Goal: Task Accomplishment & Management: Manage account settings

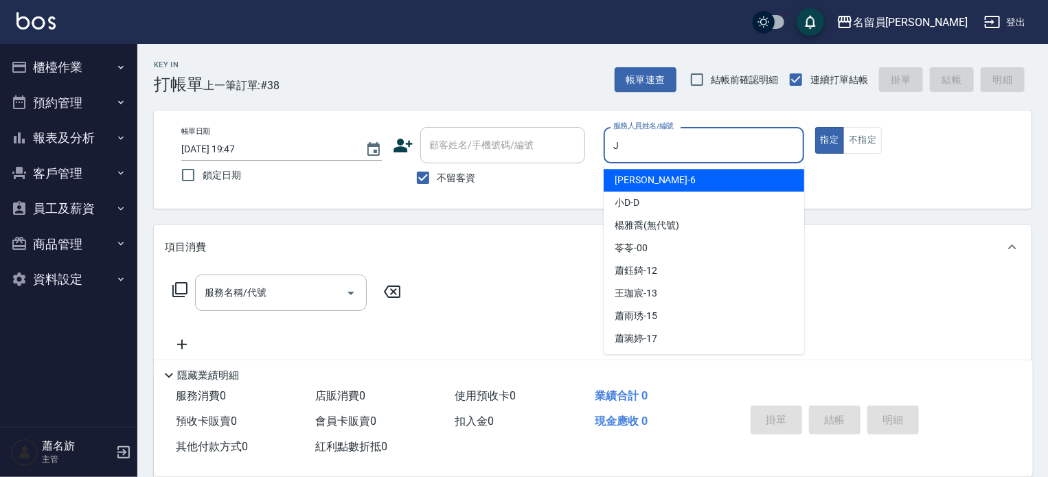
type input "J"
type button "true"
type input "Jenny -J"
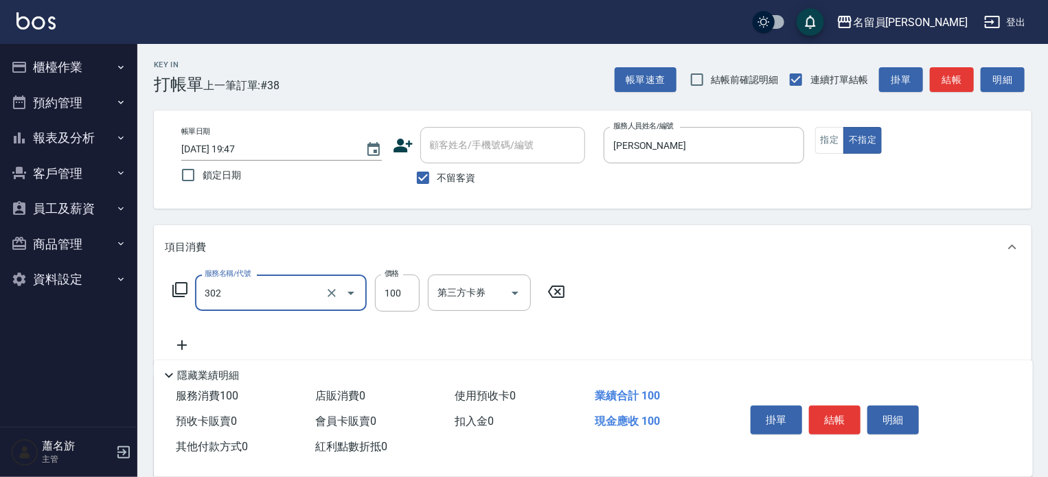
type input "剪髮(302)"
click at [827, 417] on button "結帳" at bounding box center [835, 420] width 52 height 29
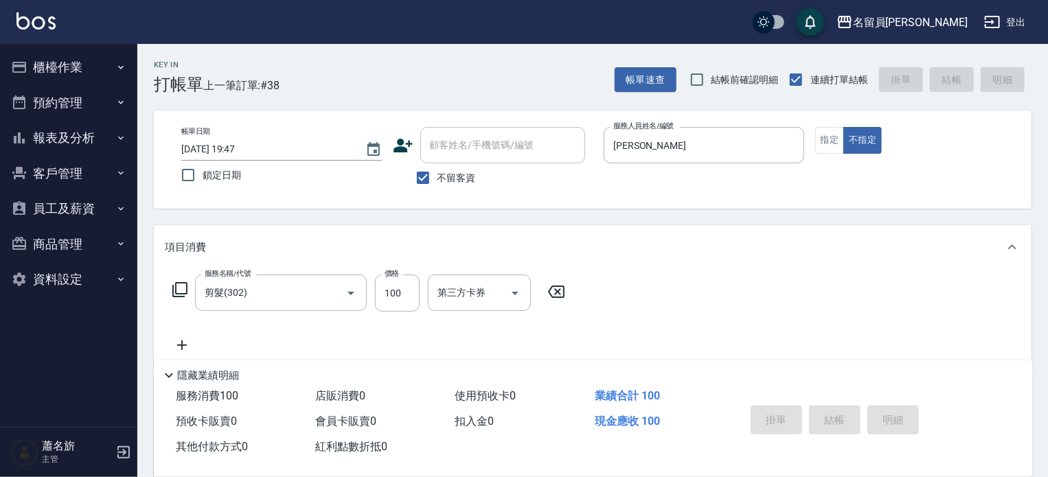
type input "2025/09/09 20:28"
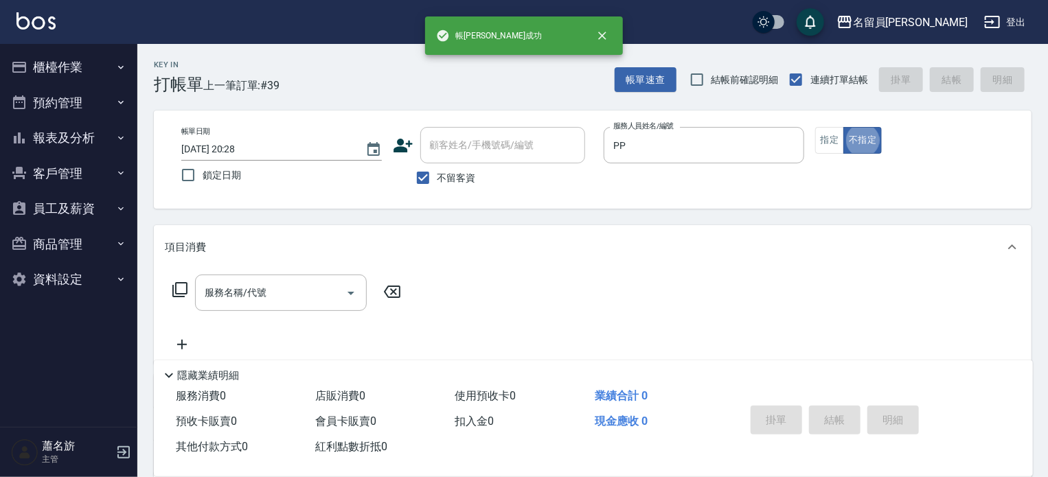
type input "POPPY-PP"
type button "false"
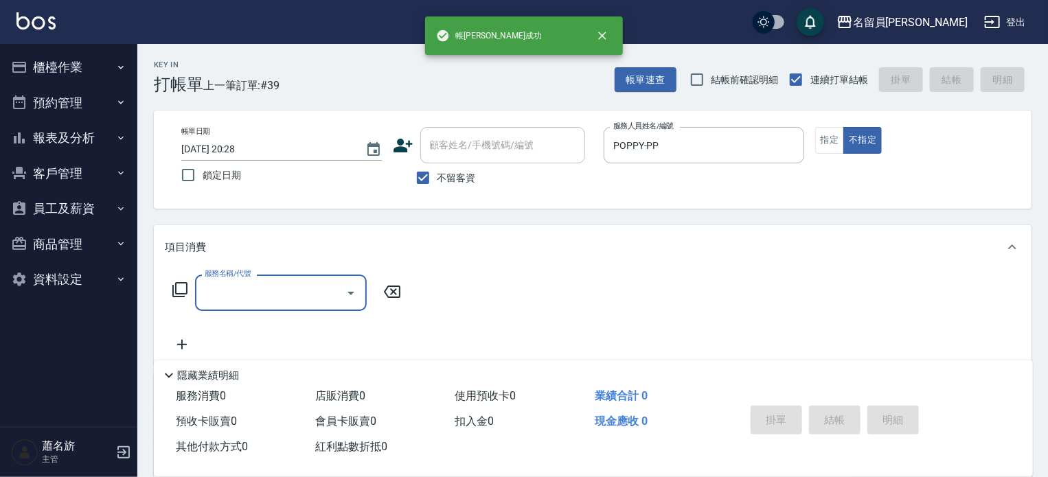
type input "8"
type input "海鹽SPA(0399)"
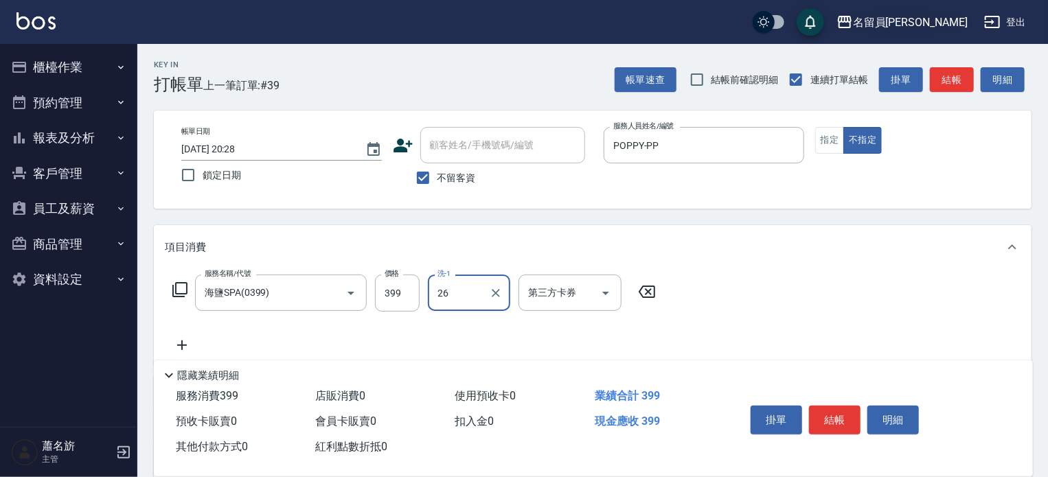
type input "26"
click at [930, 26] on div "名留員林中正" at bounding box center [910, 22] width 115 height 17
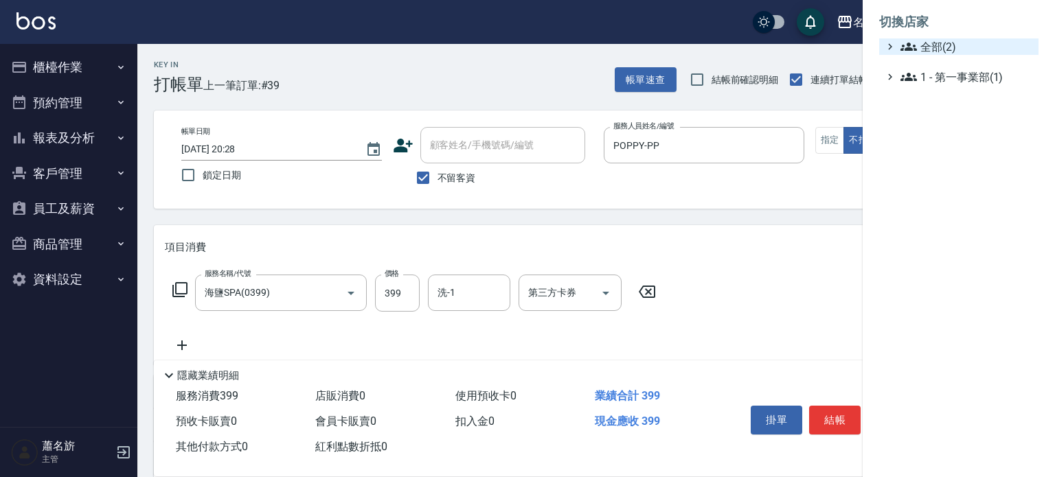
click at [926, 52] on span "全部(2)" at bounding box center [967, 46] width 133 height 16
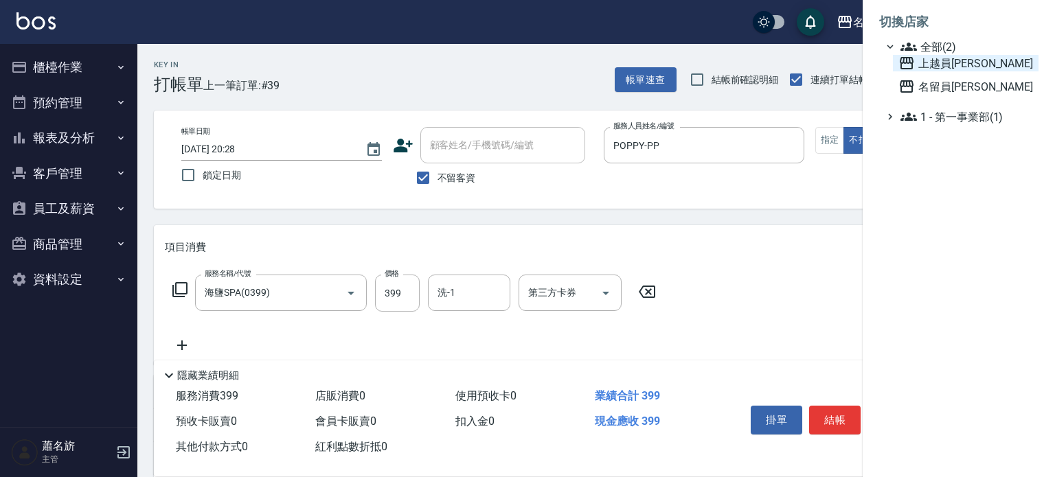
click at [937, 63] on span "上越員[PERSON_NAME]" at bounding box center [966, 63] width 135 height 16
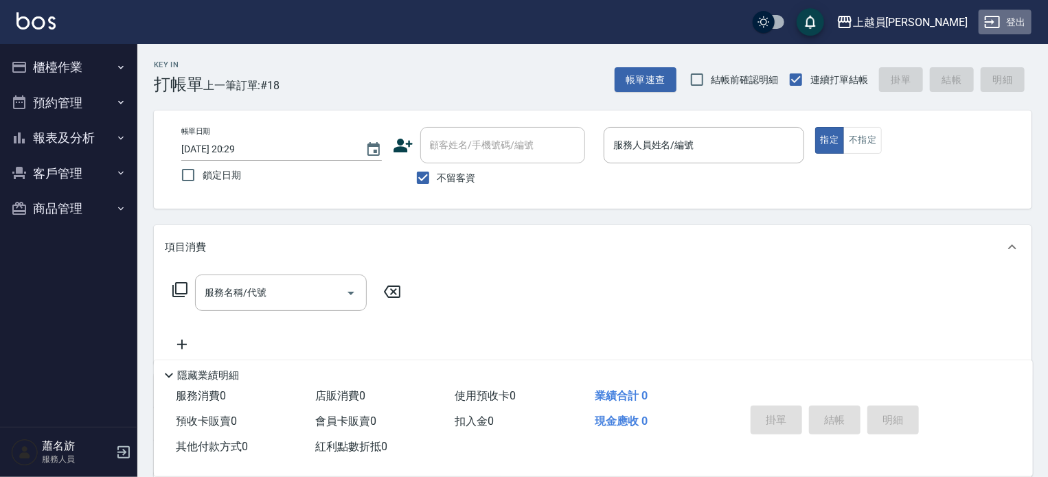
click at [1000, 25] on icon "button" at bounding box center [992, 22] width 15 height 12
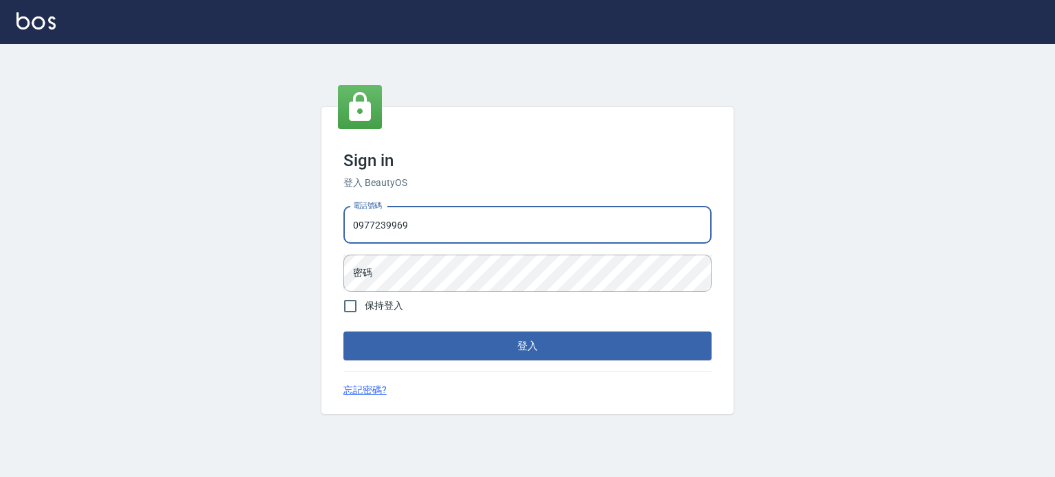
click at [466, 231] on input "0977239969" at bounding box center [528, 225] width 368 height 37
type input "0985335300"
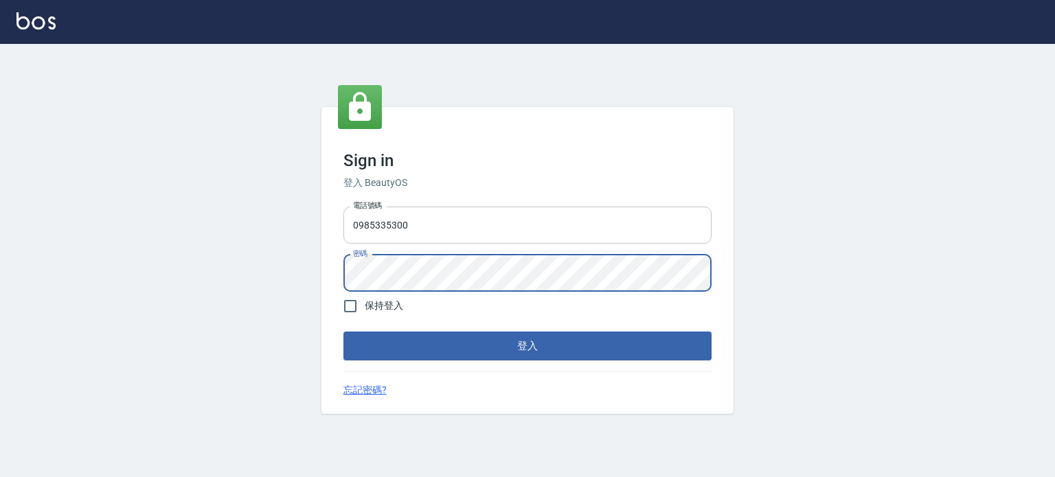
click at [344, 332] on button "登入" at bounding box center [528, 346] width 368 height 29
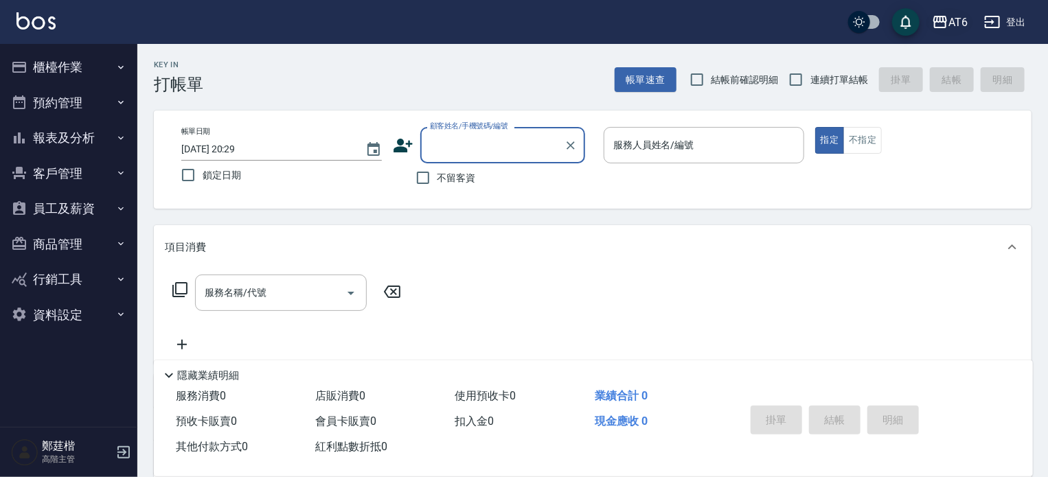
click at [957, 23] on div "AT6" at bounding box center [958, 22] width 19 height 17
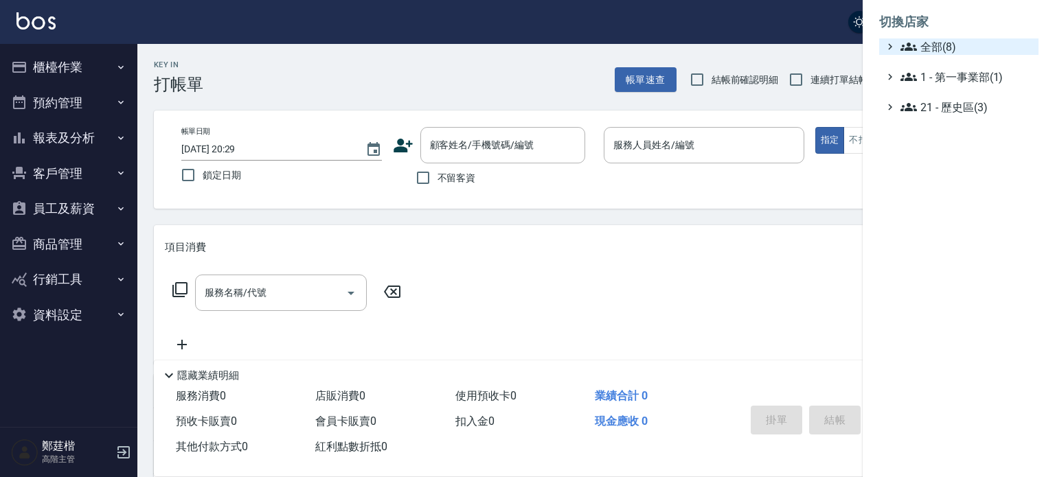
click at [970, 43] on span "全部(8)" at bounding box center [967, 46] width 133 height 16
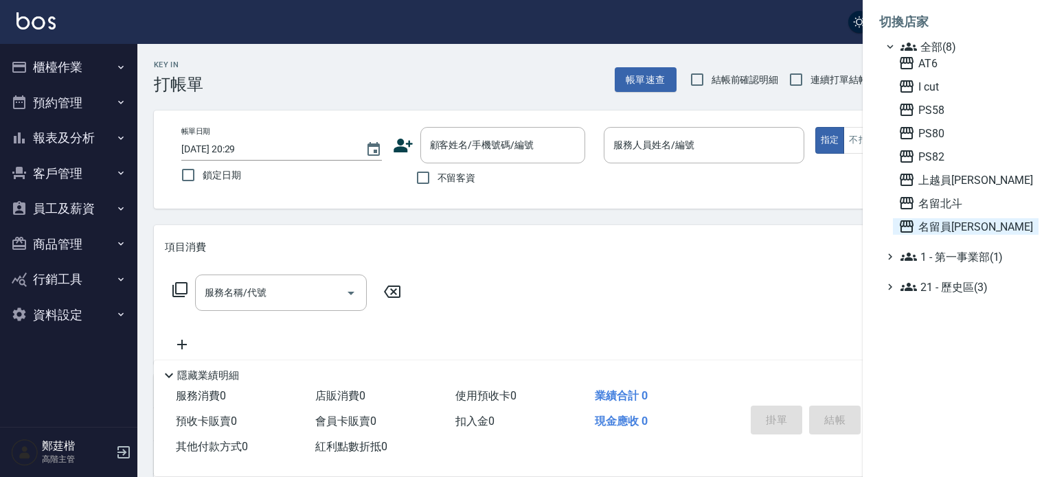
click at [943, 221] on span "名留員林中正" at bounding box center [966, 226] width 135 height 16
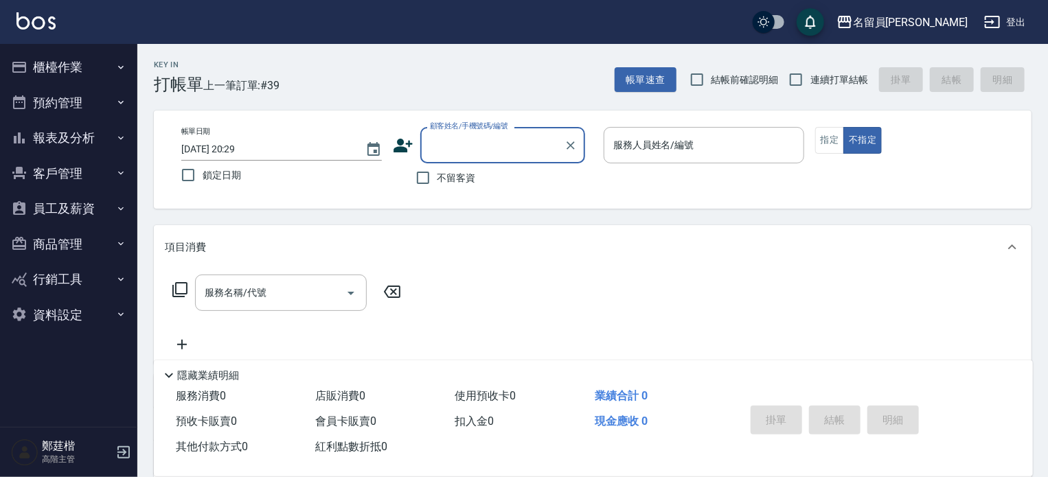
click at [93, 209] on button "員工及薪資" at bounding box center [68, 209] width 126 height 36
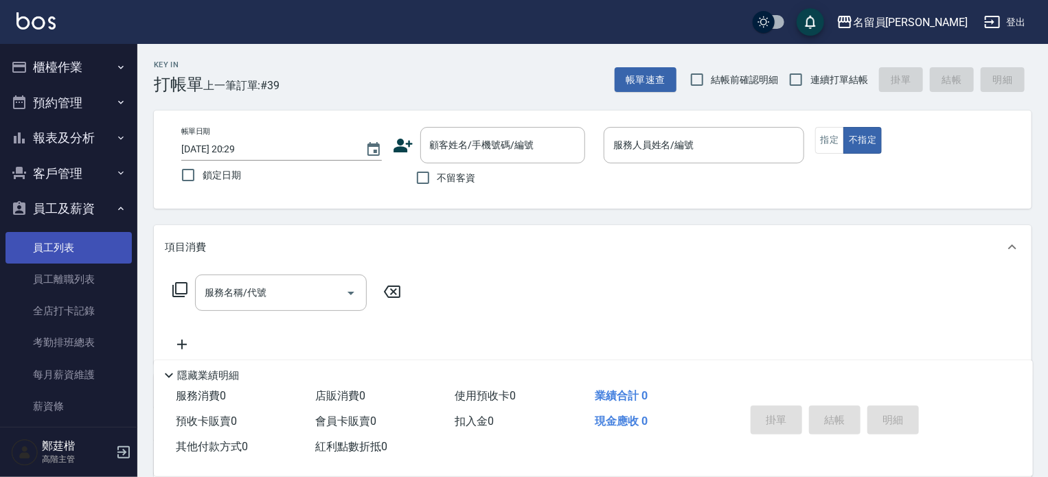
click at [83, 253] on link "員工列表" at bounding box center [68, 248] width 126 height 32
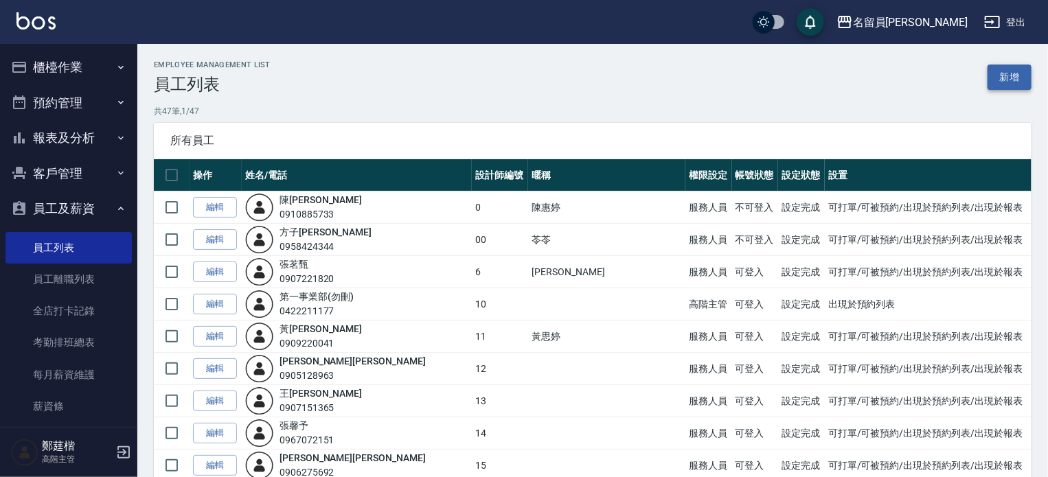
click at [1004, 78] on link "新增" at bounding box center [1010, 77] width 44 height 25
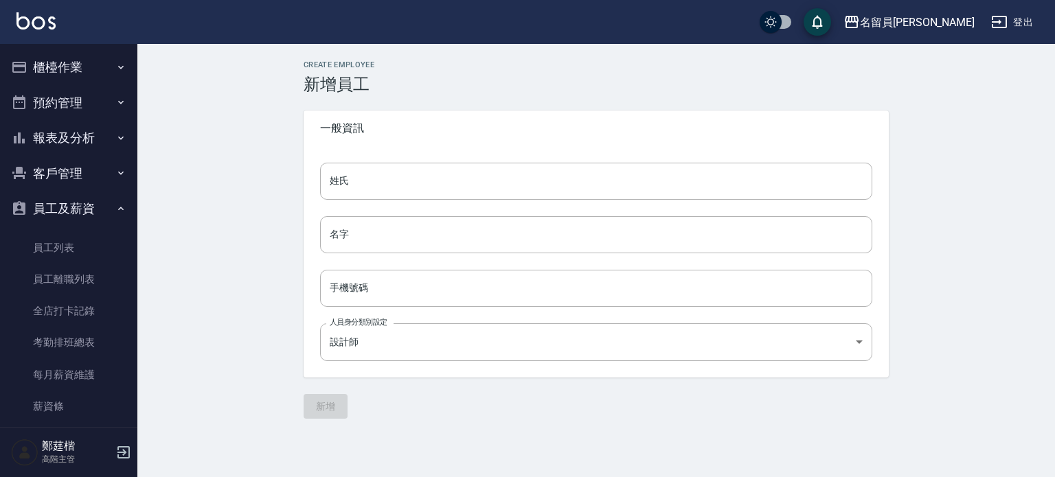
click at [481, 161] on div "姓氏 姓氏 名字 名字 手機號碼 手機號碼 人員身分類別設定 設計師 90f19c25-05c7-4f04-bdf3-52b28fd08fde 人員身分類別設定" at bounding box center [596, 262] width 585 height 232
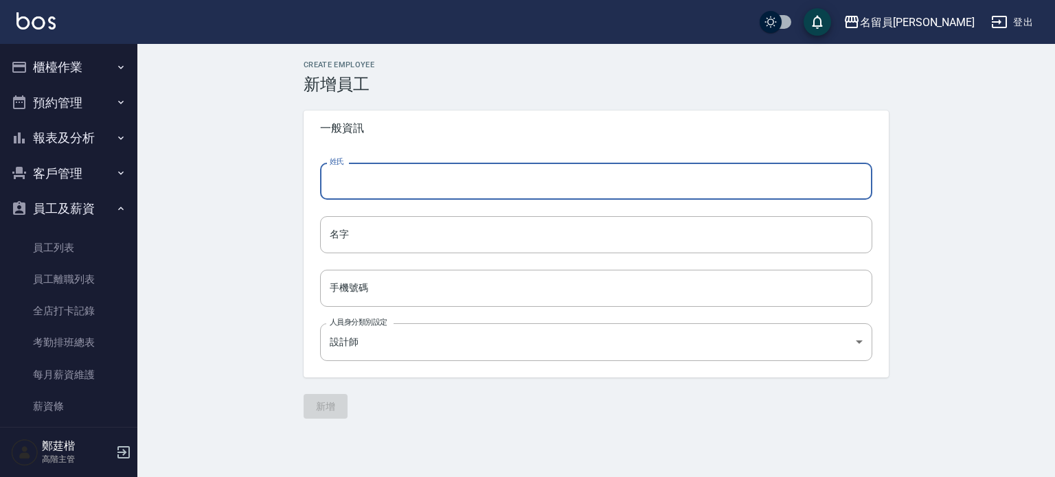
click at [475, 167] on input "姓氏" at bounding box center [596, 181] width 552 height 37
type input "ㄒ"
type input "胡"
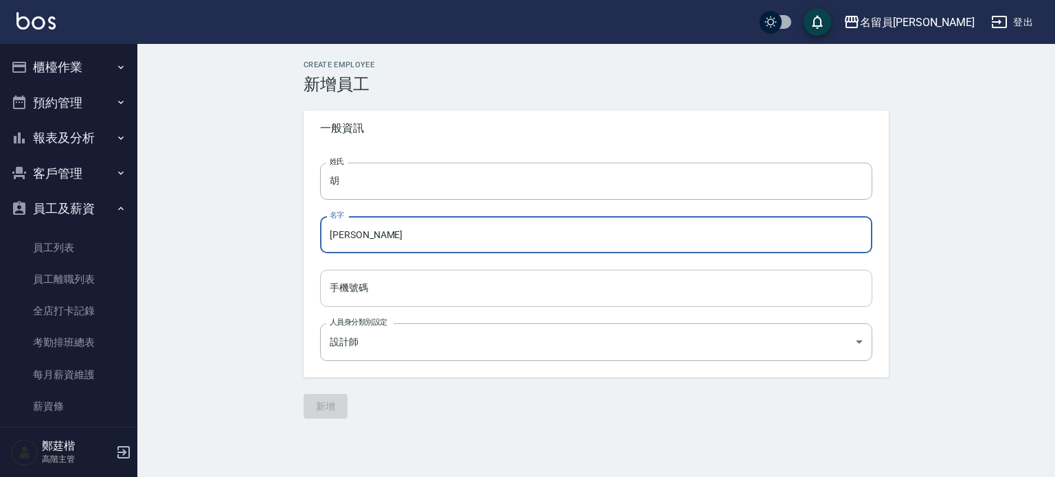
type input "芷綾"
click at [420, 295] on input "手機號碼" at bounding box center [596, 288] width 552 height 37
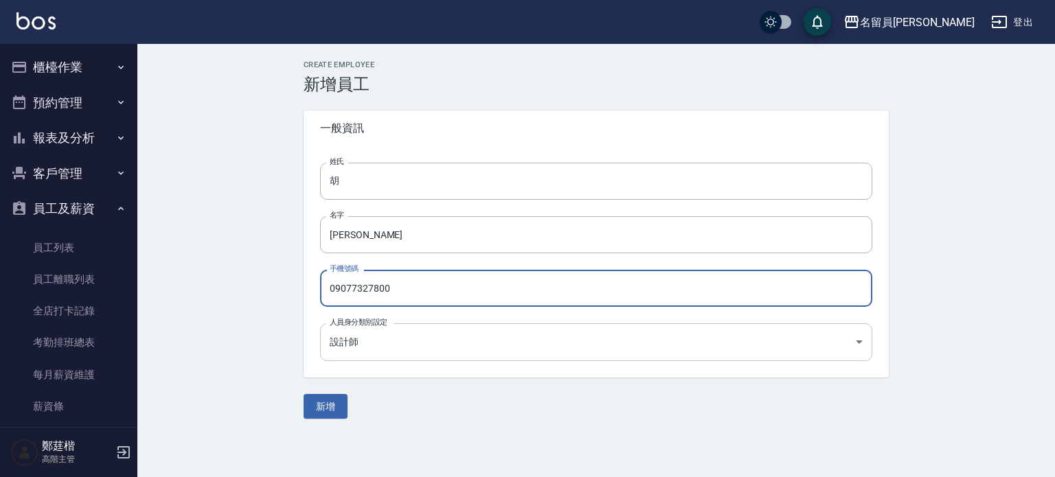
type input "09077327800"
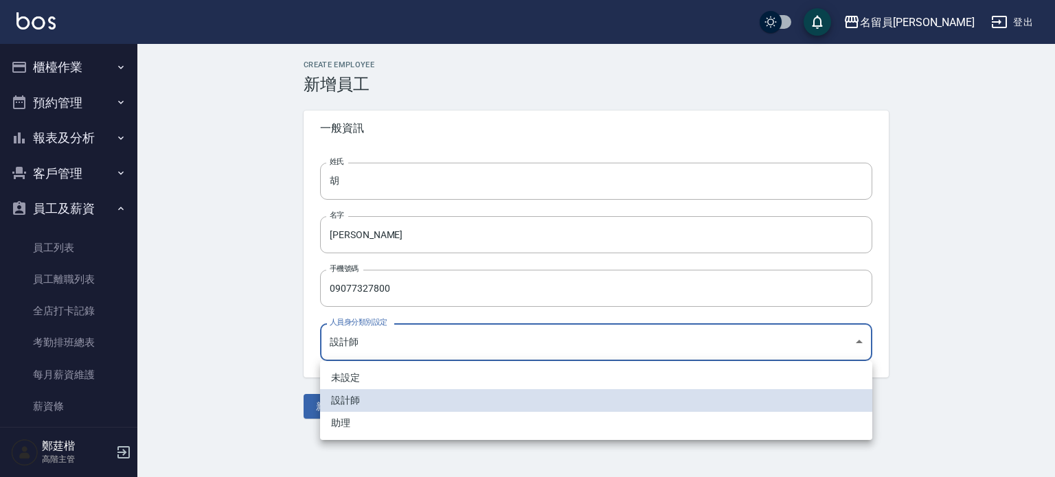
click at [404, 342] on body "名留員林中正 登出 櫃檯作業 打帳單 帳單列表 掛單列表 座位開單 營業儀表板 現金收支登錄 高階收支登錄 材料自購登錄 每日結帳 排班表 現場電腦打卡 掃碼…" at bounding box center [527, 238] width 1055 height 477
click at [362, 421] on li "助理" at bounding box center [596, 423] width 552 height 23
type input "746ffe2f-05ce-4564-b8cd-d9a44e825e93"
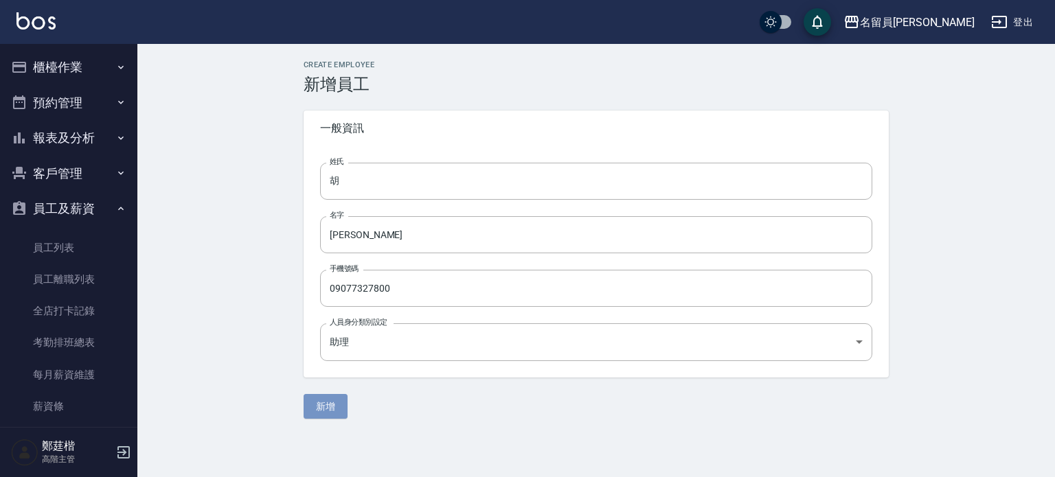
click at [336, 414] on button "新增" at bounding box center [326, 406] width 44 height 25
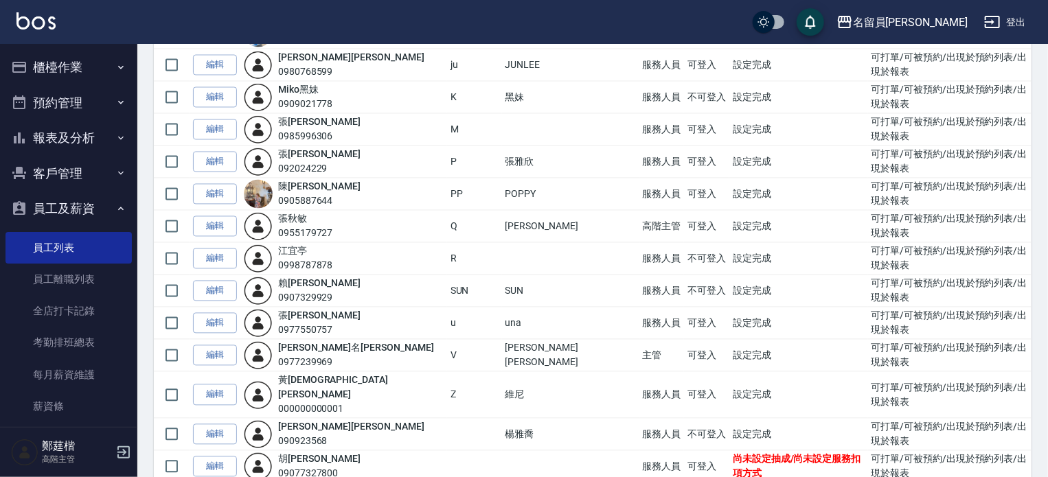
scroll to position [1311, 0]
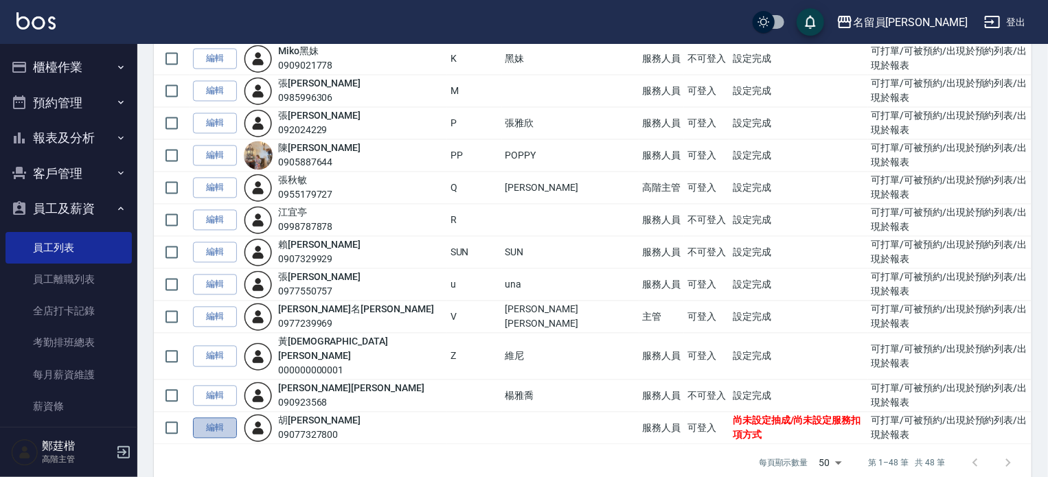
click at [223, 418] on link "編輯" at bounding box center [215, 428] width 44 height 21
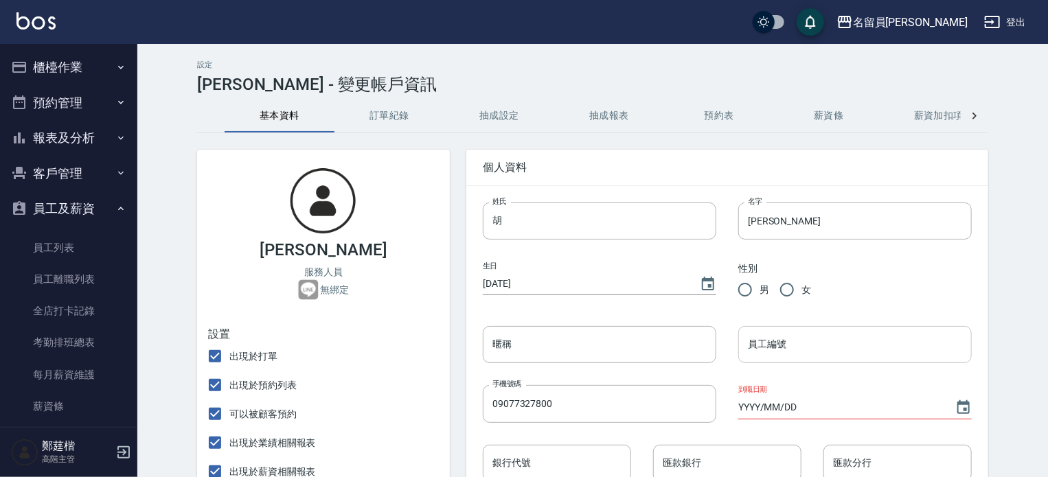
click at [810, 338] on input "員工編號" at bounding box center [856, 344] width 234 height 37
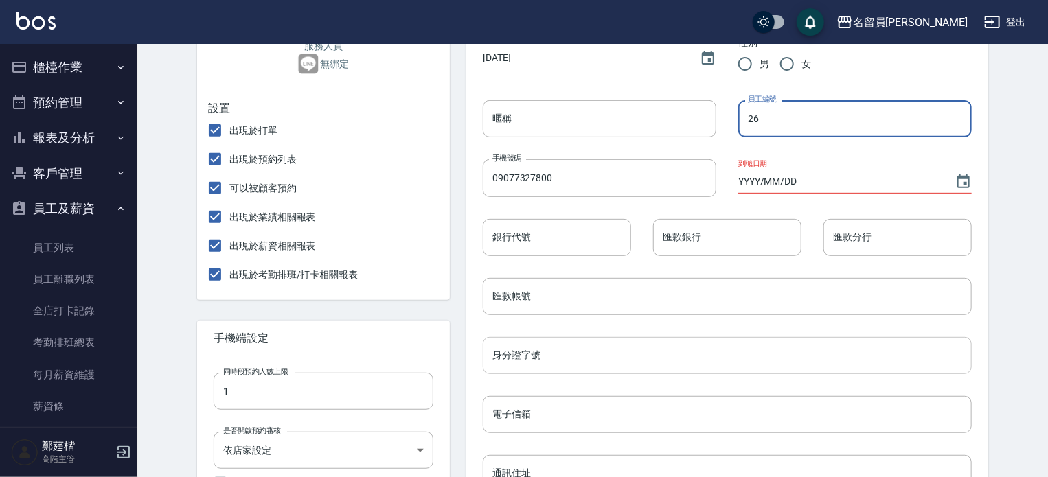
scroll to position [275, 0]
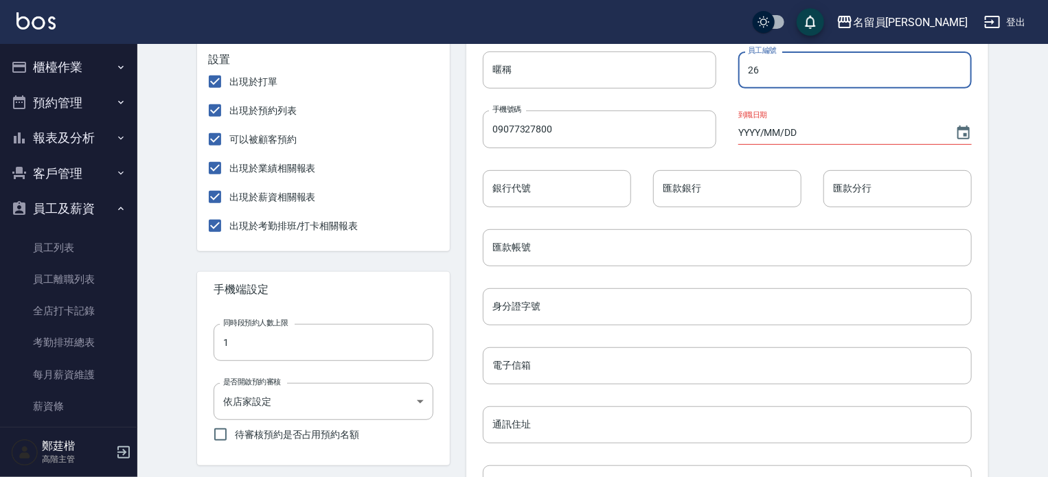
type input "26"
click at [829, 131] on input "YYYY/MM/DD" at bounding box center [840, 133] width 203 height 23
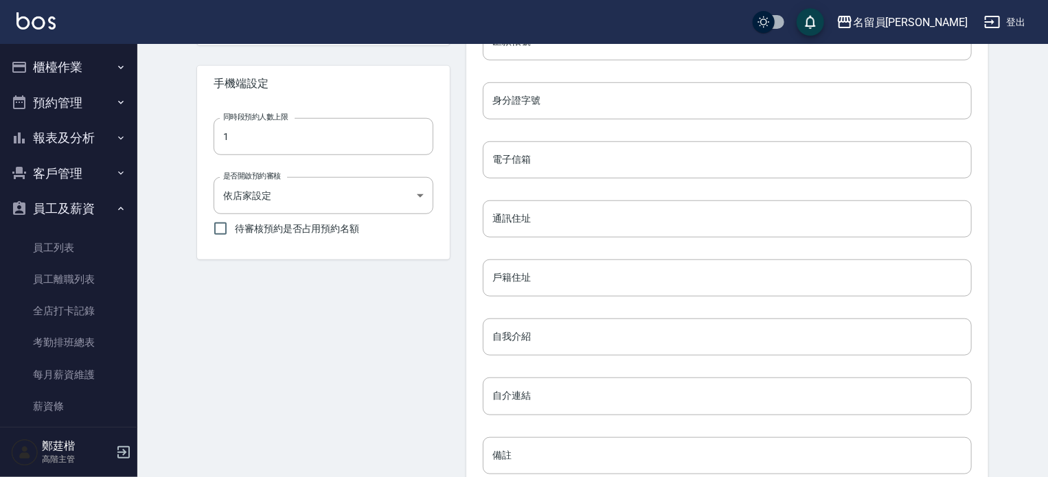
scroll to position [617, 0]
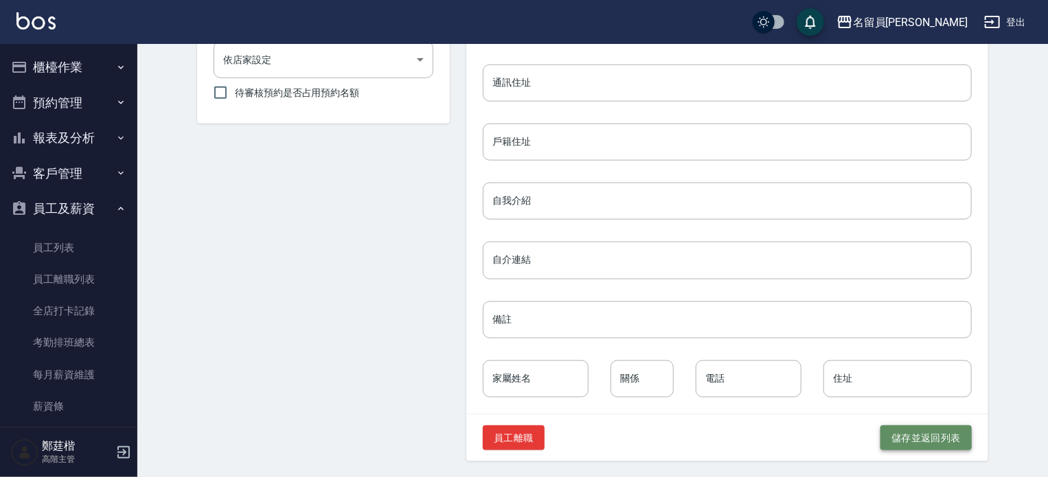
click at [952, 439] on button "儲存並返回列表" at bounding box center [926, 438] width 91 height 25
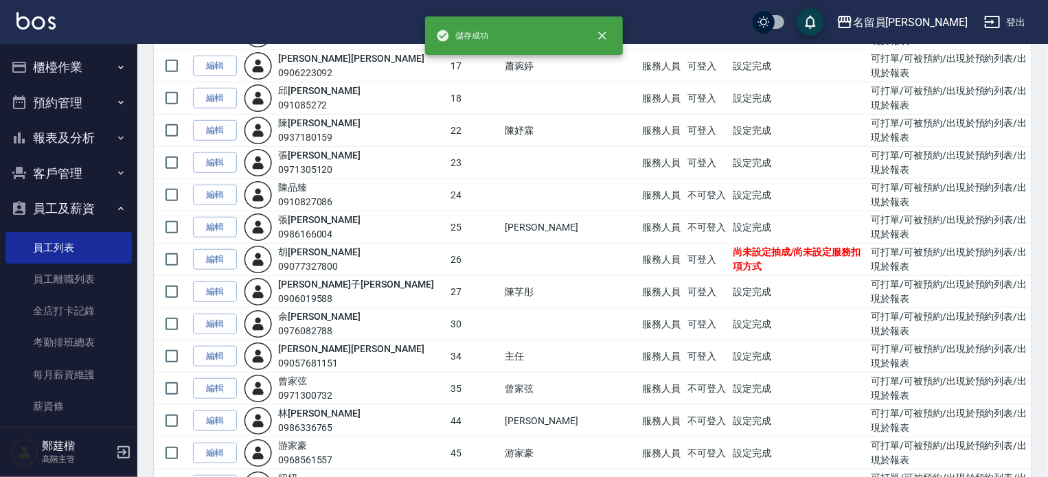
scroll to position [481, 0]
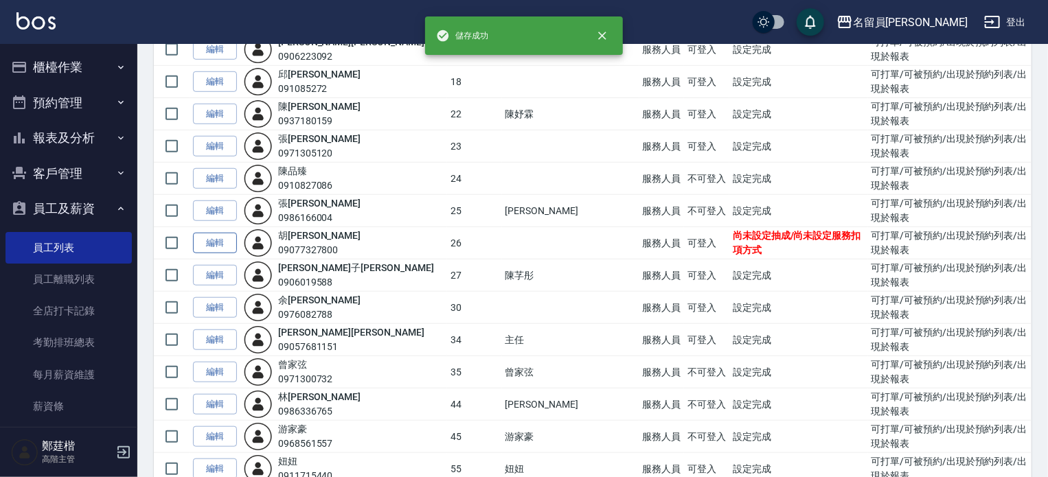
click at [225, 246] on link "編輯" at bounding box center [215, 243] width 44 height 21
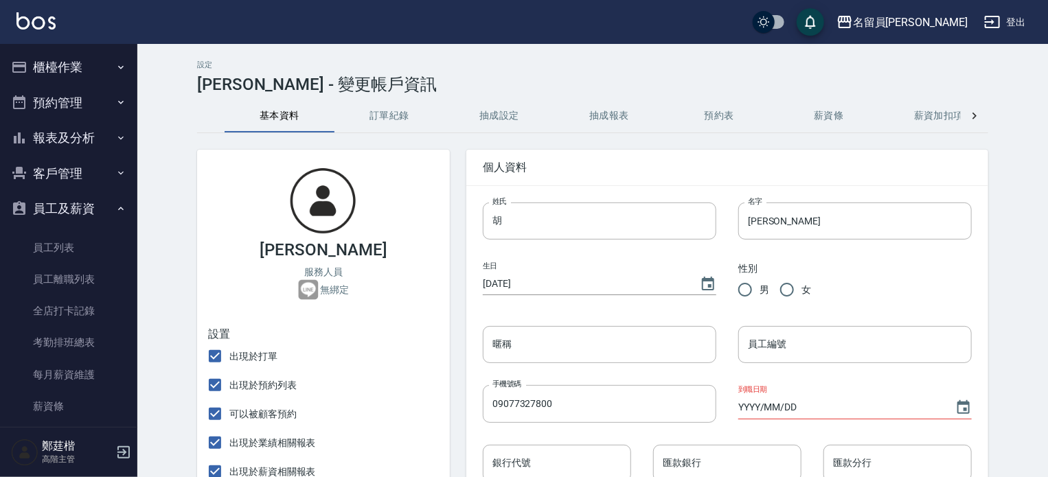
type input "26"
click at [515, 117] on button "抽成設定" at bounding box center [500, 116] width 110 height 33
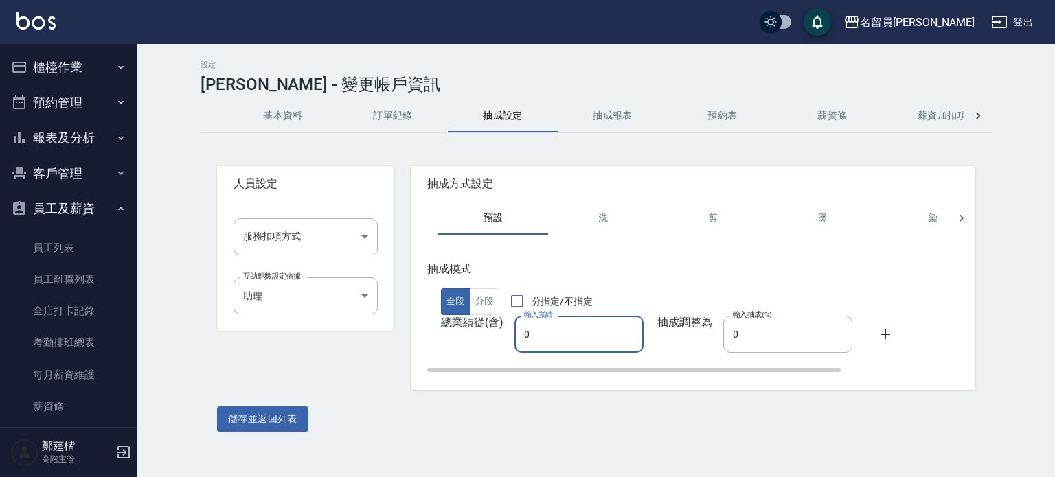
drag, startPoint x: 542, startPoint y: 322, endPoint x: 530, endPoint y: 333, distance: 16.0
click at [543, 324] on input "0" at bounding box center [579, 334] width 129 height 37
click at [522, 335] on input "0" at bounding box center [579, 334] width 129 height 37
click at [521, 335] on input "0" at bounding box center [579, 334] width 129 height 37
type input "100000"
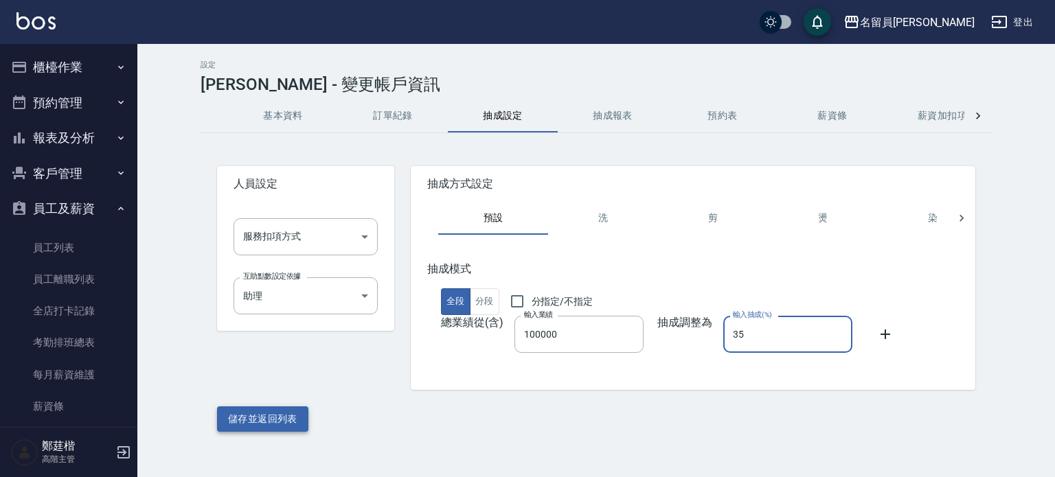
type input "35"
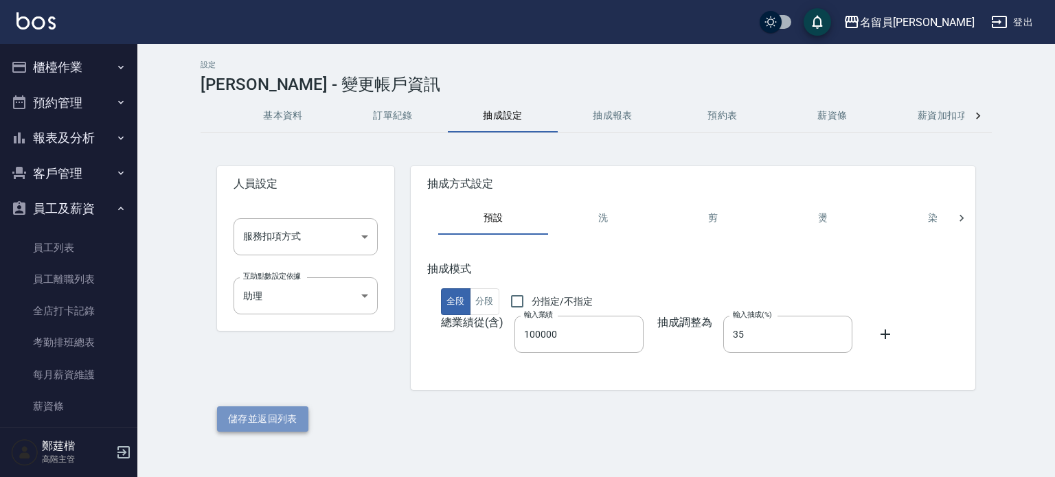
click at [288, 414] on button "儲存並返回列表" at bounding box center [262, 419] width 91 height 25
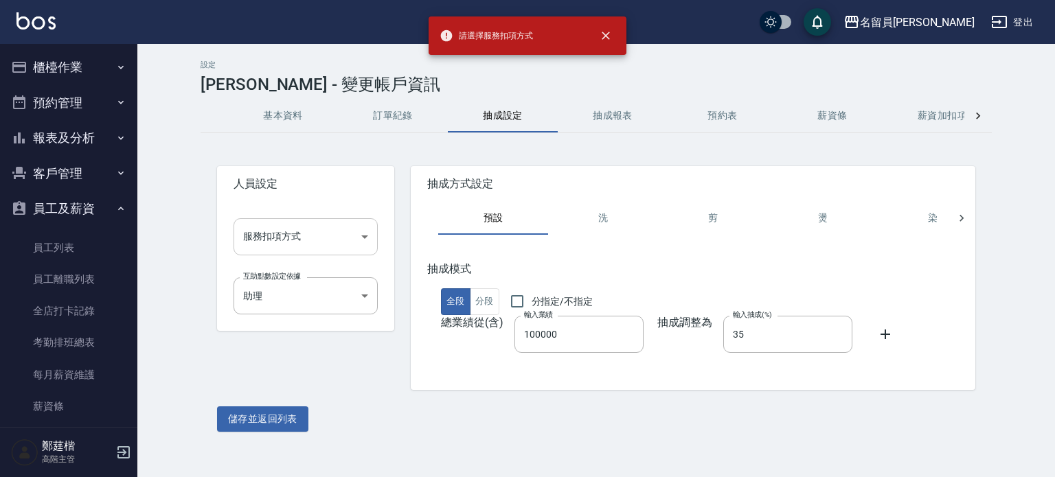
click at [302, 225] on body "請選擇服務扣項方式 名留員林中正 登出 櫃檯作業 打帳單 帳單列表 掛單列表 座位開單 營業儀表板 現金收支登錄 高階收支登錄 材料自購登錄 每日結帳 排班表…" at bounding box center [527, 238] width 1055 height 477
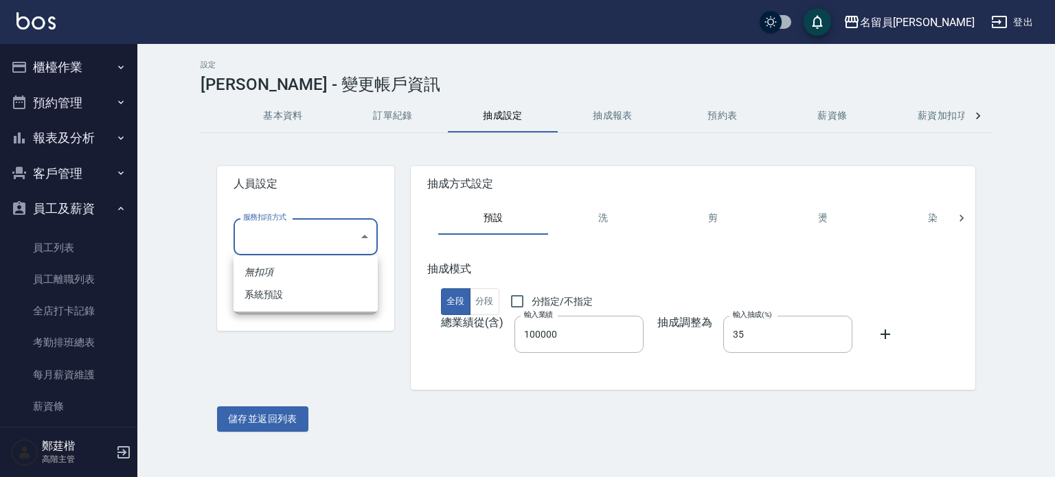
click at [289, 290] on li "系統預設" at bounding box center [306, 295] width 144 height 23
type input "系統預設"
click at [272, 403] on div "人員設定 服務扣項方式 系統預設 系統預設 服務扣項方式 互助點數設定依據 助理 746ffe2f-05ce-4564-b8cd-d9a44e825e93 互…" at bounding box center [596, 291] width 791 height 282
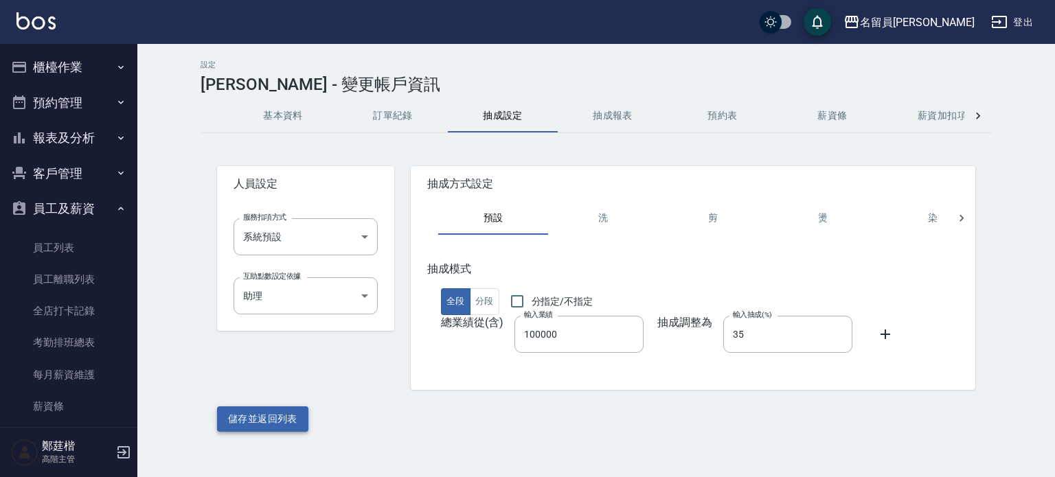
click at [271, 414] on button "儲存並返回列表" at bounding box center [262, 419] width 91 height 25
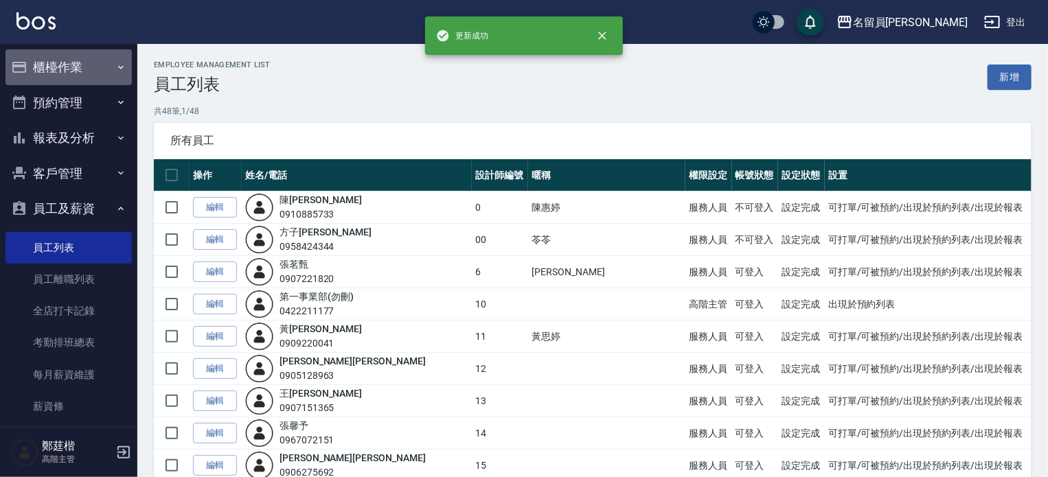
click at [87, 62] on button "櫃檯作業" at bounding box center [68, 67] width 126 height 36
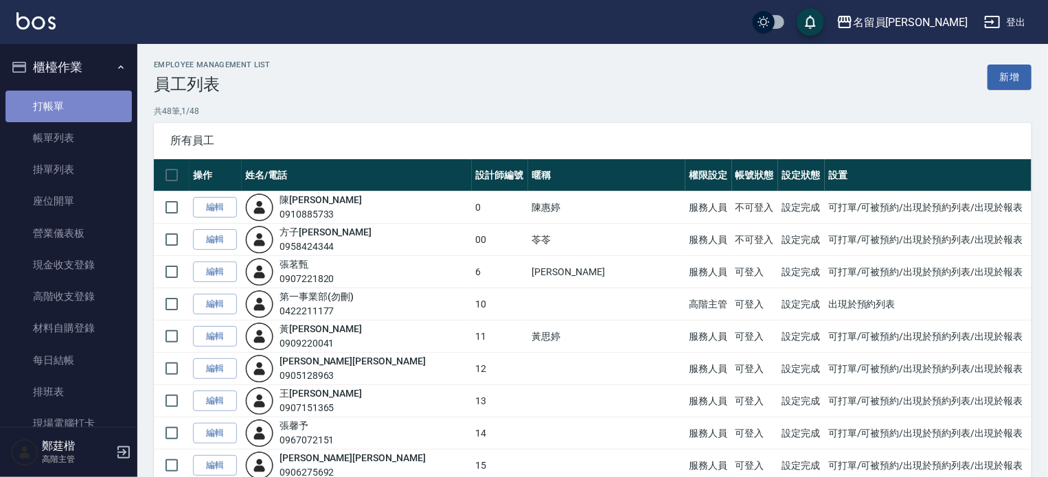
click at [95, 102] on link "打帳單" at bounding box center [68, 107] width 126 height 32
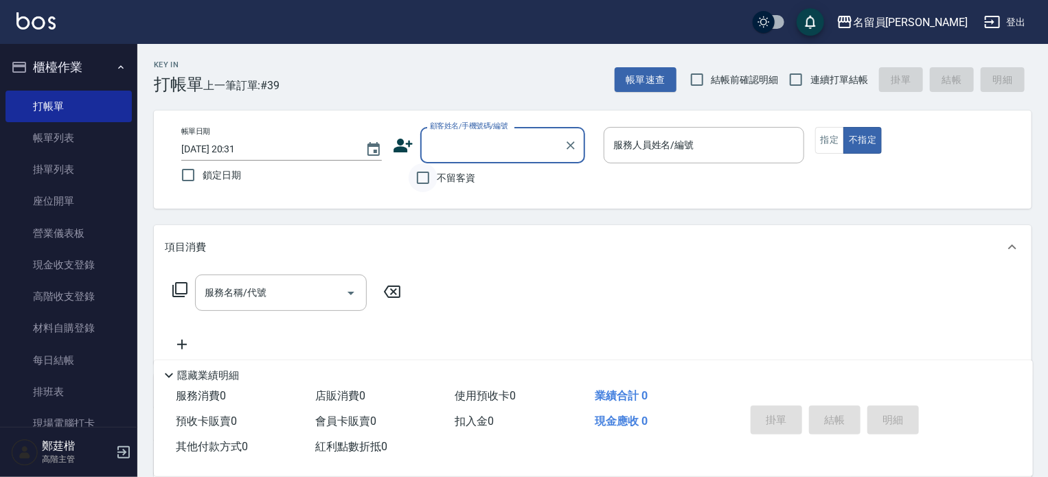
click at [433, 192] on input "不留客資" at bounding box center [423, 178] width 29 height 29
checkbox input "true"
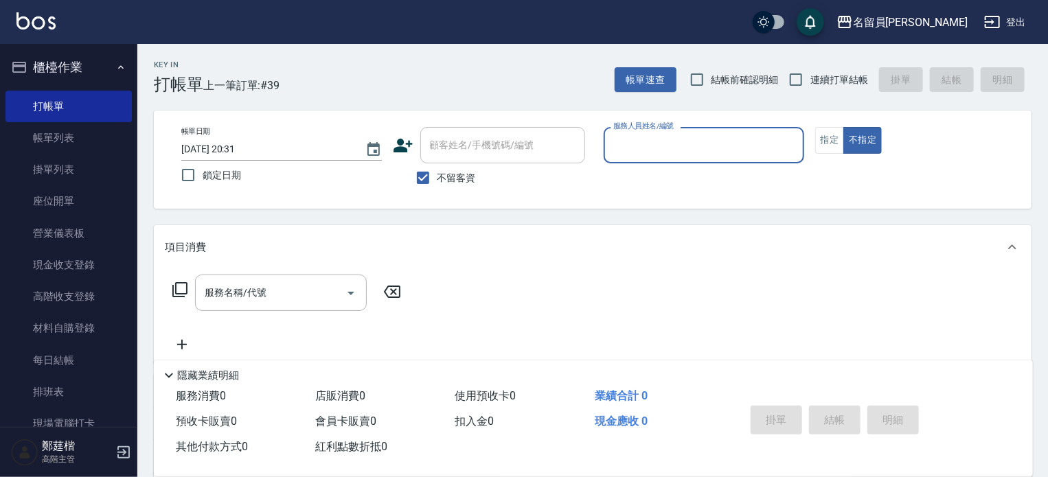
click at [860, 79] on div "帳單速查 結帳前確認明細 連續打單結帳 掛單 結帳 明細" at bounding box center [823, 79] width 417 height 29
drag, startPoint x: 835, startPoint y: 85, endPoint x: 811, endPoint y: 104, distance: 30.4
click at [835, 86] on span "連續打單結帳" at bounding box center [840, 80] width 58 height 14
click at [811, 86] on input "連續打單結帳" at bounding box center [796, 79] width 29 height 29
checkbox input "true"
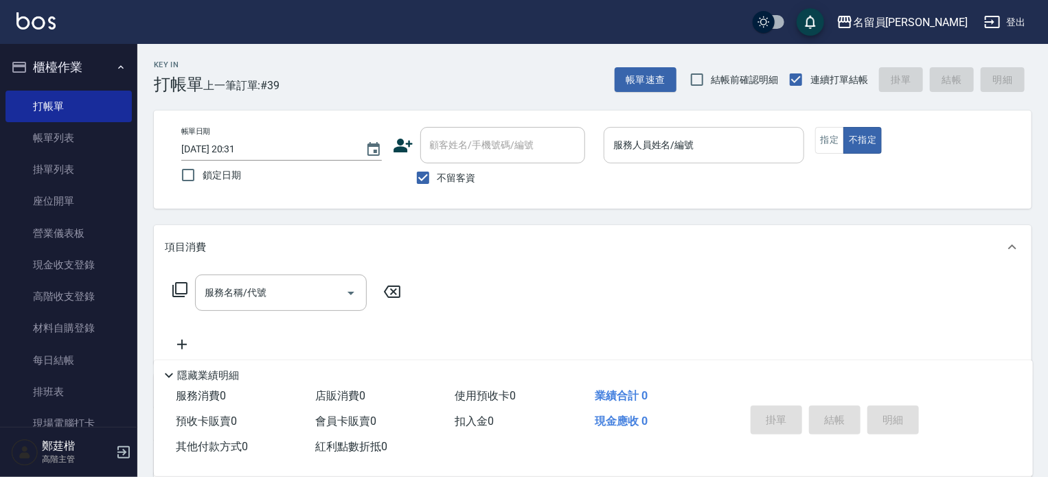
click at [690, 150] on input "服務人員姓名/編號" at bounding box center [704, 145] width 188 height 24
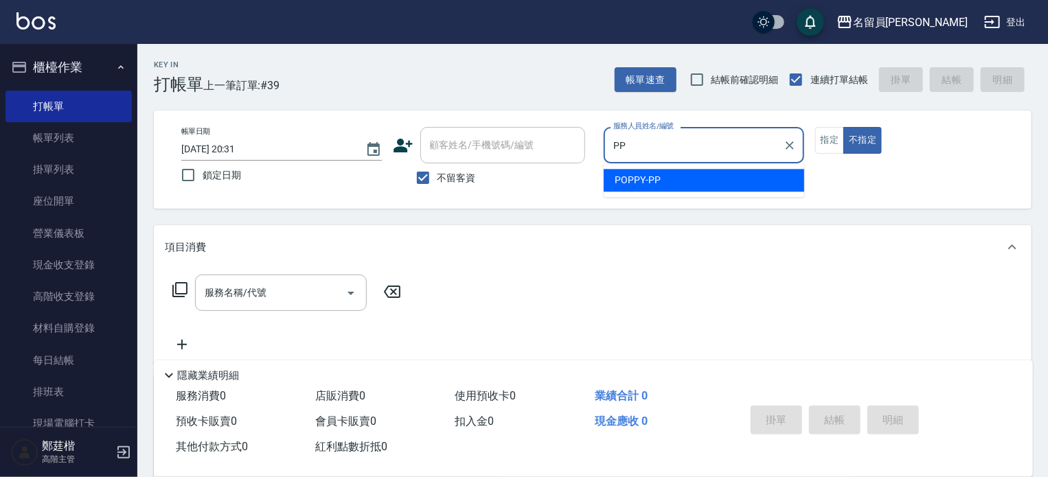
type input "POPPY-PP"
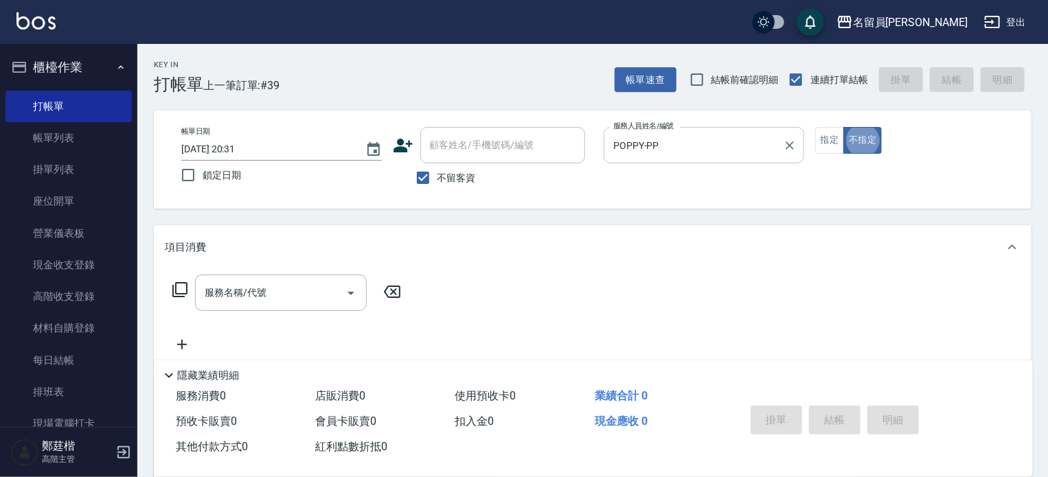
type button "false"
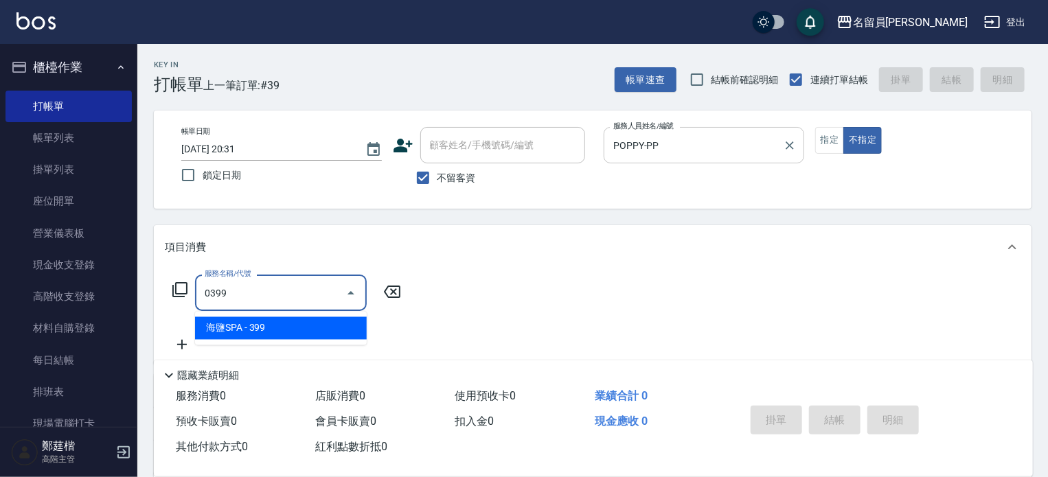
type input "海鹽SPA(0399)"
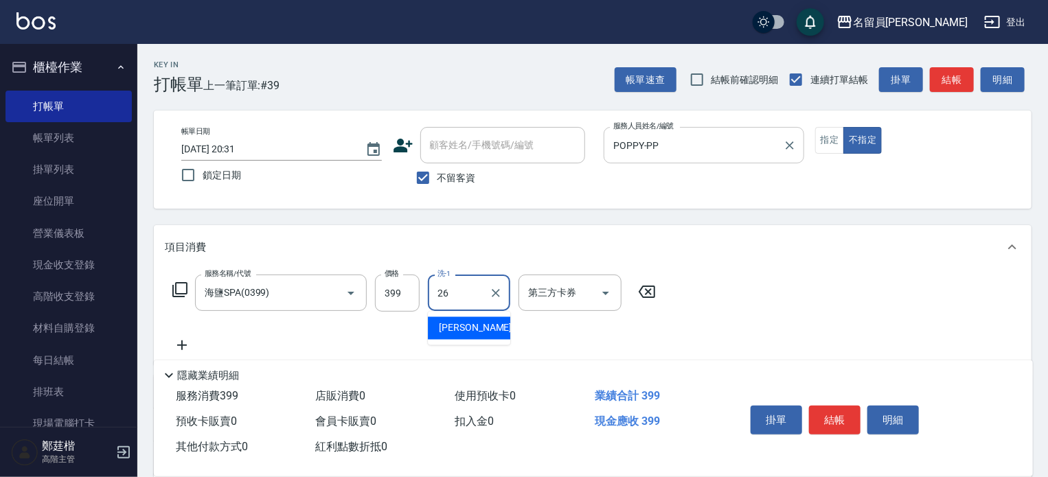
type input "胡芷綾-26"
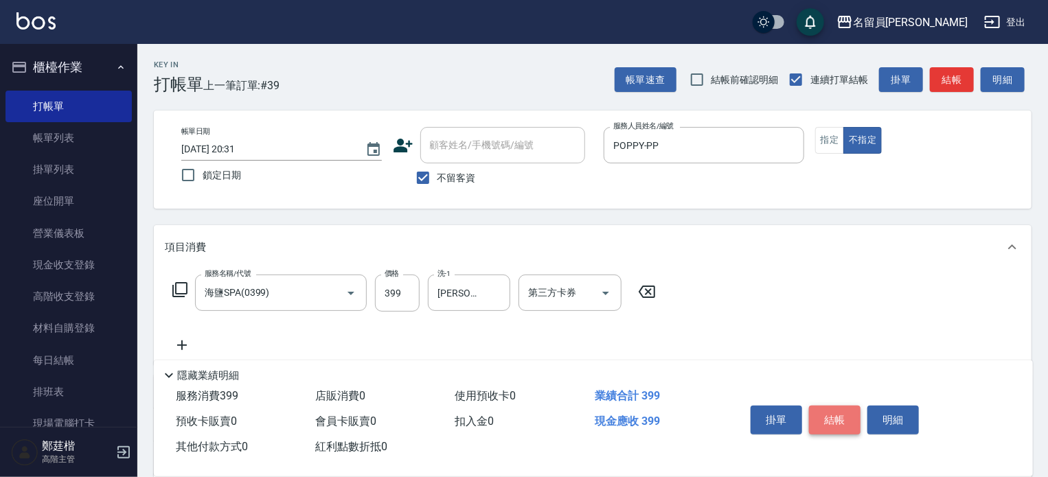
click at [834, 424] on button "結帳" at bounding box center [835, 420] width 52 height 29
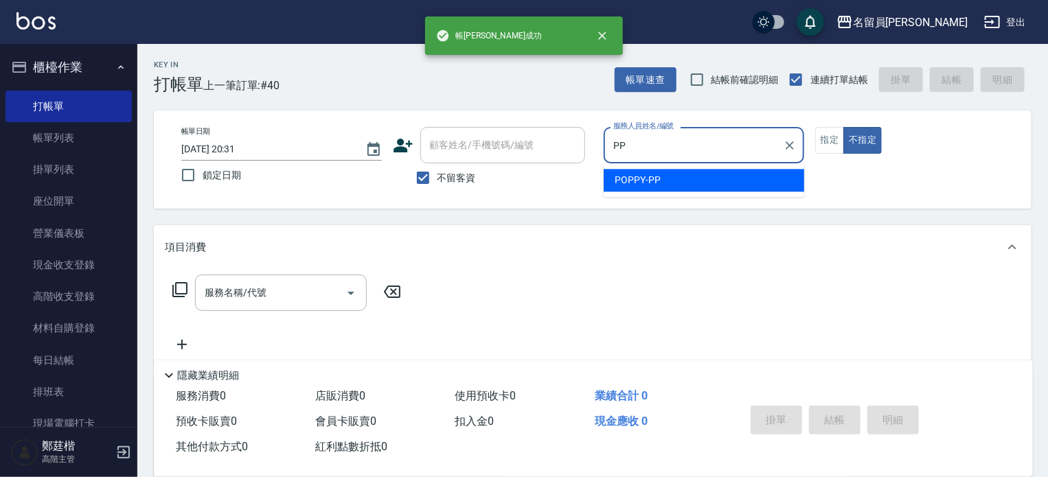
type input "POPPY-PP"
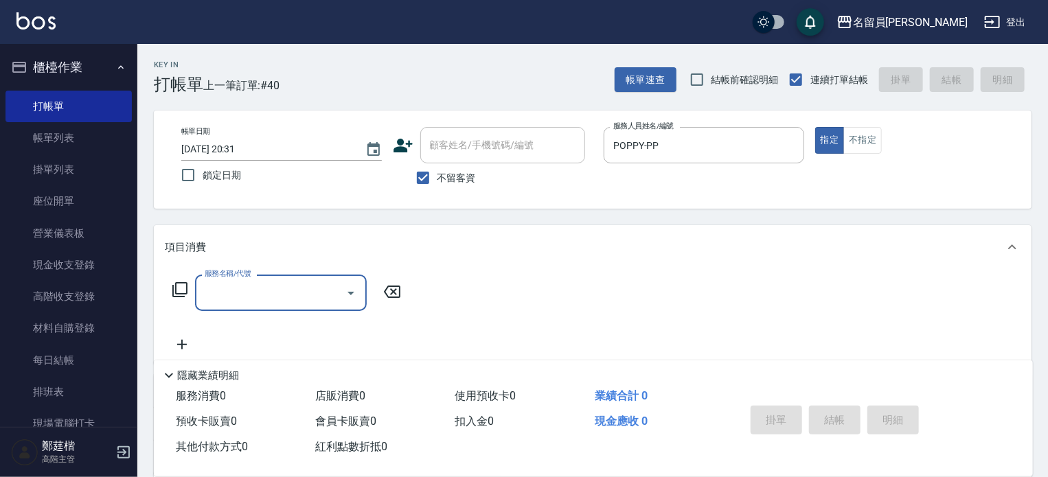
type input "3"
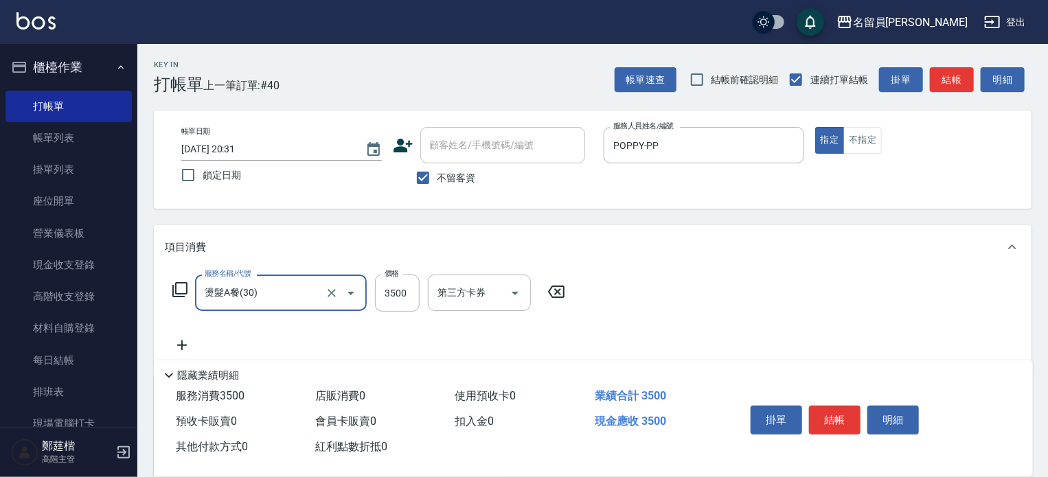
type input "燙髮A餐(30)"
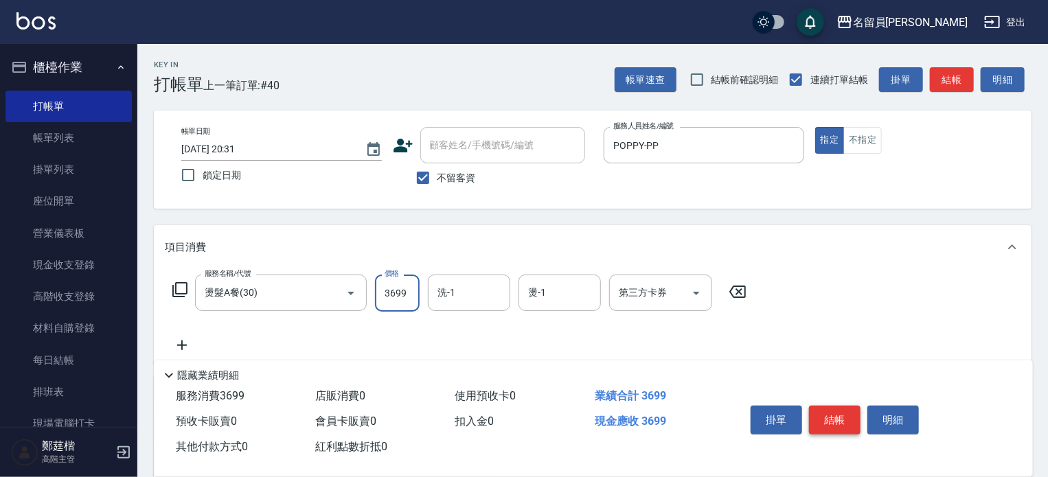
type input "3699"
click at [841, 421] on button "結帳" at bounding box center [835, 420] width 52 height 29
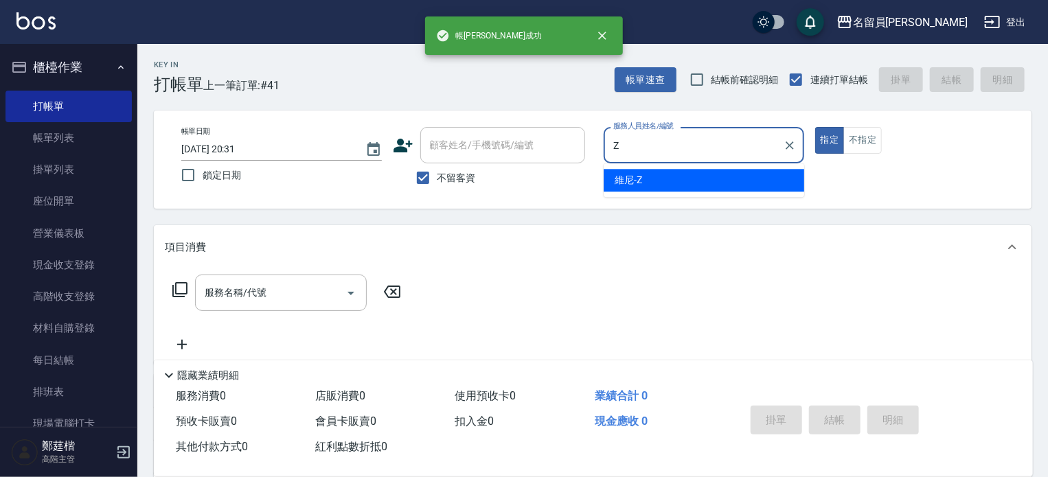
type input "Z"
type button "true"
type input "維尼-Z"
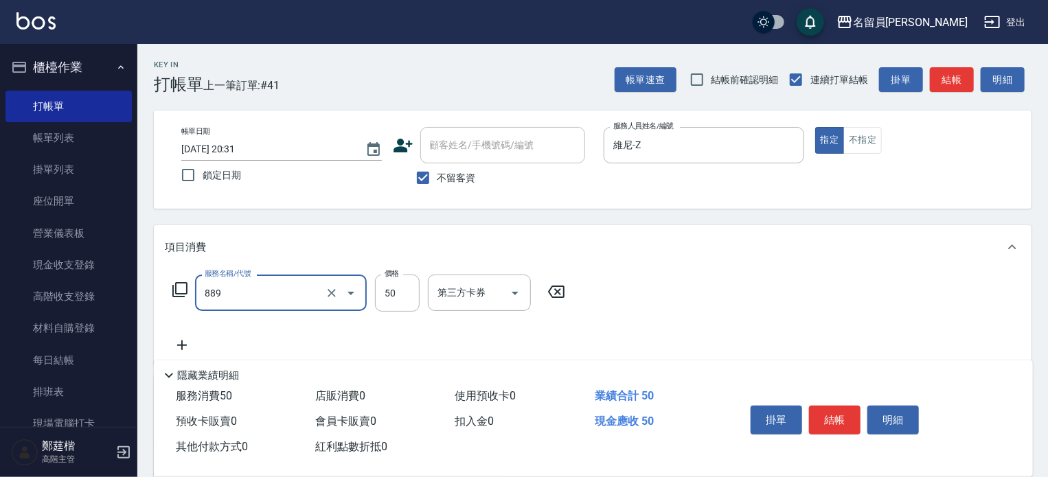
type input "精油(889)"
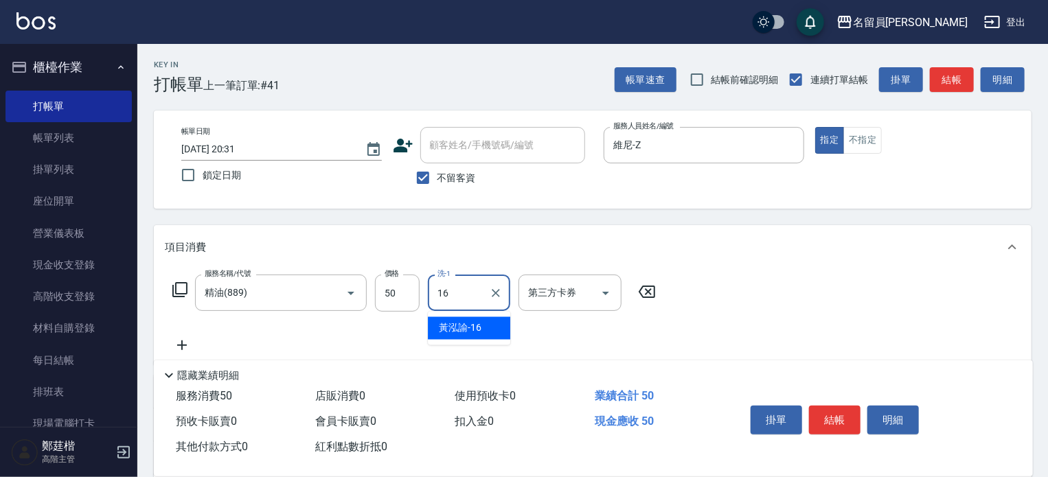
type input "黃泓諭-16"
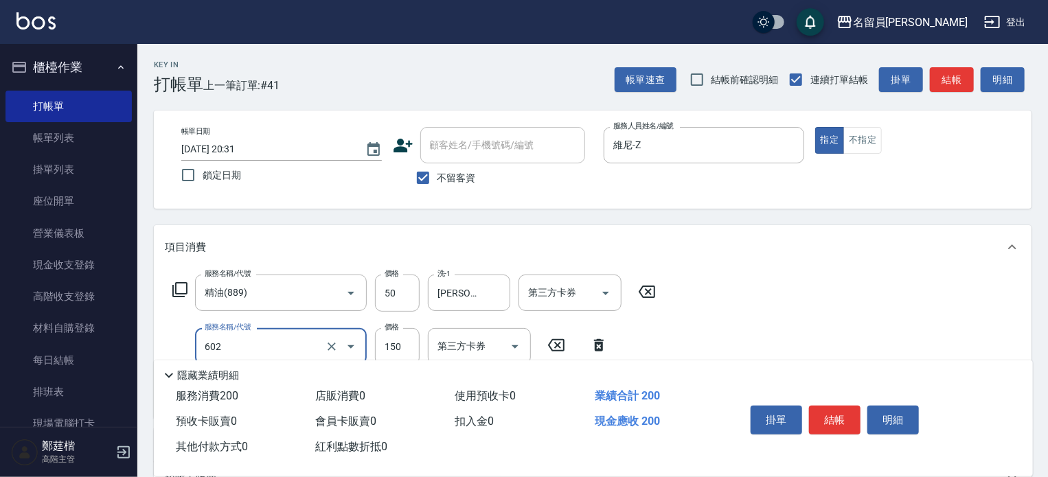
type input "一般洗髮(602)"
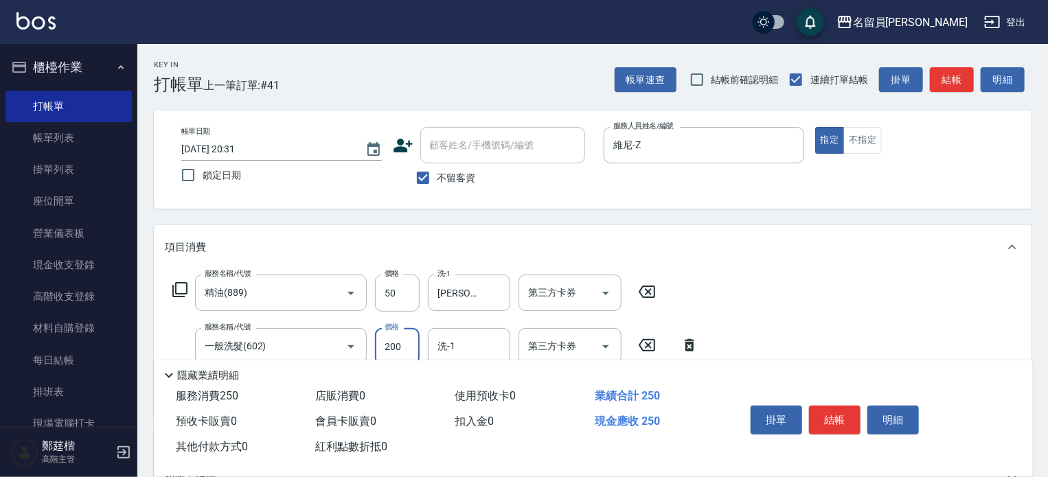
type input "200"
type input "黃泓諭-16"
type input "剪髮(302)"
type input "250"
click at [840, 422] on button "結帳" at bounding box center [835, 420] width 52 height 29
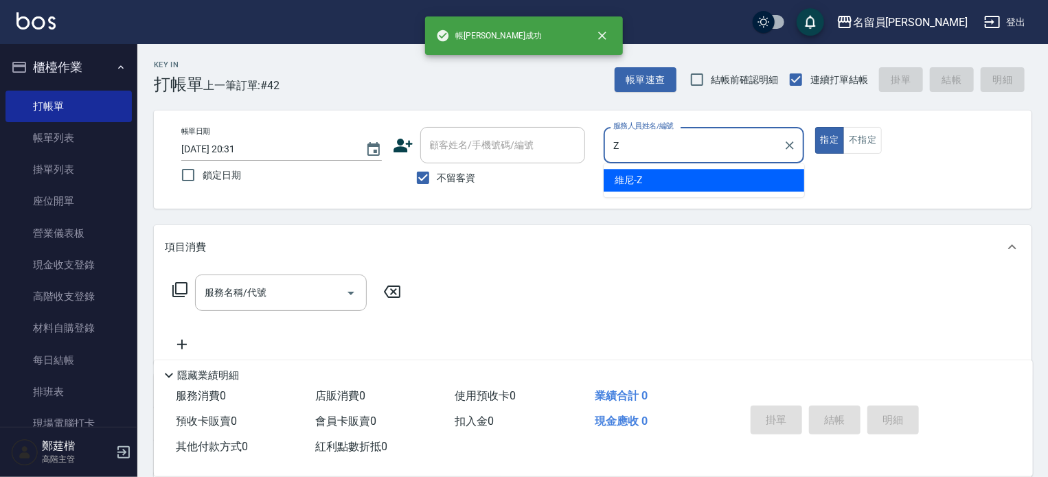
type input "維尼-Z"
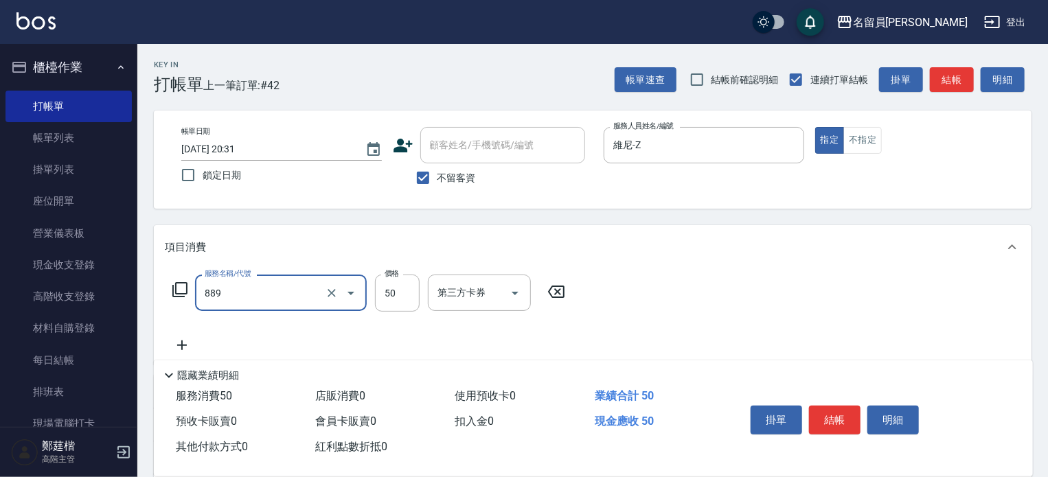
type input "精油(889)"
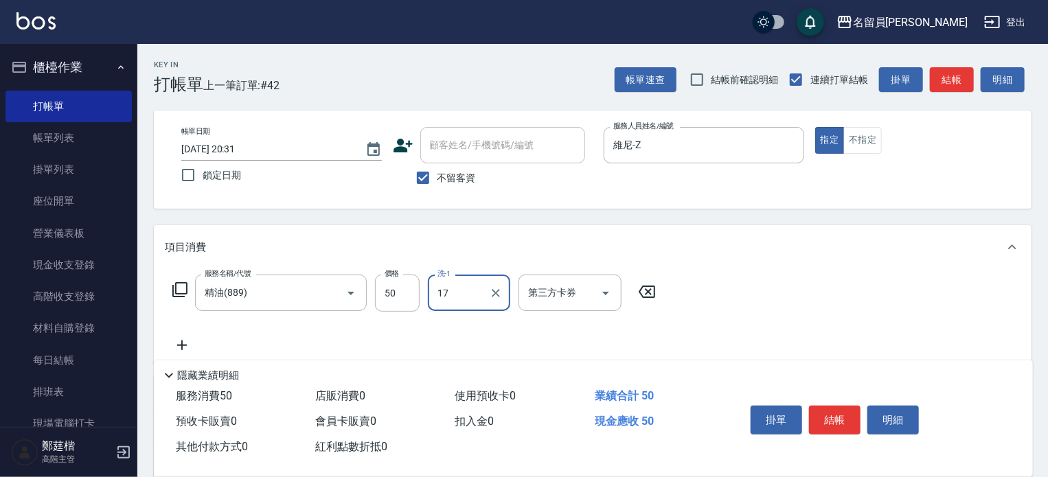
type input "蕭琬婷-17"
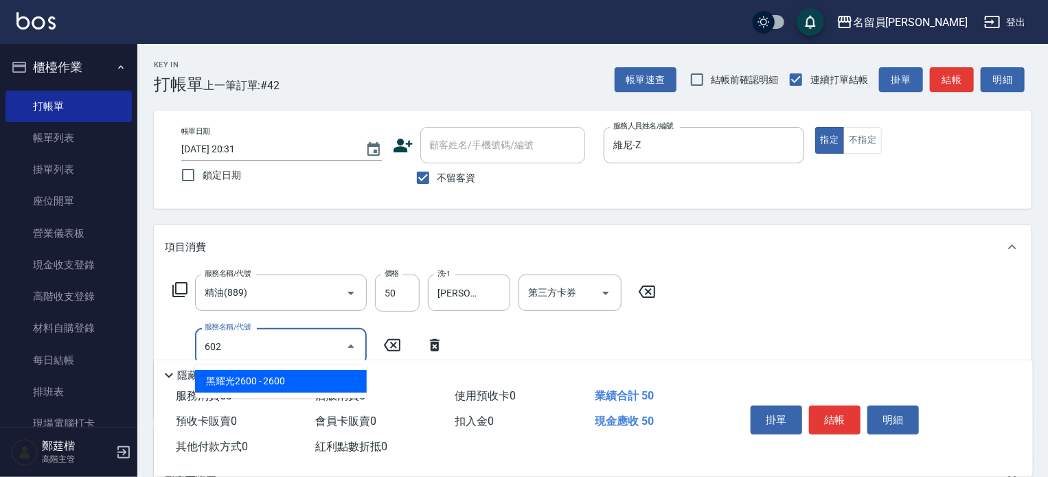
type input "一般洗髮(602)"
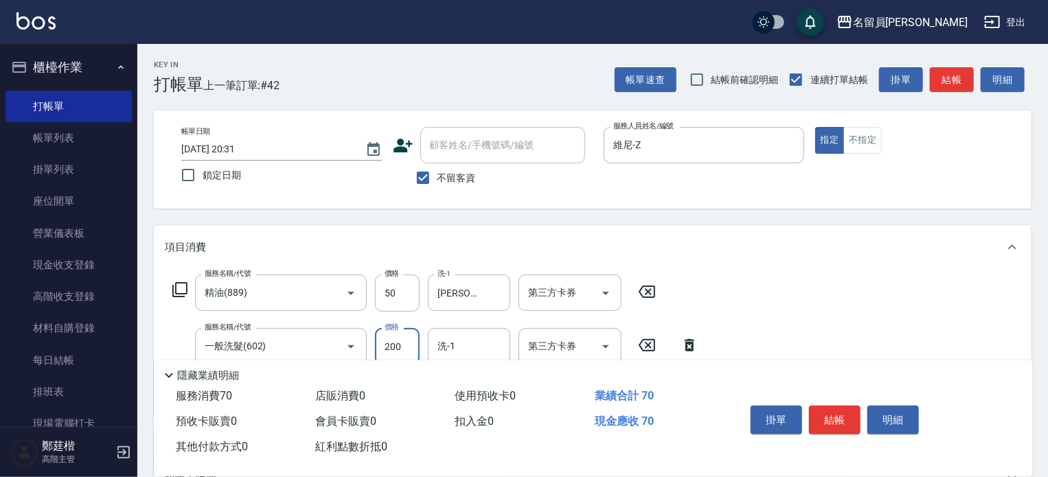
type input "200"
type input "蕭琬婷-17"
type input "瞬間保養(415)"
type input "蕭琬婷-17"
type input "剪髮(302)"
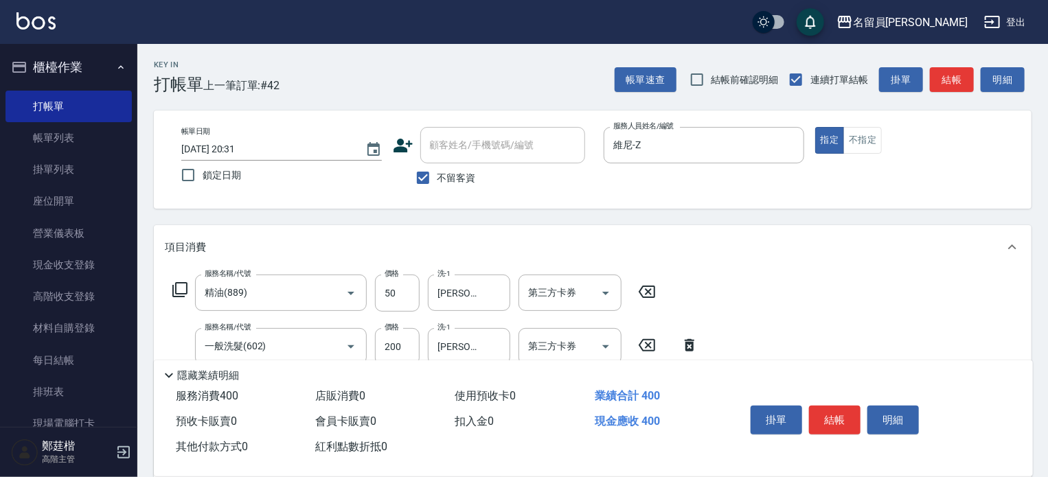
click at [833, 408] on button "結帳" at bounding box center [835, 420] width 52 height 29
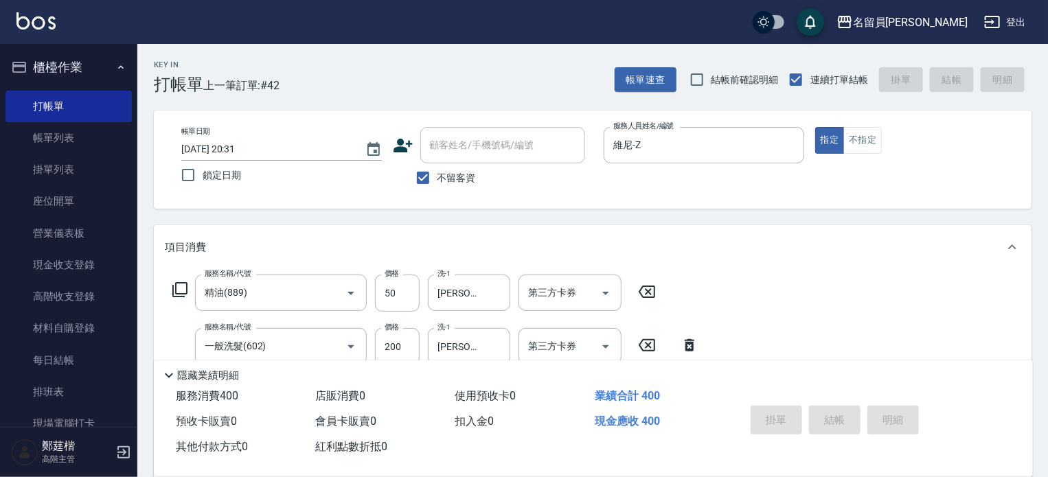
type input "2025/09/09 20:32"
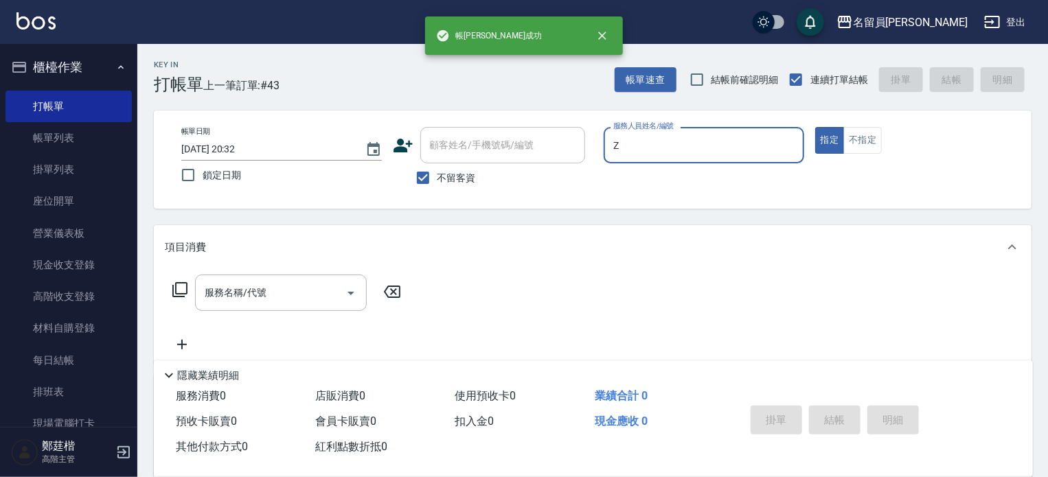
type input "維尼-Z"
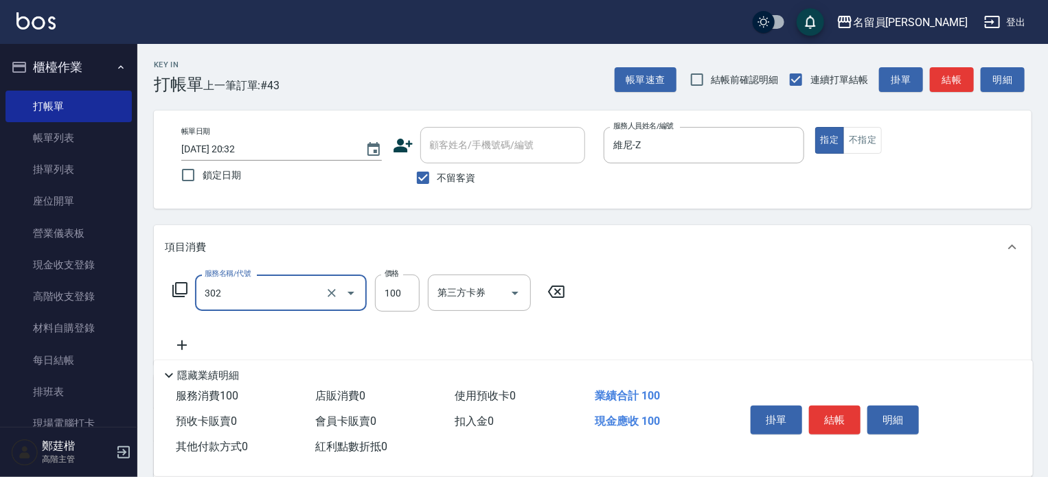
type input "剪髮(302)"
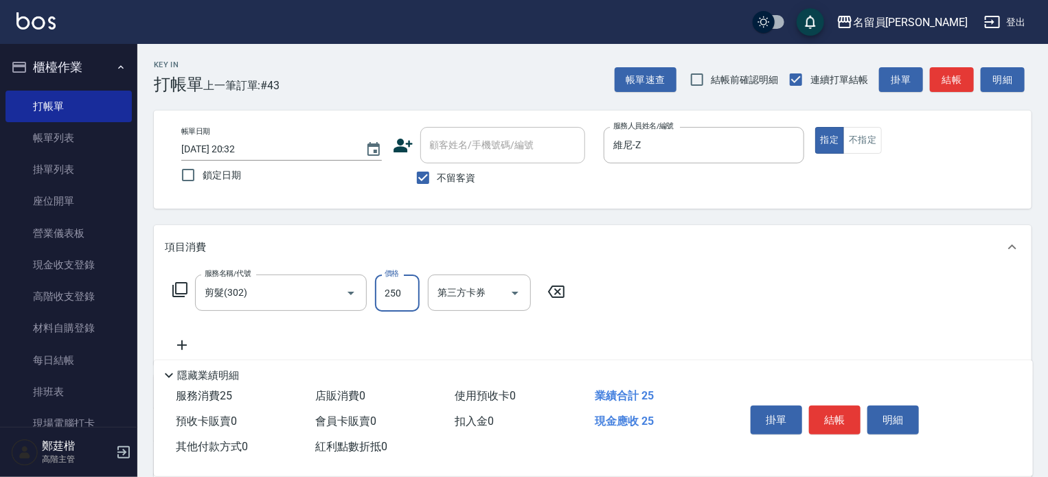
type input "250"
click at [833, 408] on button "結帳" at bounding box center [835, 420] width 52 height 29
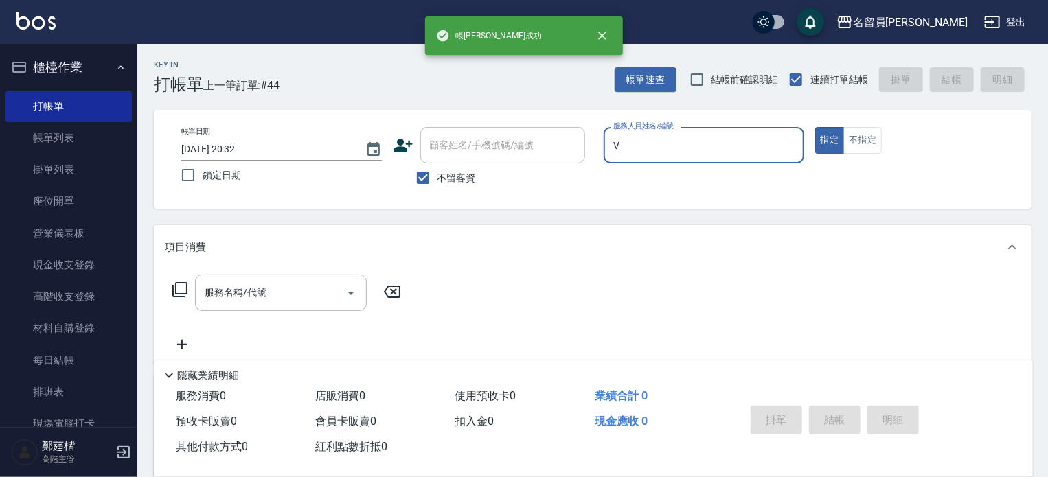
type input "蕭名旂伊凡-V"
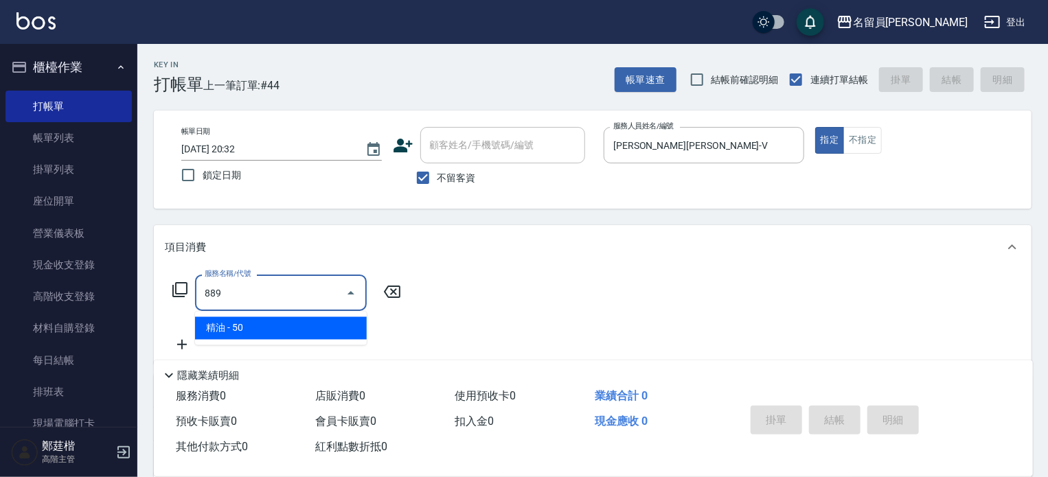
type input "精油(889)"
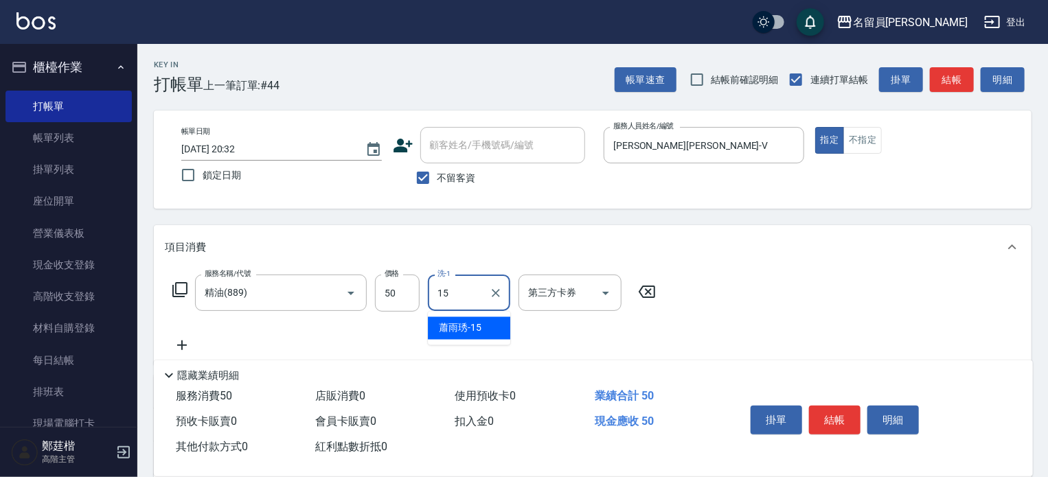
type input "蕭雨琇-15"
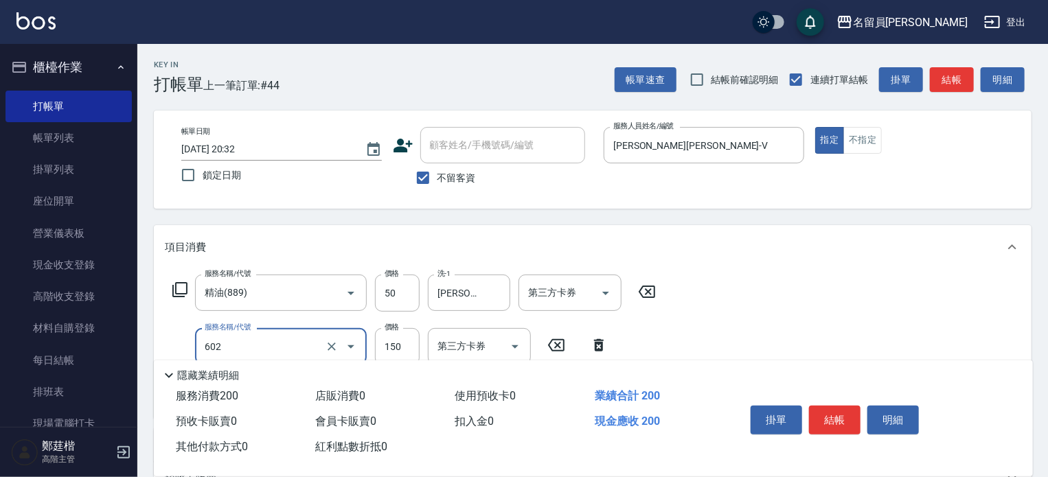
type input "一般洗髮(602)"
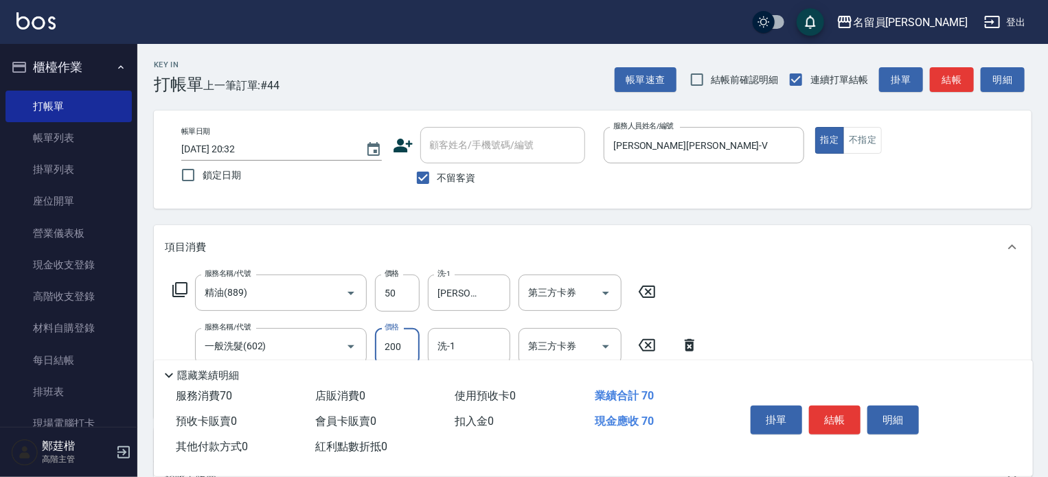
type input "200"
type input "蕭雨琇-15"
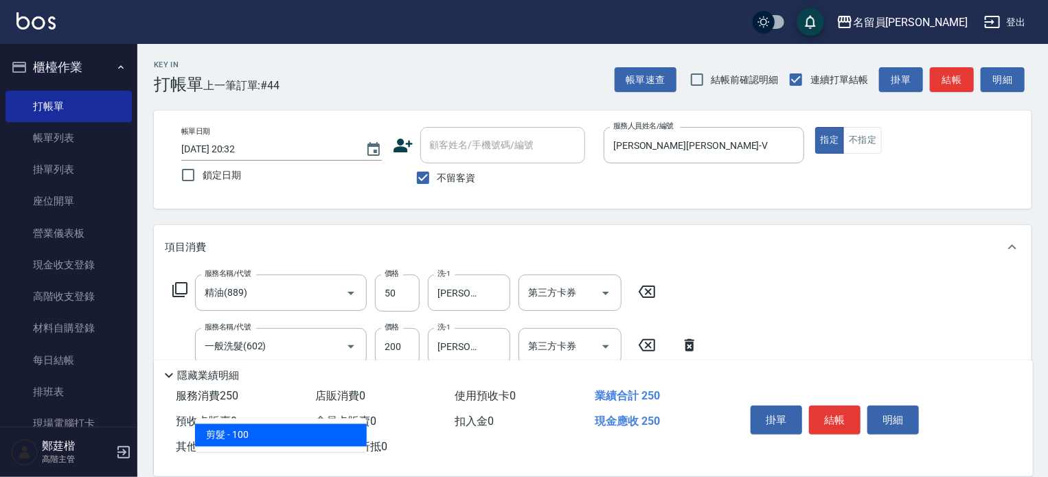
type input "剪髮(302)"
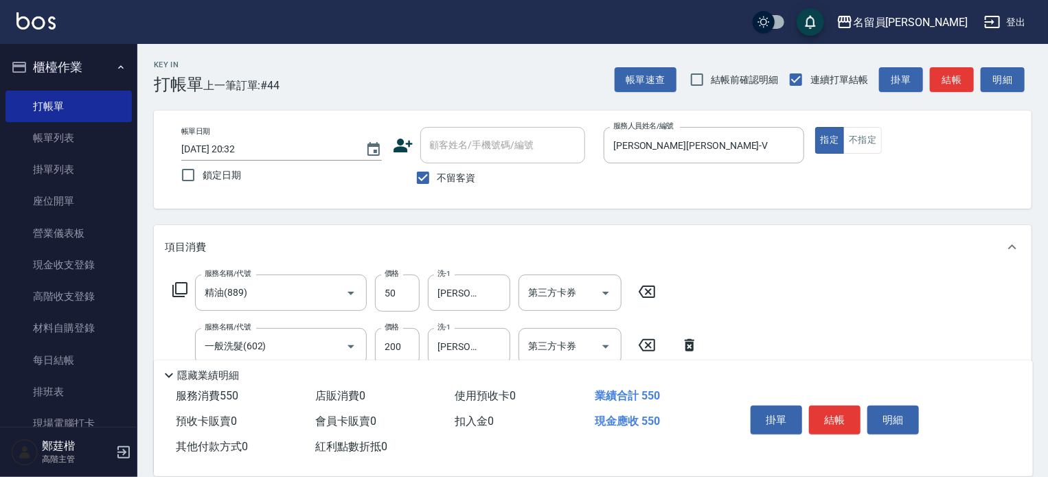
type input "300"
click at [833, 408] on button "結帳" at bounding box center [835, 420] width 52 height 29
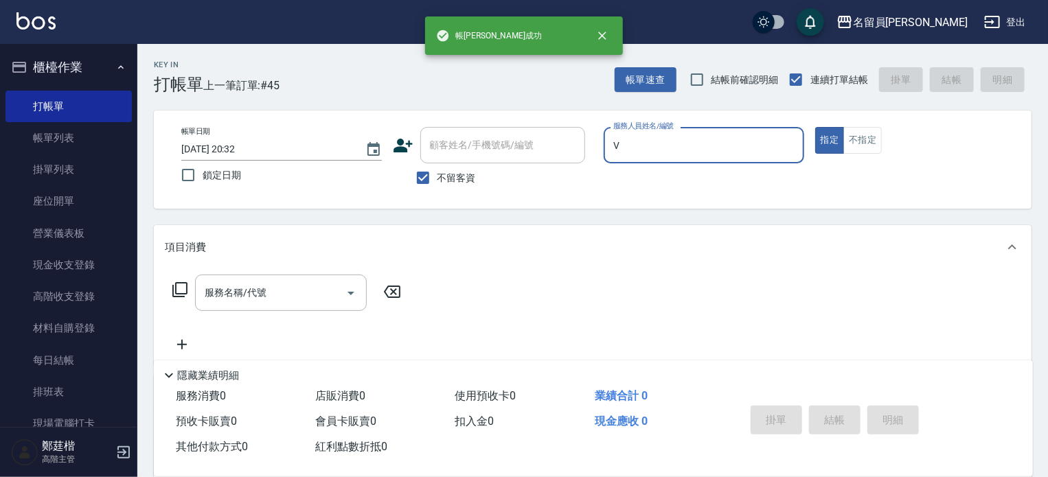
type input "蕭名旂伊凡-V"
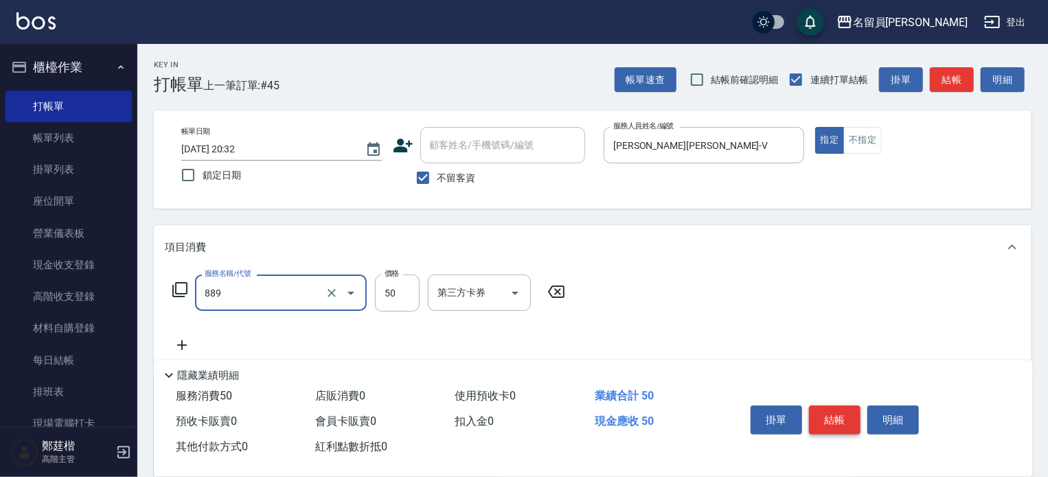
type input "精油(889)"
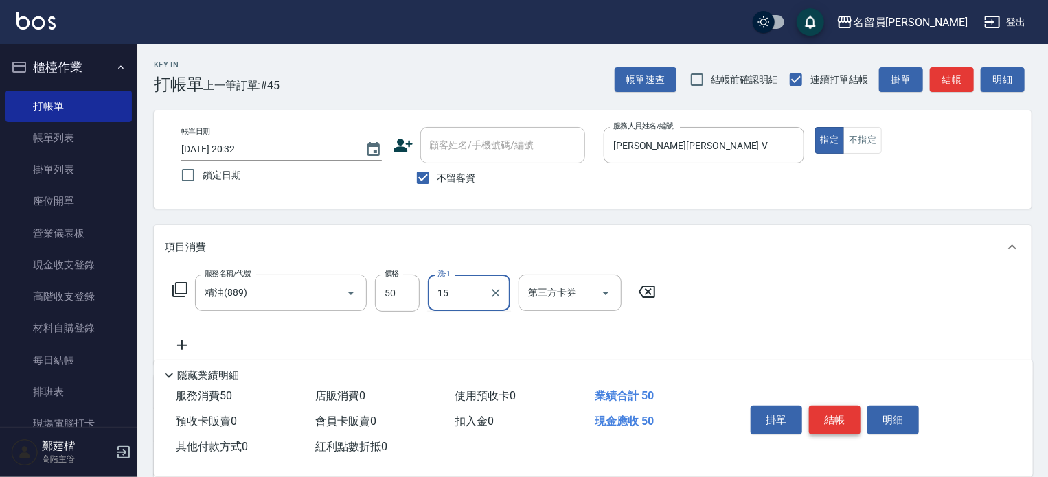
type input "蕭雨琇-15"
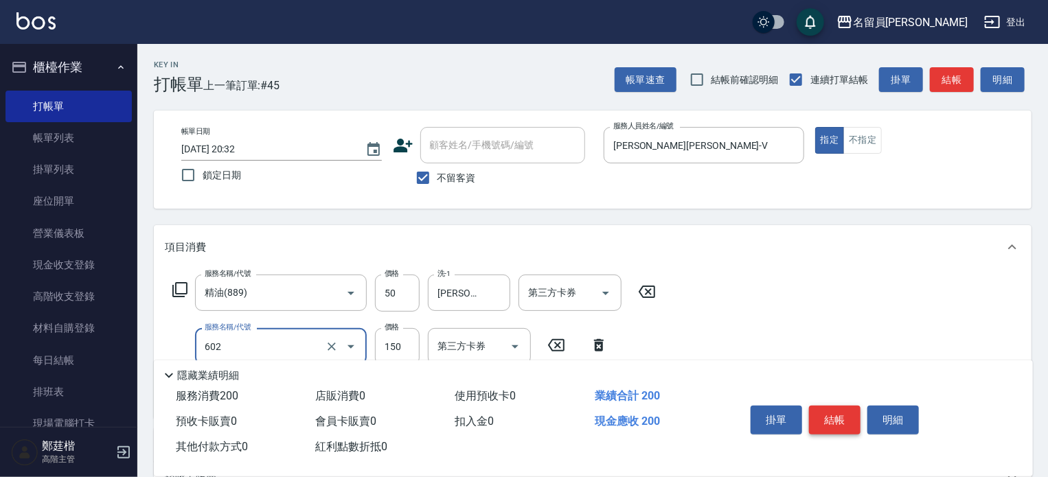
type input "一般洗髮(602)"
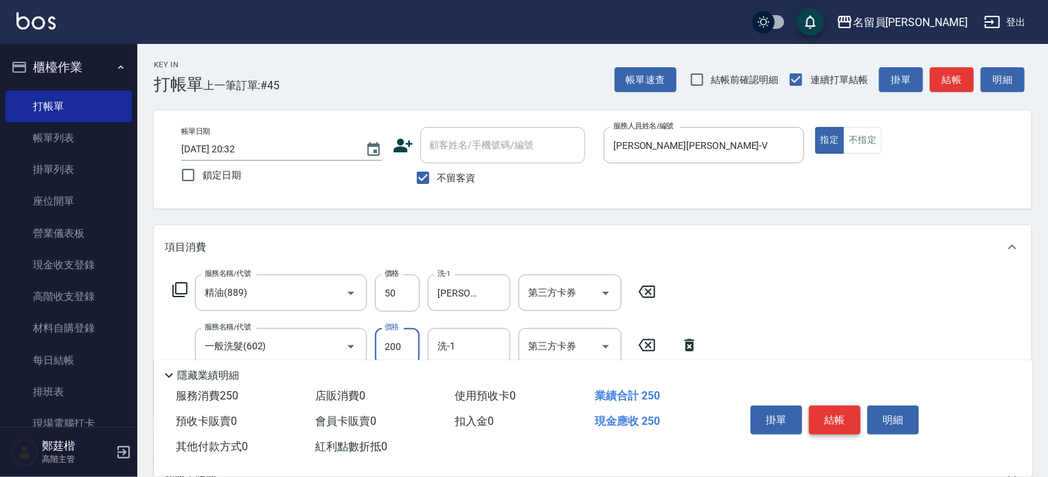
type input "200"
type input "蕭雨琇-15"
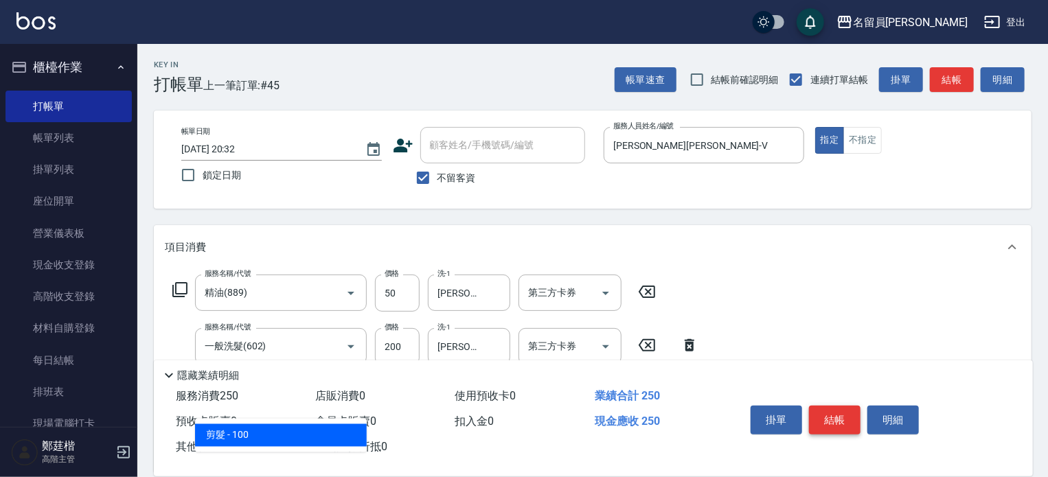
type input "剪髮(302)"
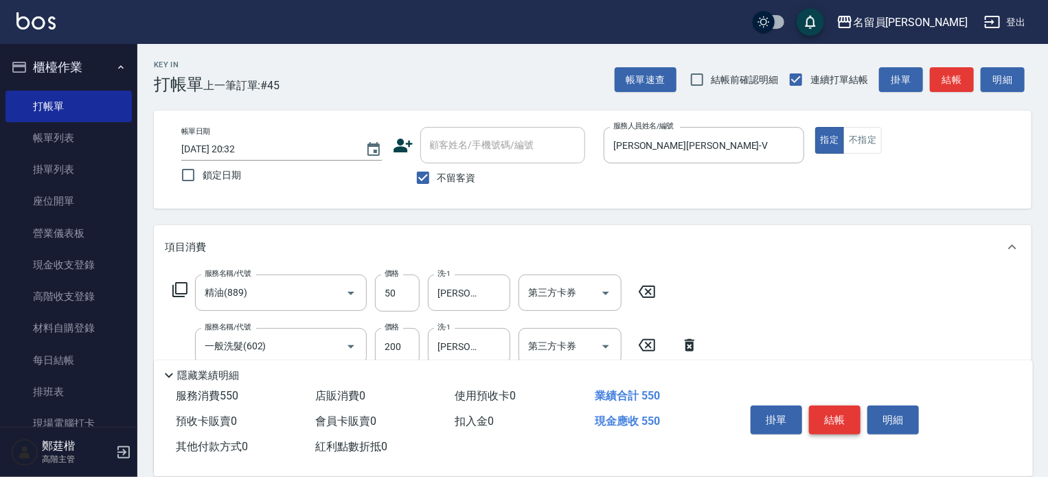
type input "300"
click at [833, 408] on button "結帳" at bounding box center [835, 420] width 52 height 29
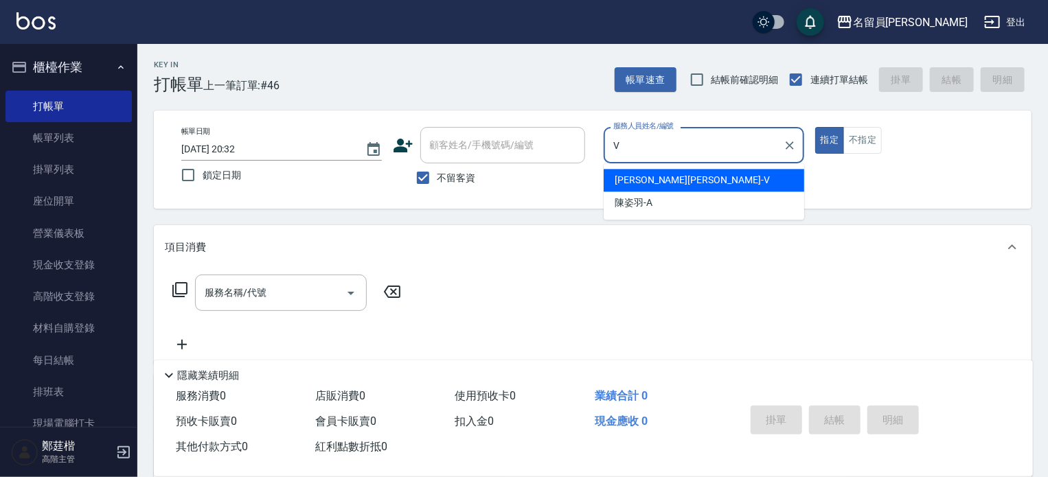
type input "蕭名旂伊凡-V"
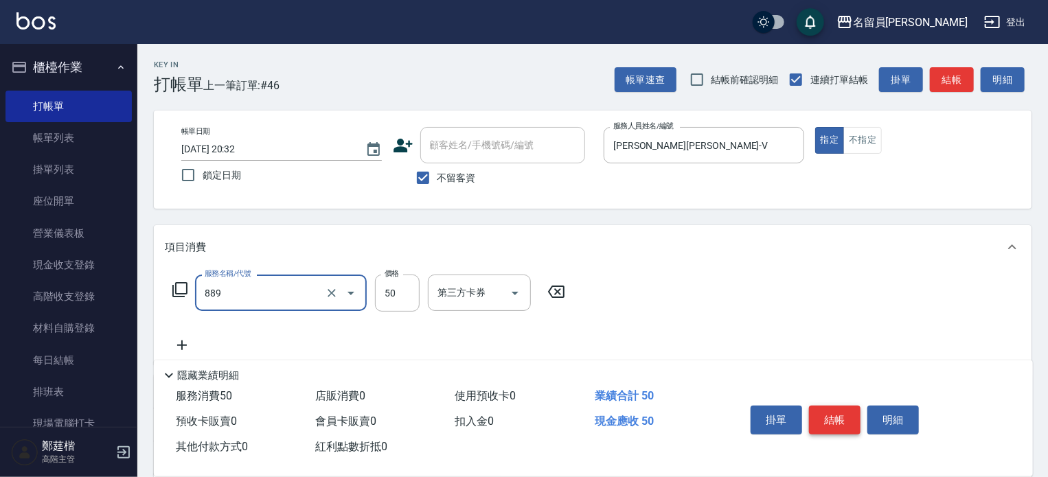
type input "精油(889)"
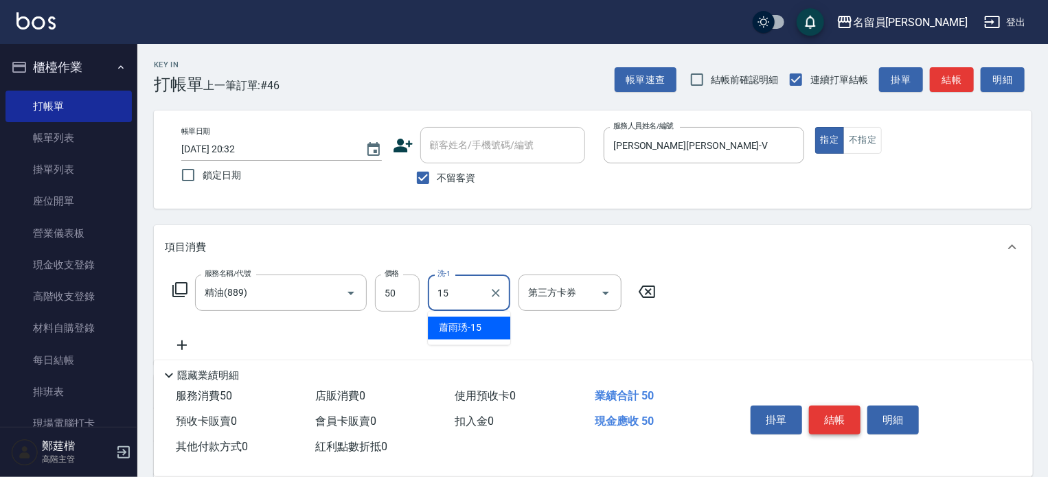
type input "蕭雨琇-15"
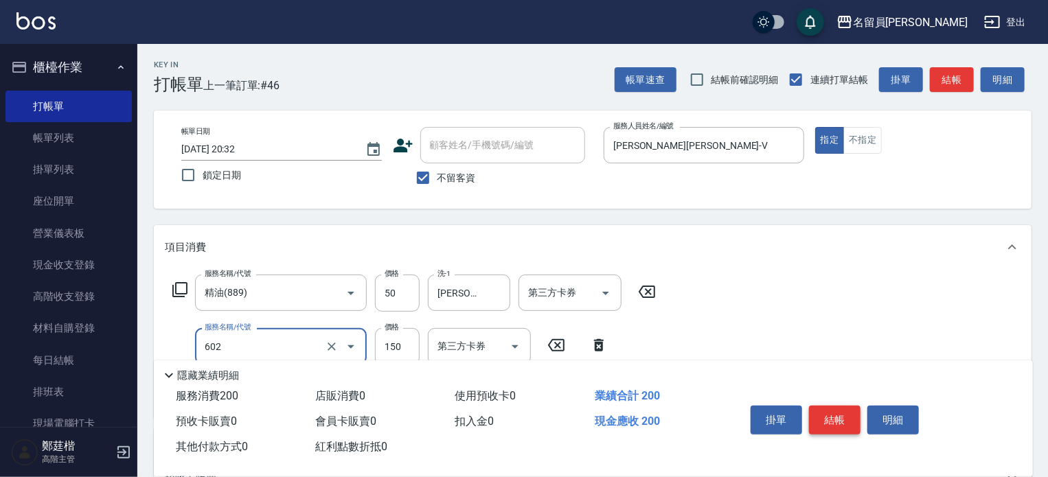
type input "一般洗髮(602)"
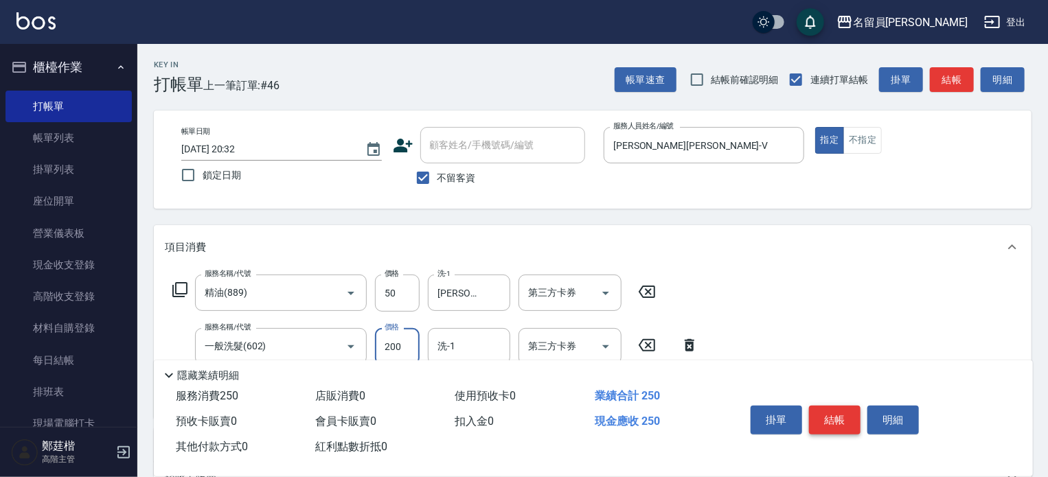
type input "200"
type input "蕭雨琇-15"
type input "剪髮(302)"
type input "300"
click at [833, 408] on button "結帳" at bounding box center [835, 420] width 52 height 29
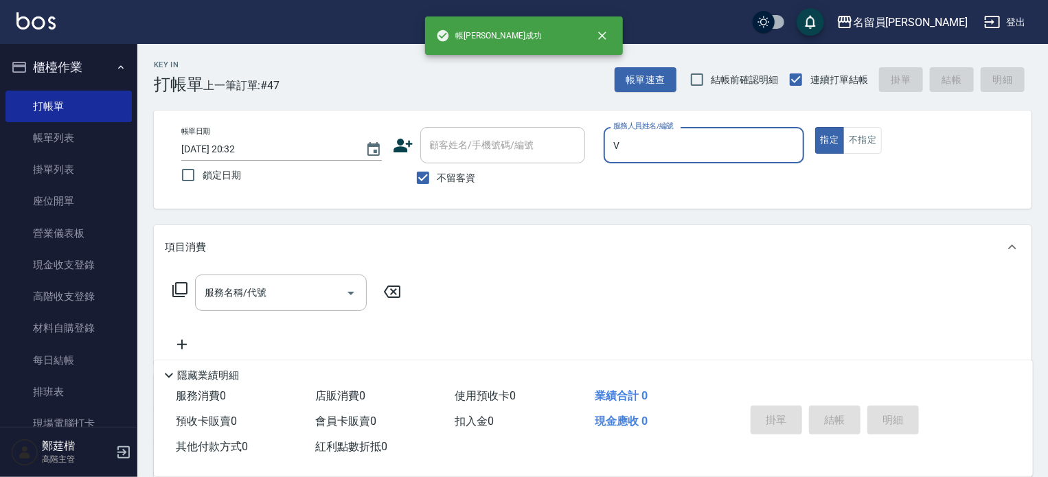
type input "蕭名旂伊凡-V"
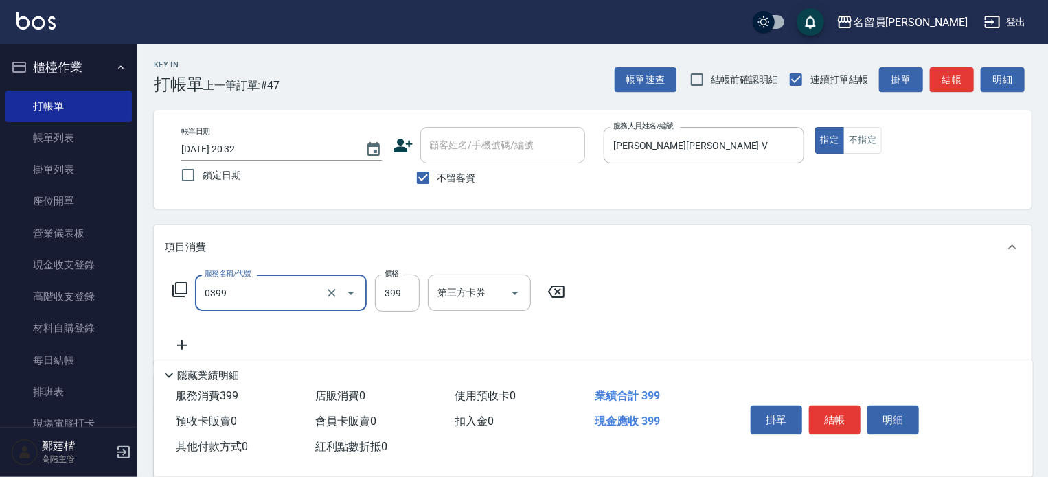
type input "海鹽SPA(0399)"
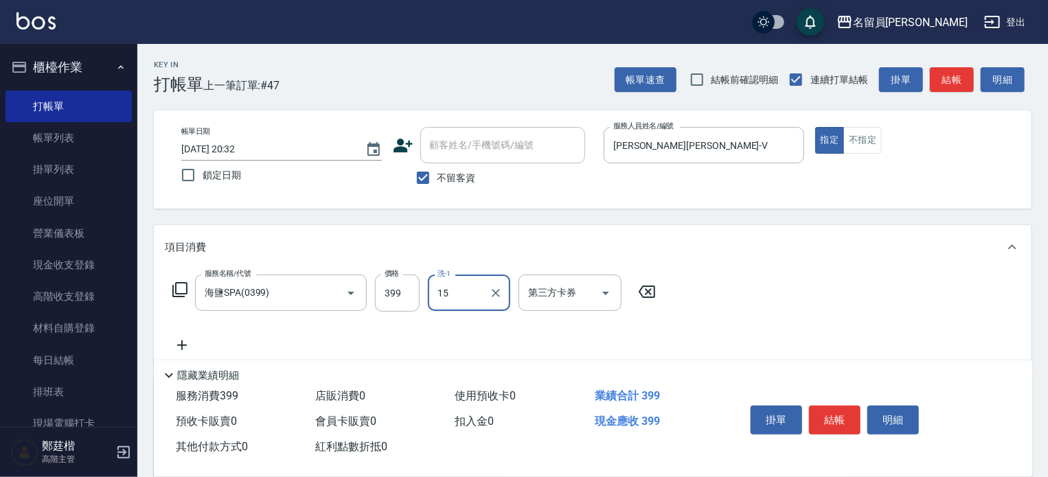
type input "蕭雨琇-15"
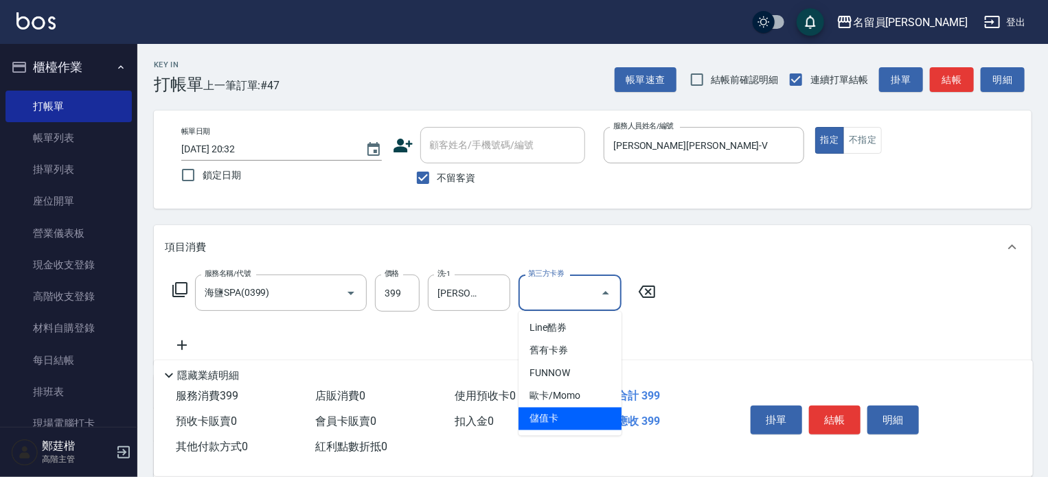
type input "儲值卡"
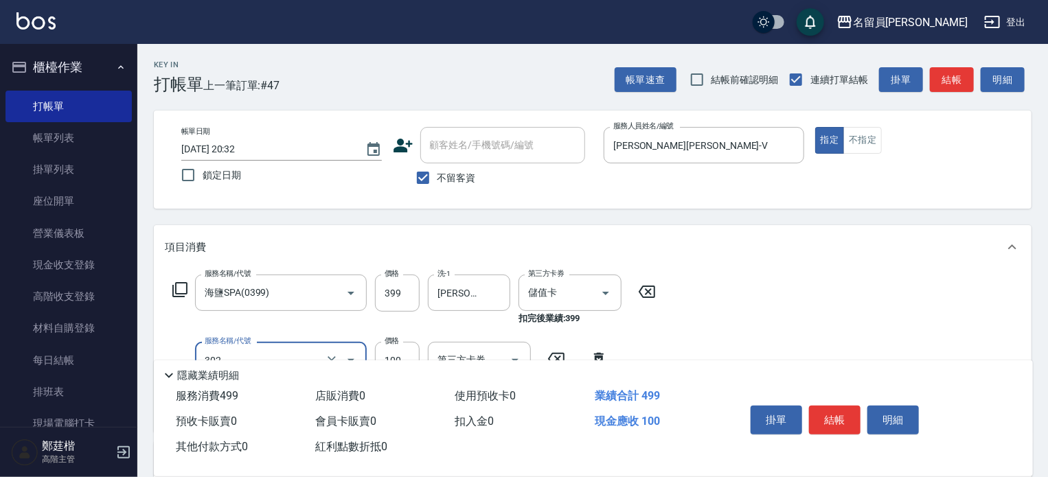
type input "剪髮(302)"
type input "300"
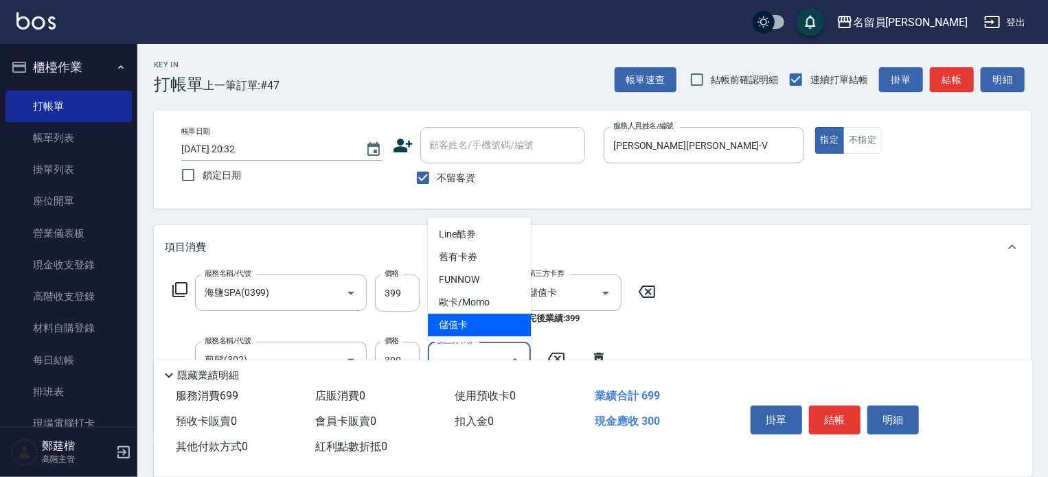
type input "儲值卡"
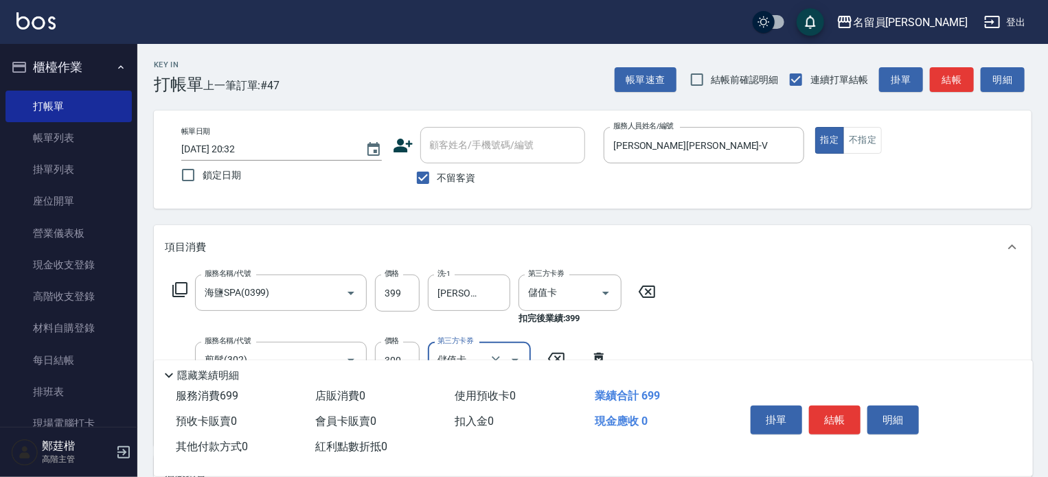
click at [831, 409] on button "結帳" at bounding box center [835, 420] width 52 height 29
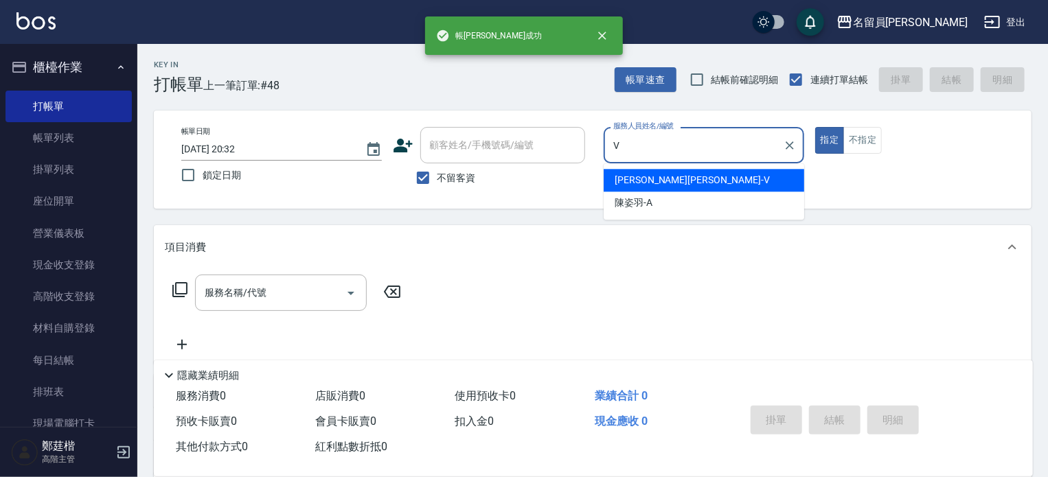
type input "蕭名旂伊凡-V"
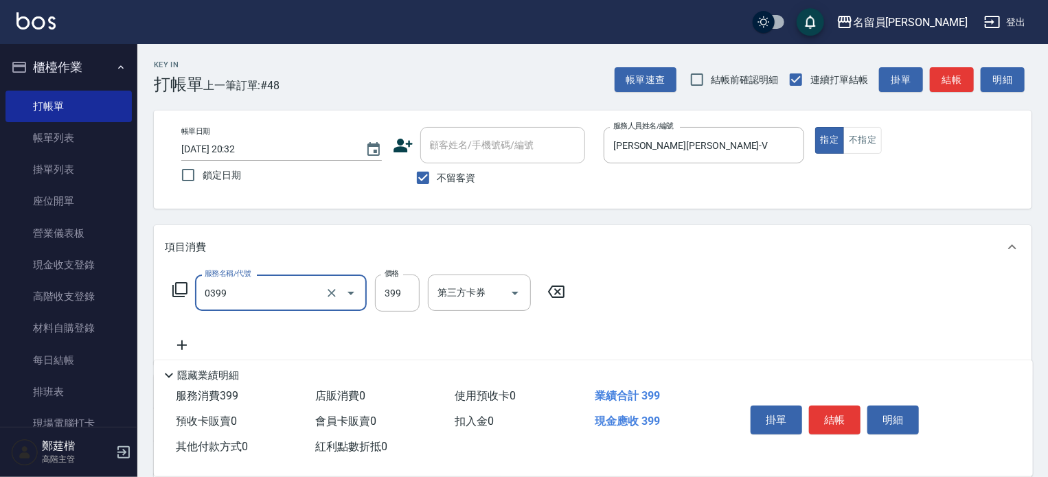
type input "海鹽SPA(0399)"
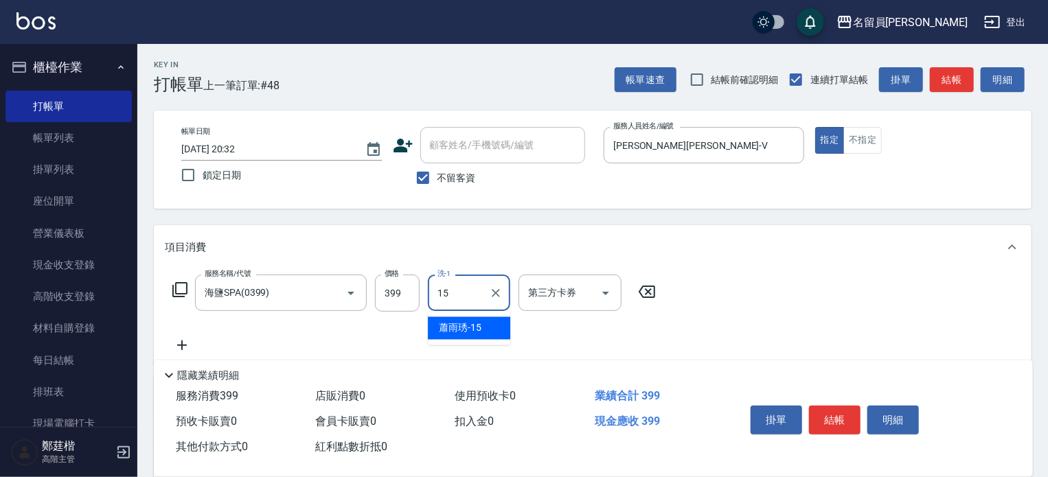
type input "蕭雨琇-15"
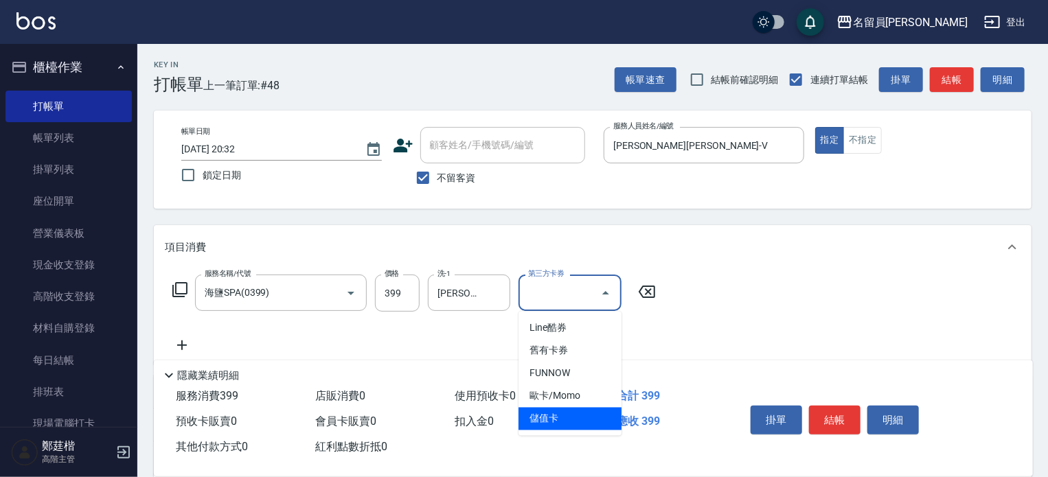
type input "儲值卡"
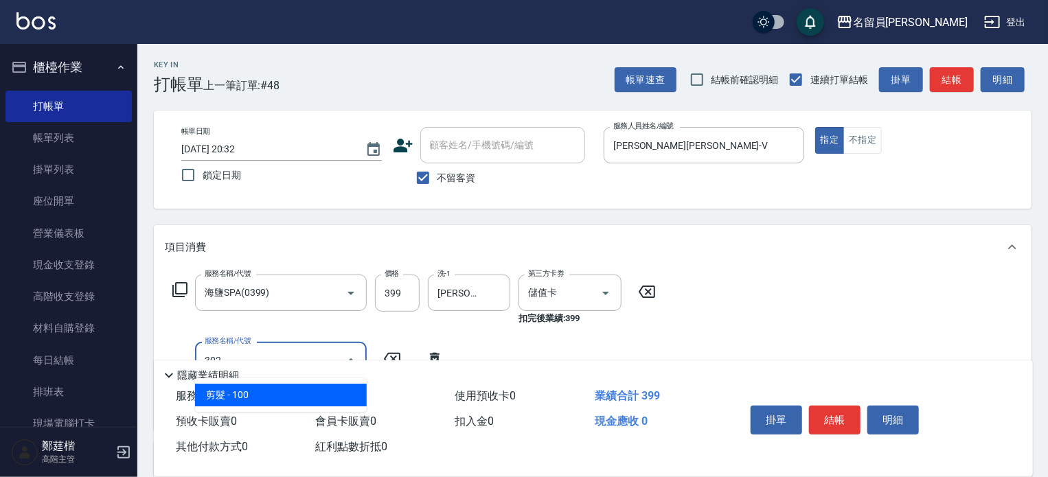
type input "剪髮(302)"
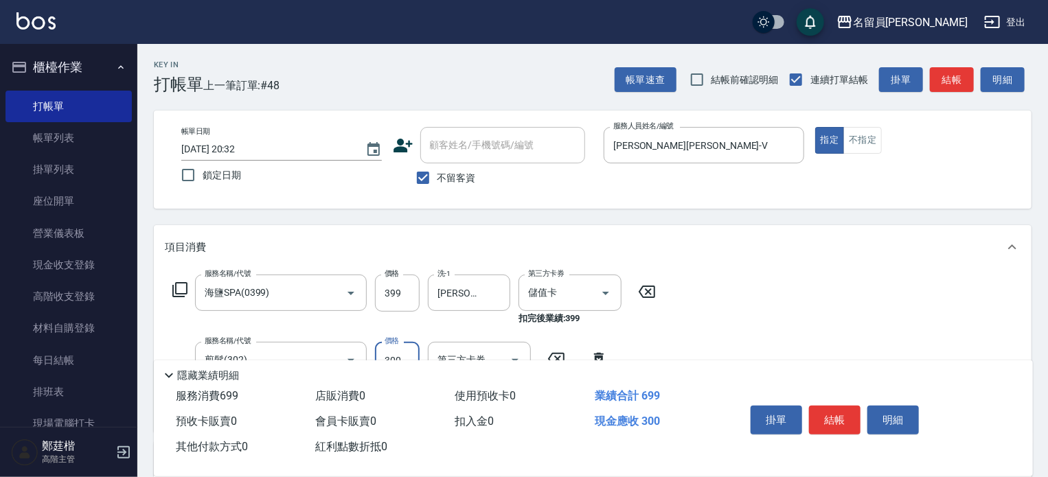
type input "300"
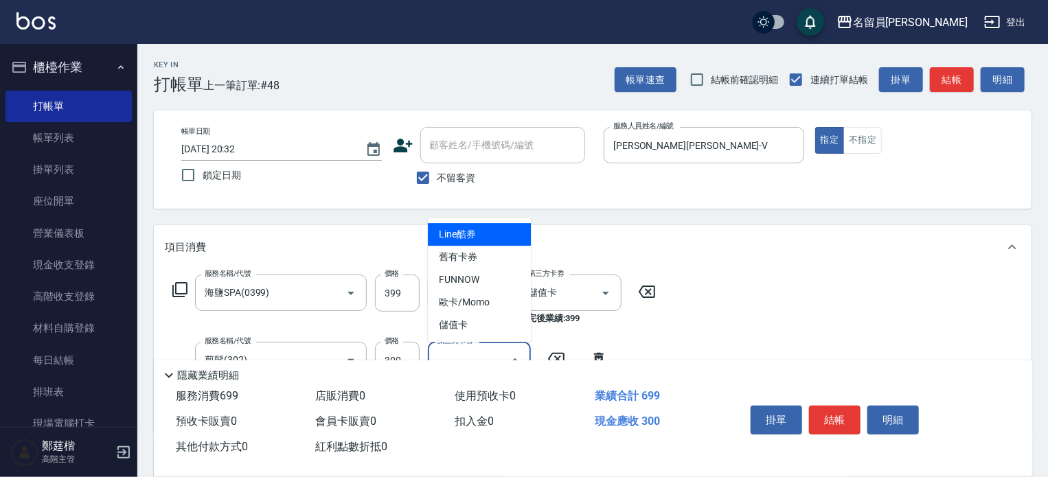
type input "儲值卡"
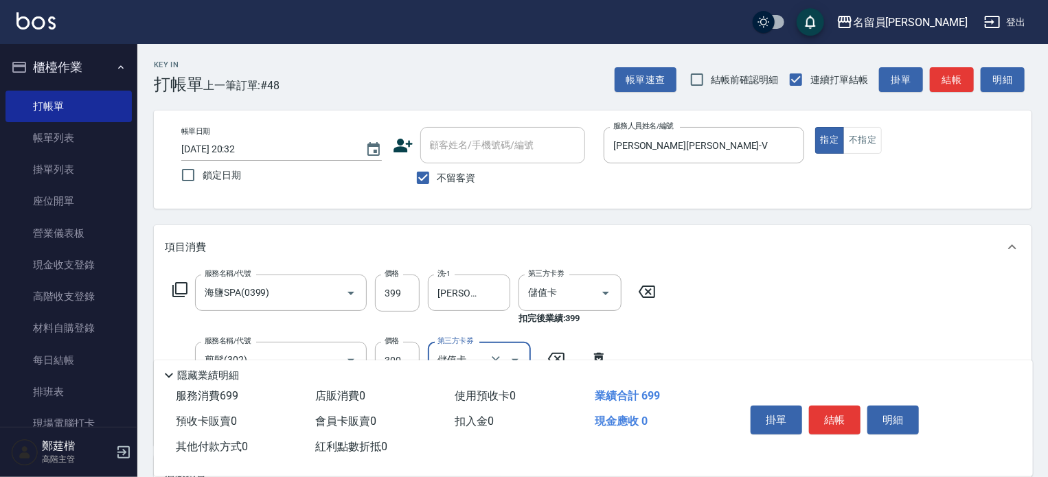
click at [831, 409] on button "結帳" at bounding box center [835, 420] width 52 height 29
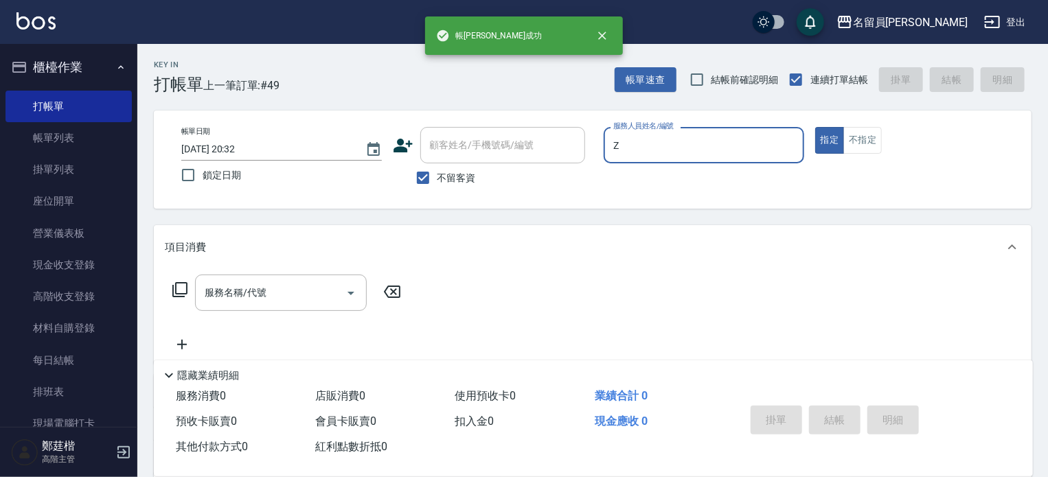
type input "維尼-Z"
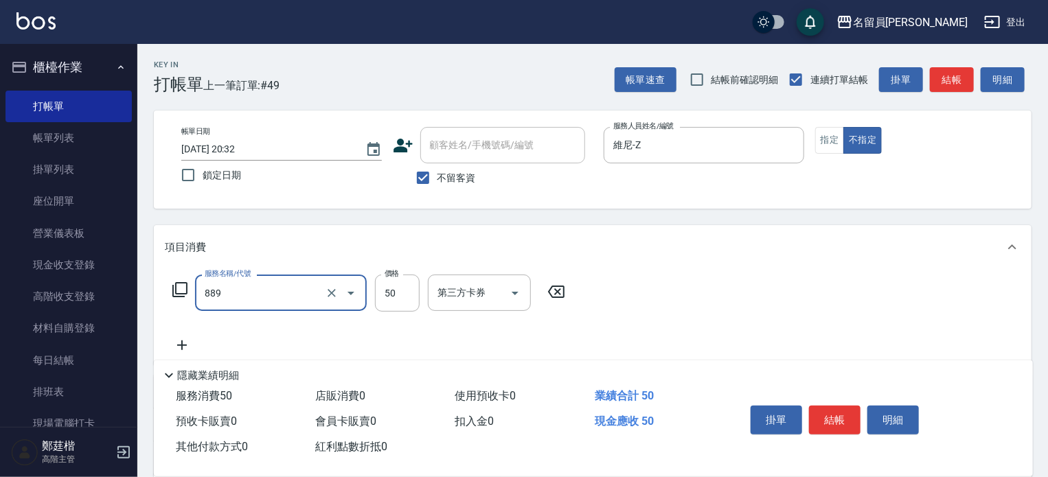
type input "精油(889)"
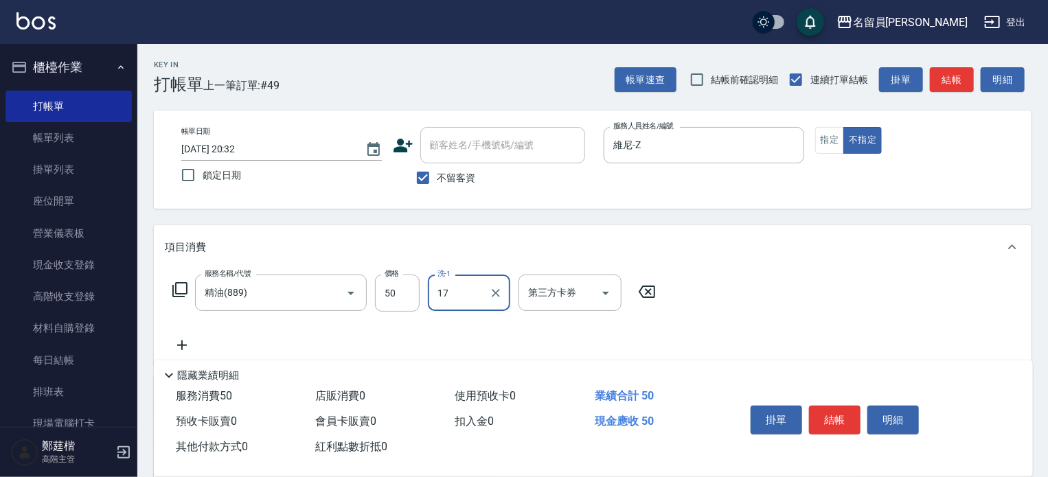
type input "蕭琬婷-17"
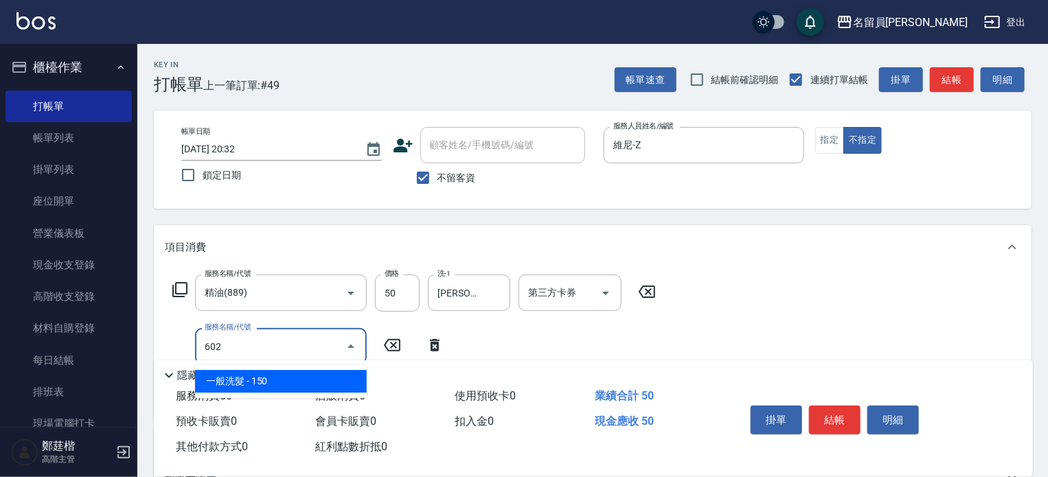
type input "一般洗髮(602)"
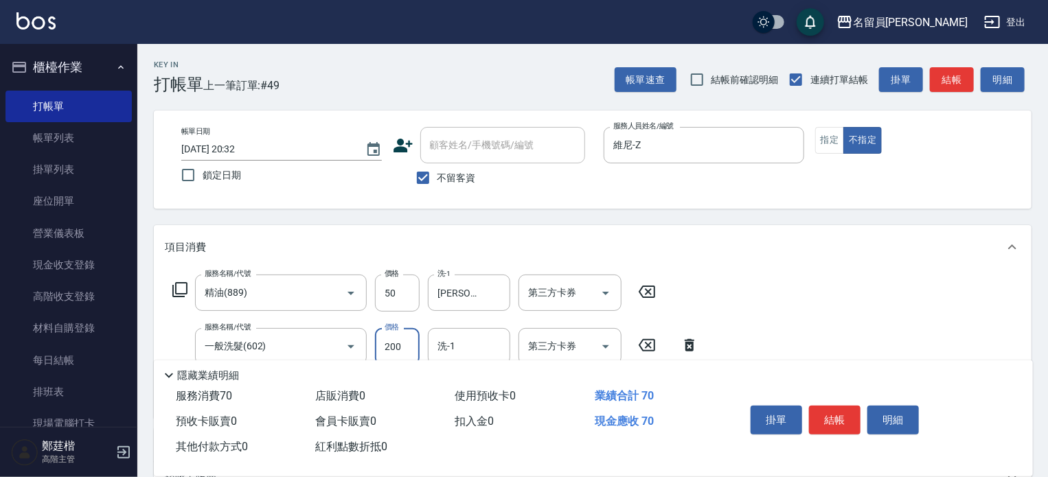
type input "200"
type input "蕭琬婷-17"
type input "瞬間保養(415)"
type input "蕭琬婷-17"
type input "剪髮(302)"
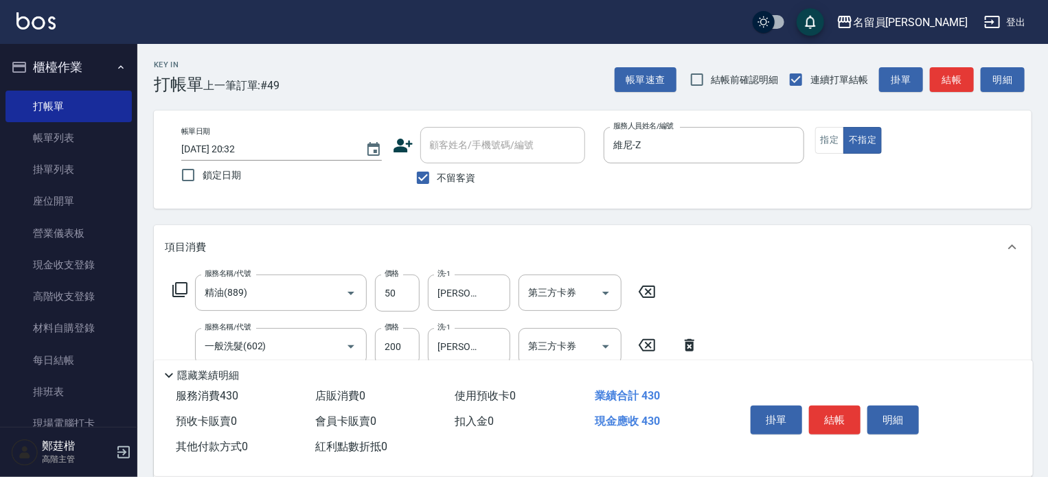
type input "130"
click at [831, 409] on button "結帳" at bounding box center [835, 420] width 52 height 29
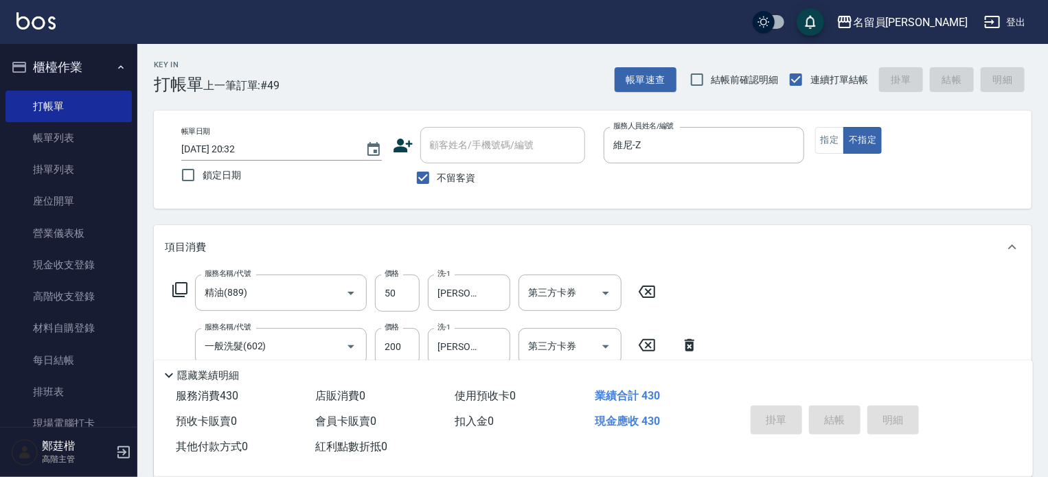
type input "2025/09/09 20:33"
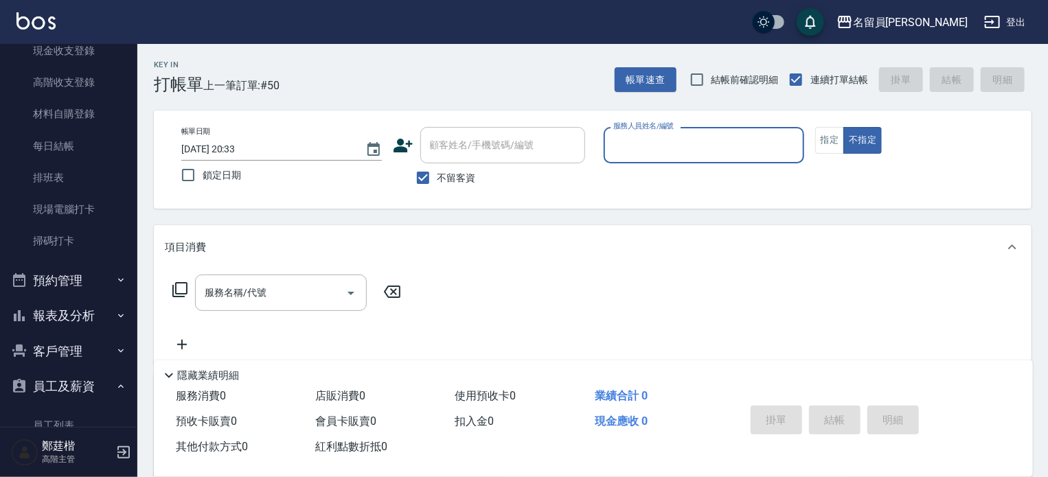
scroll to position [344, 0]
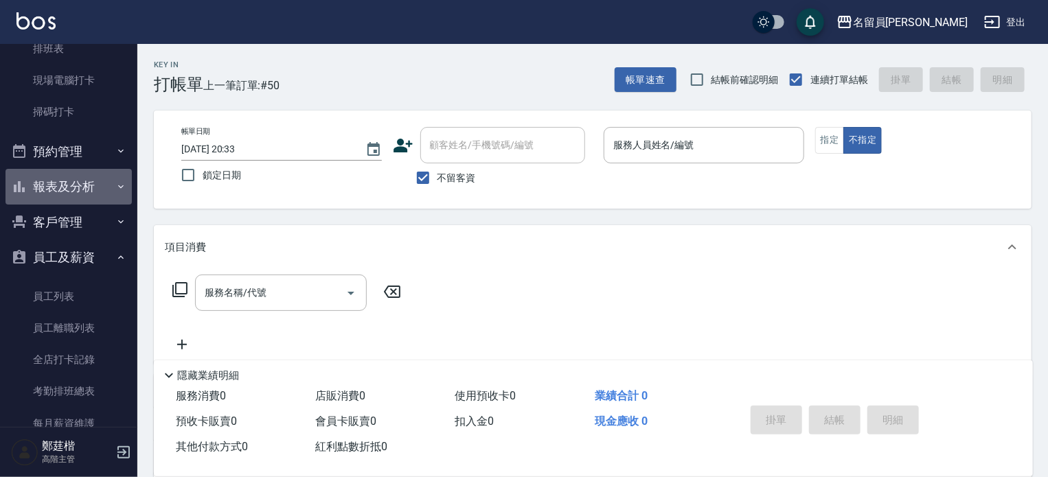
click at [99, 186] on button "報表及分析" at bounding box center [68, 187] width 126 height 36
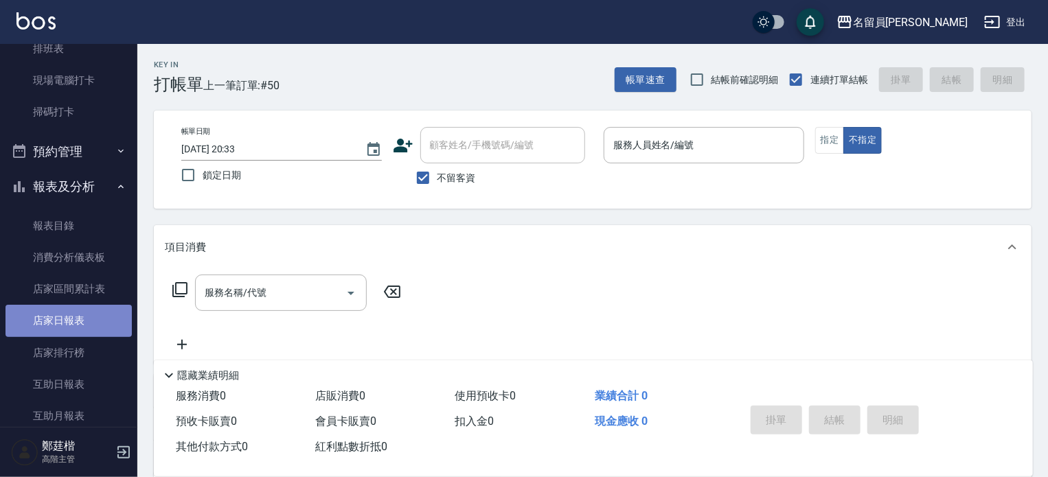
click at [82, 318] on link "店家日報表" at bounding box center [68, 321] width 126 height 32
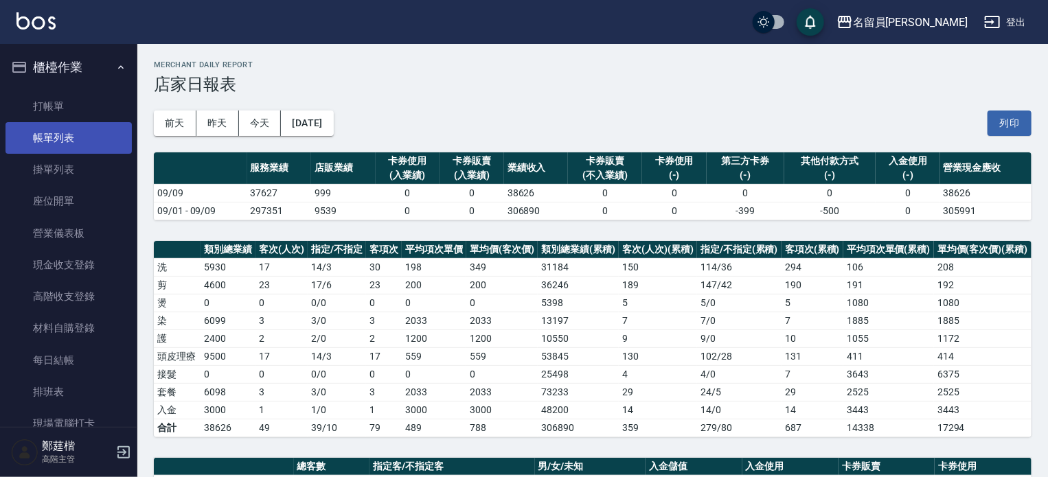
click at [59, 130] on link "帳單列表" at bounding box center [68, 138] width 126 height 32
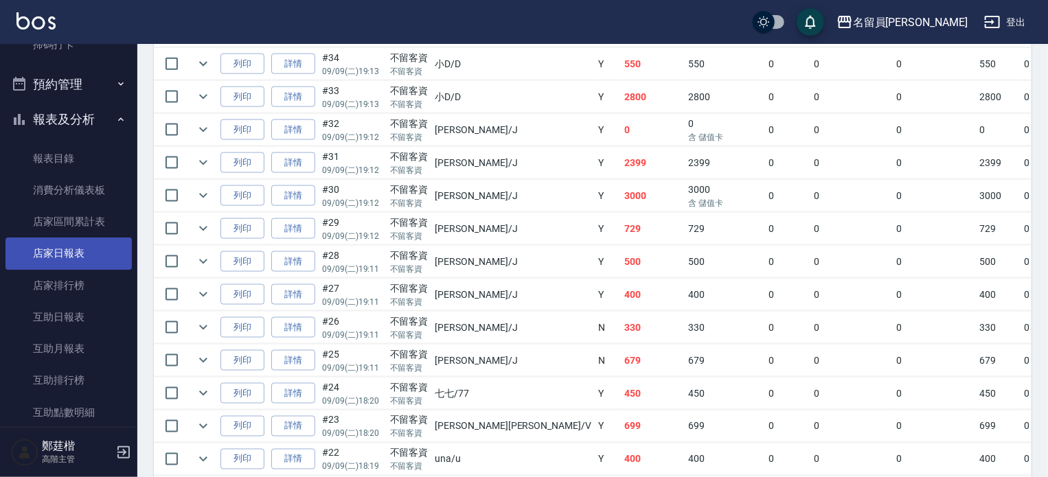
scroll to position [412, 0]
click at [83, 250] on link "店家日報表" at bounding box center [68, 252] width 126 height 32
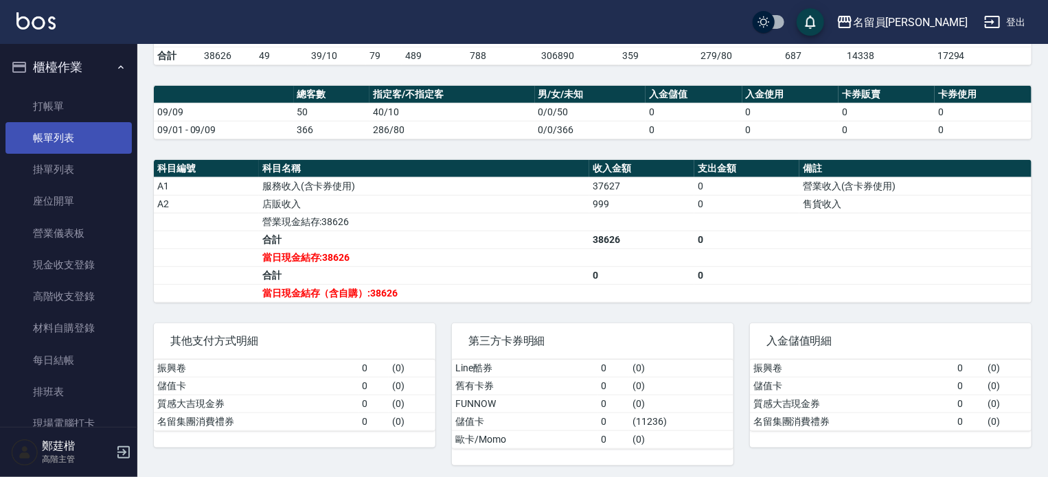
click at [110, 123] on link "帳單列表" at bounding box center [68, 138] width 126 height 32
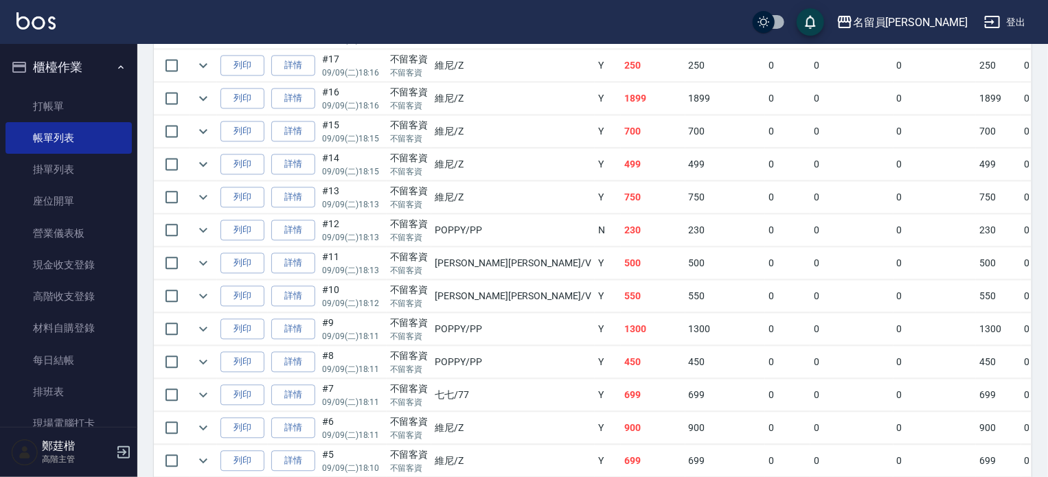
scroll to position [1678, 0]
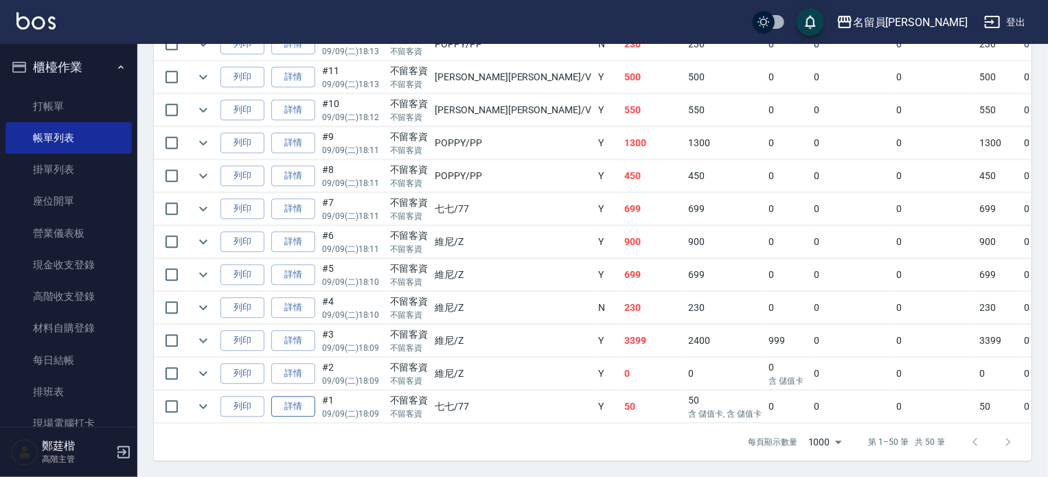
click at [293, 403] on link "詳情" at bounding box center [293, 406] width 44 height 21
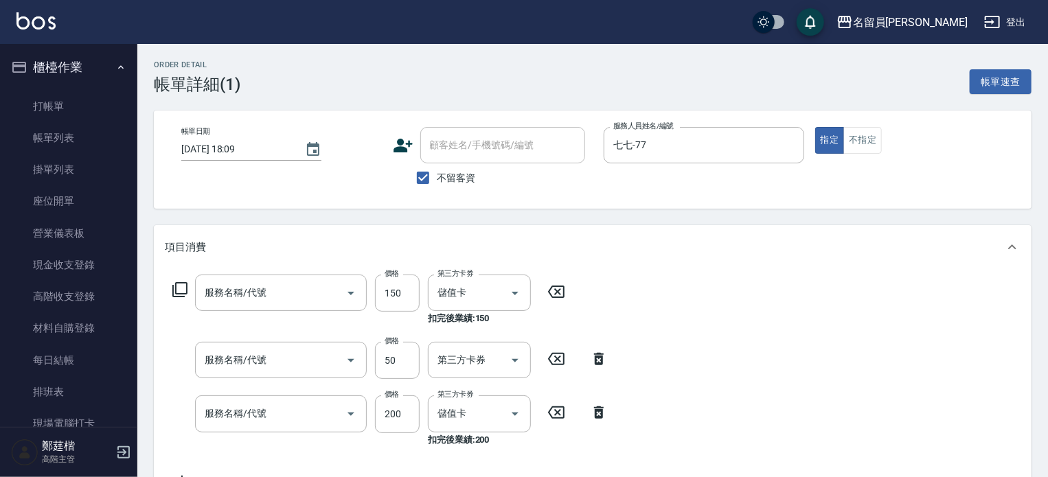
type input "2025/09/09 18:09"
checkbox input "true"
type input "七七-77"
type input "剪髮(302)"
type input "精油(889)"
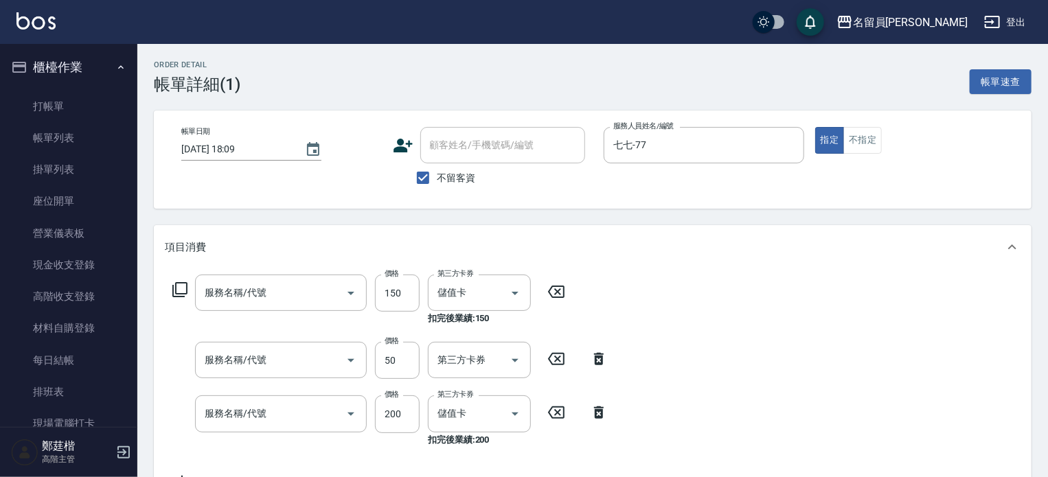
type input "一般洗髮(602)"
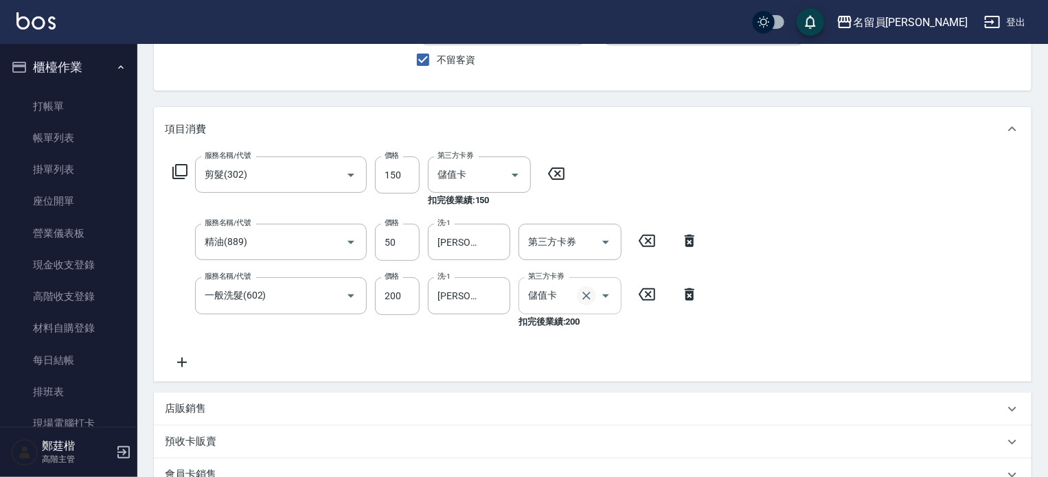
scroll to position [137, 0]
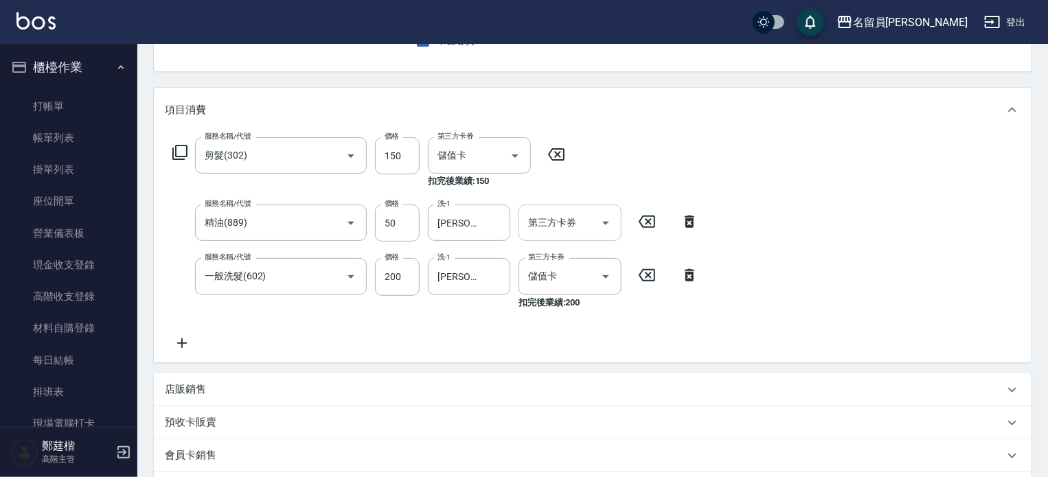
click at [570, 225] on div "第三方卡券 第三方卡券" at bounding box center [570, 223] width 103 height 36
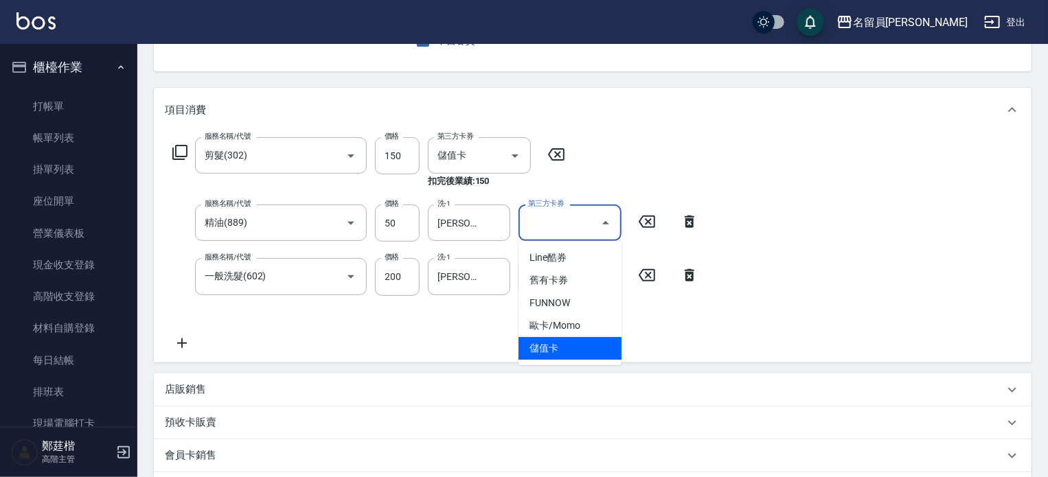
click at [545, 347] on span "儲值卡" at bounding box center [570, 348] width 103 height 23
type input "儲值卡"
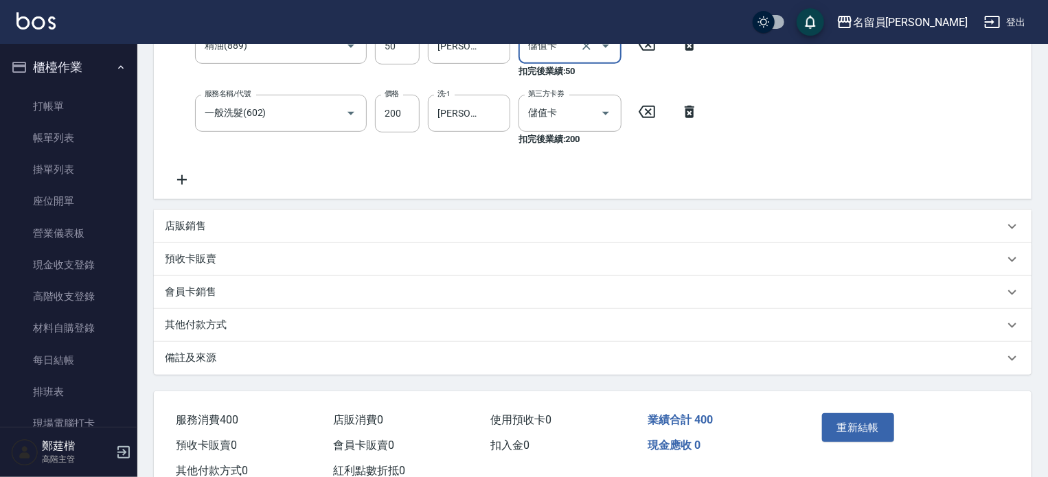
scroll to position [358, 0]
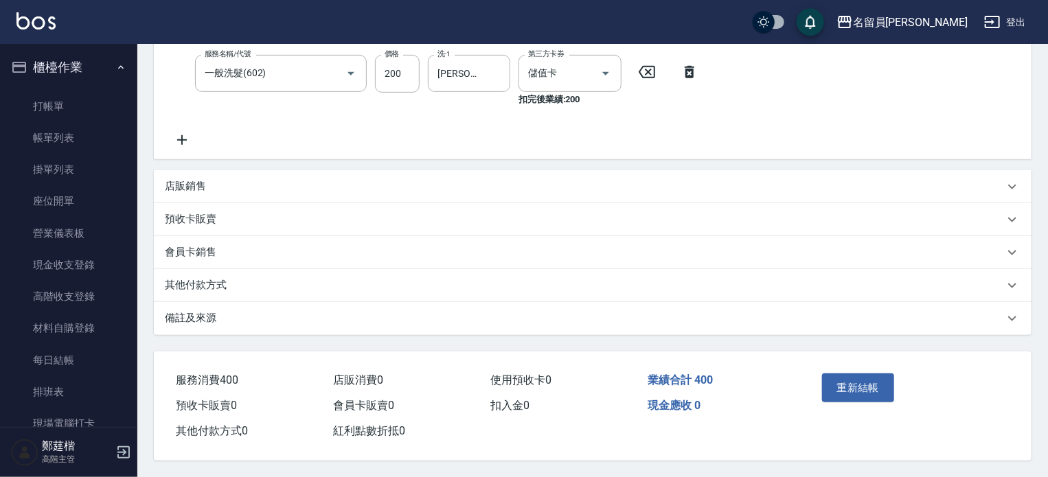
click at [870, 368] on div "重新結帳" at bounding box center [862, 398] width 91 height 60
click at [868, 374] on button "重新結帳" at bounding box center [858, 388] width 73 height 29
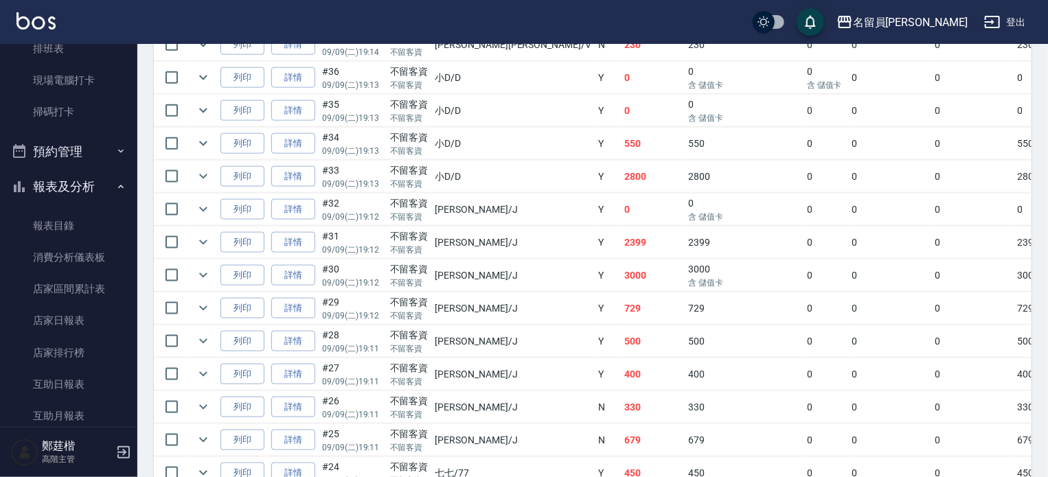
scroll to position [854, 0]
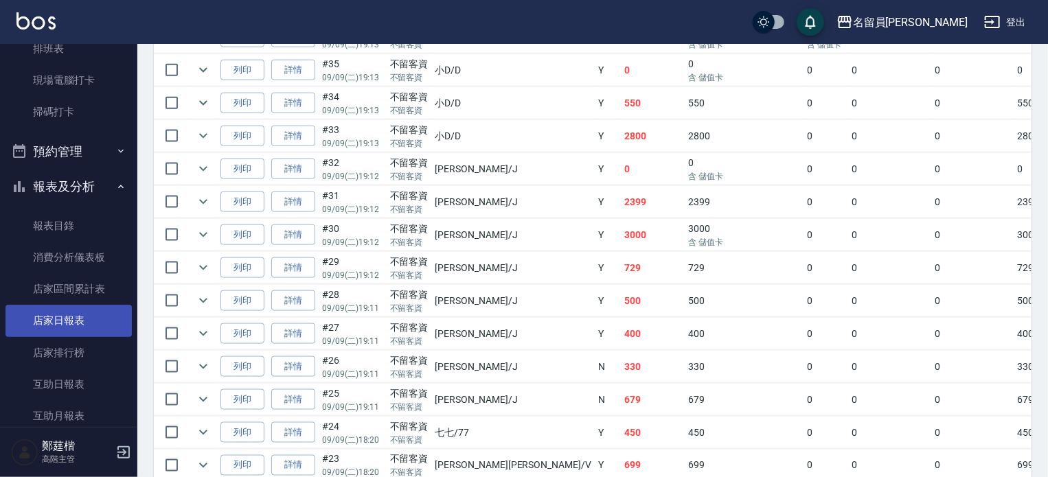
click at [100, 318] on link "店家日報表" at bounding box center [68, 321] width 126 height 32
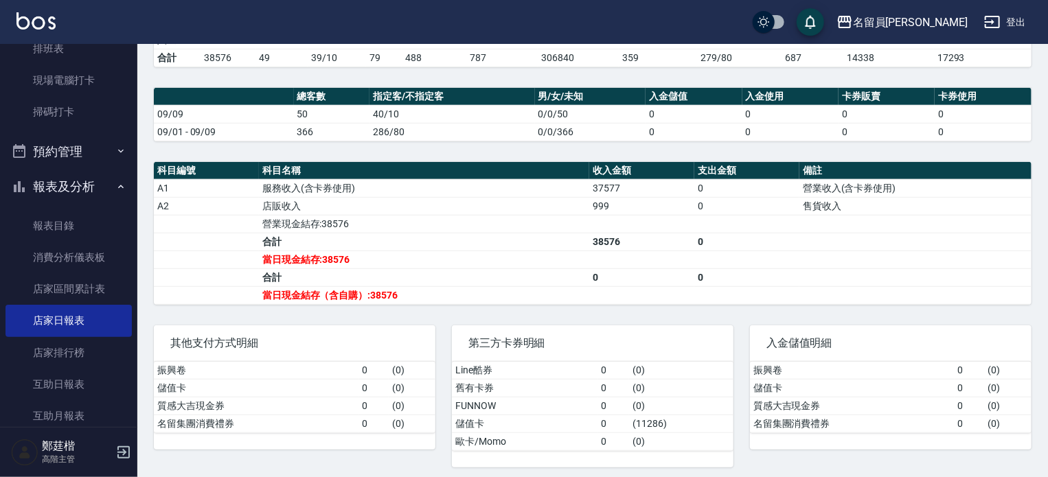
scroll to position [372, 0]
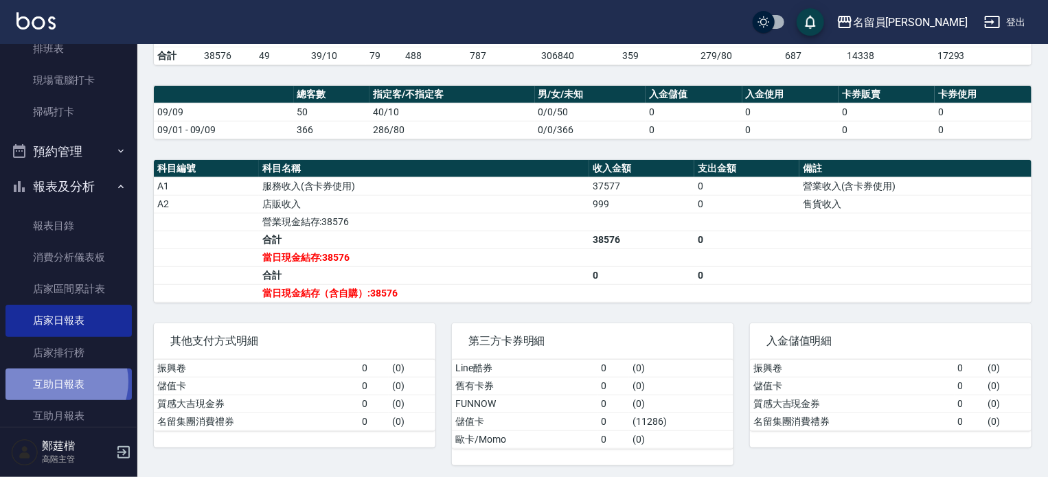
click at [61, 382] on link "互助日報表" at bounding box center [68, 385] width 126 height 32
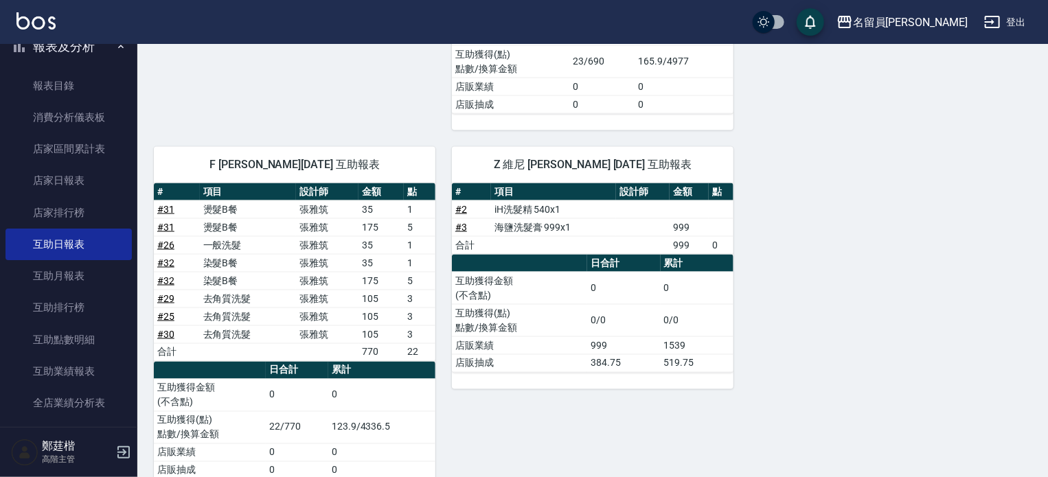
scroll to position [618, 0]
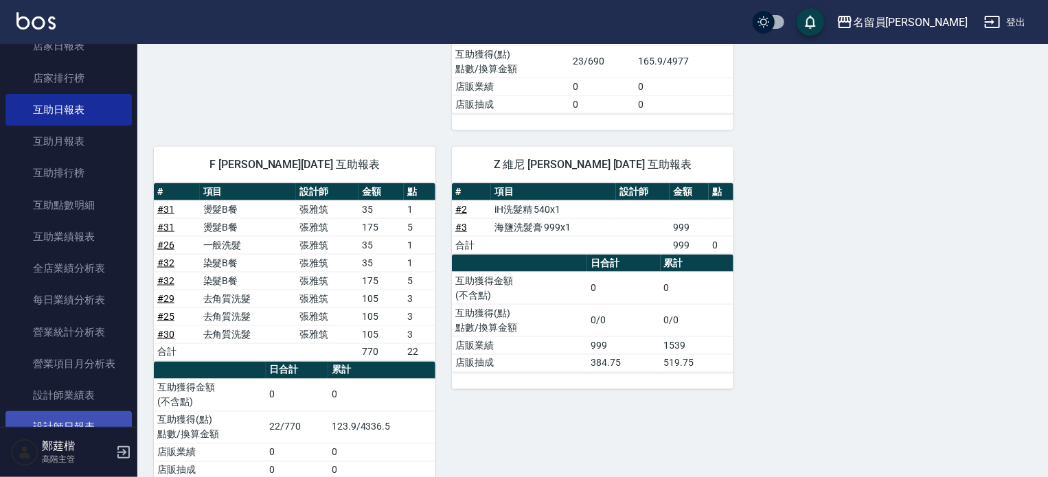
click at [77, 417] on link "設計師日報表" at bounding box center [68, 428] width 126 height 32
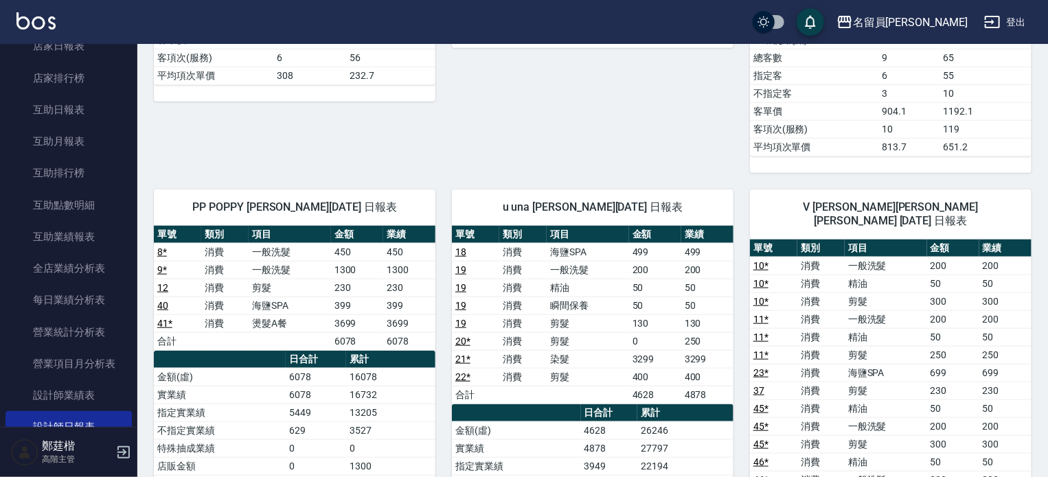
scroll to position [945, 0]
